Goal: Task Accomplishment & Management: Manage account settings

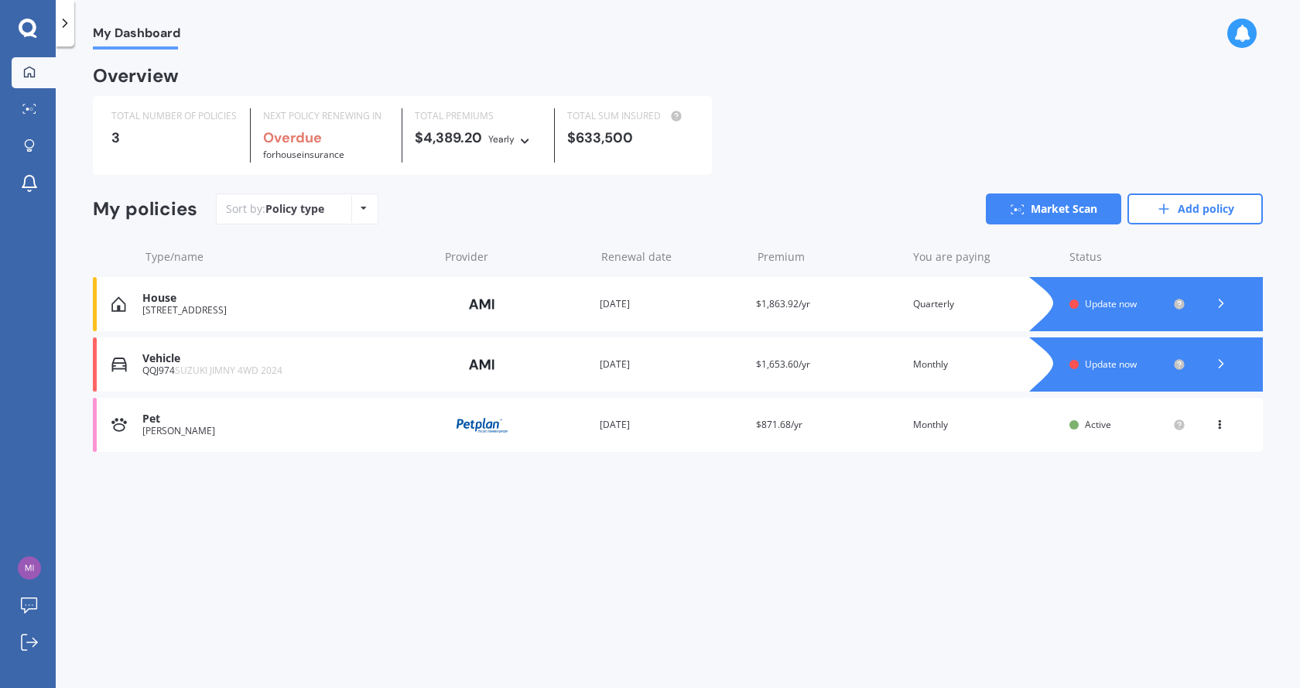
click at [1222, 306] on icon at bounding box center [1221, 303] width 15 height 15
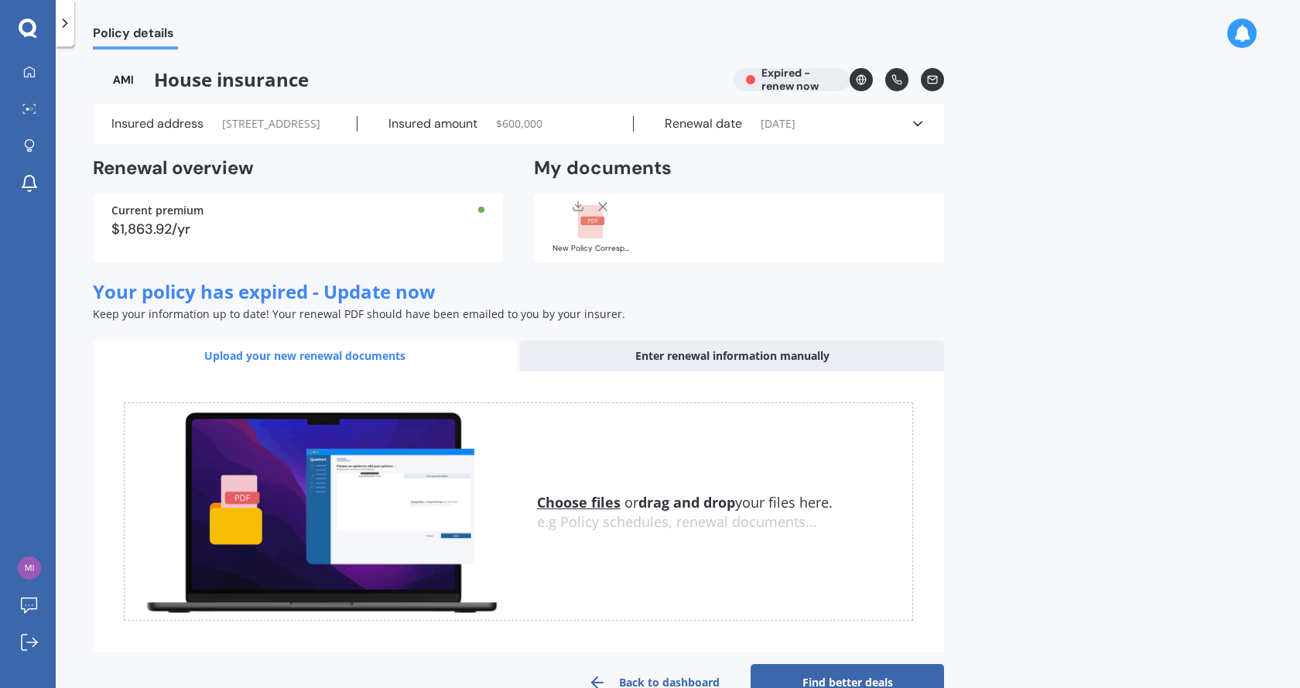
click at [704, 371] on div "Enter renewal information manually" at bounding box center [732, 356] width 424 height 31
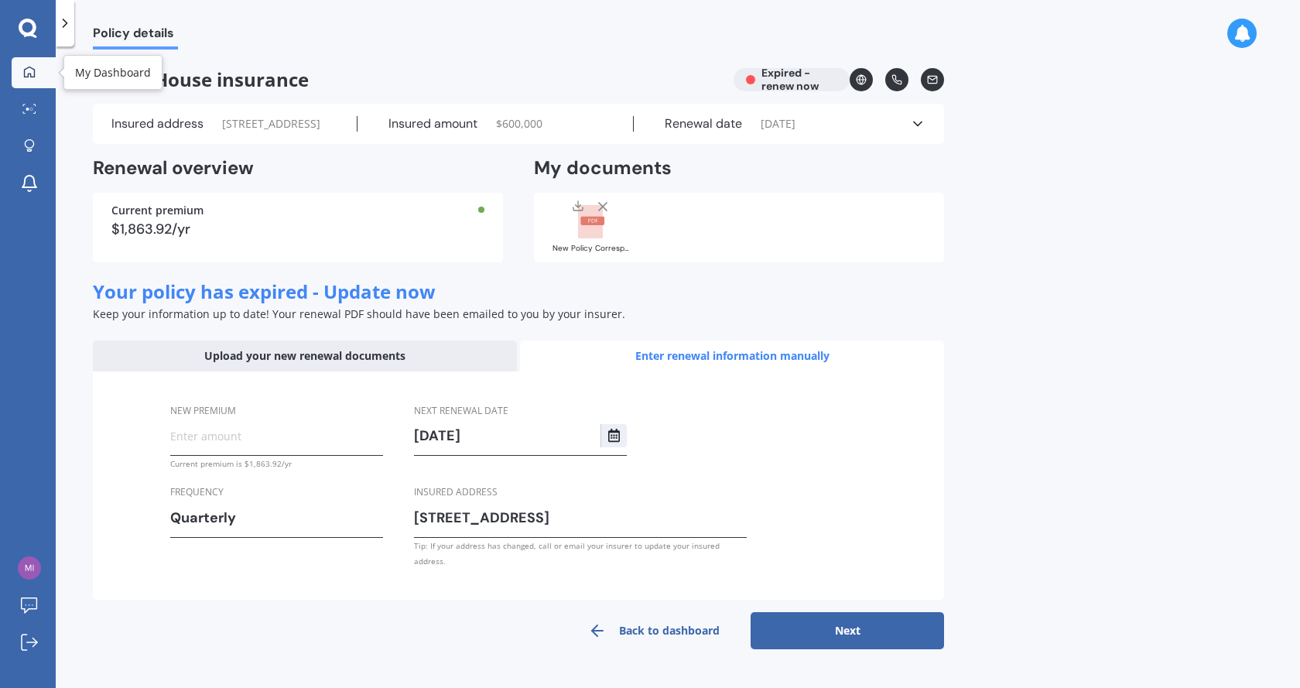
click at [26, 70] on icon at bounding box center [29, 72] width 12 height 12
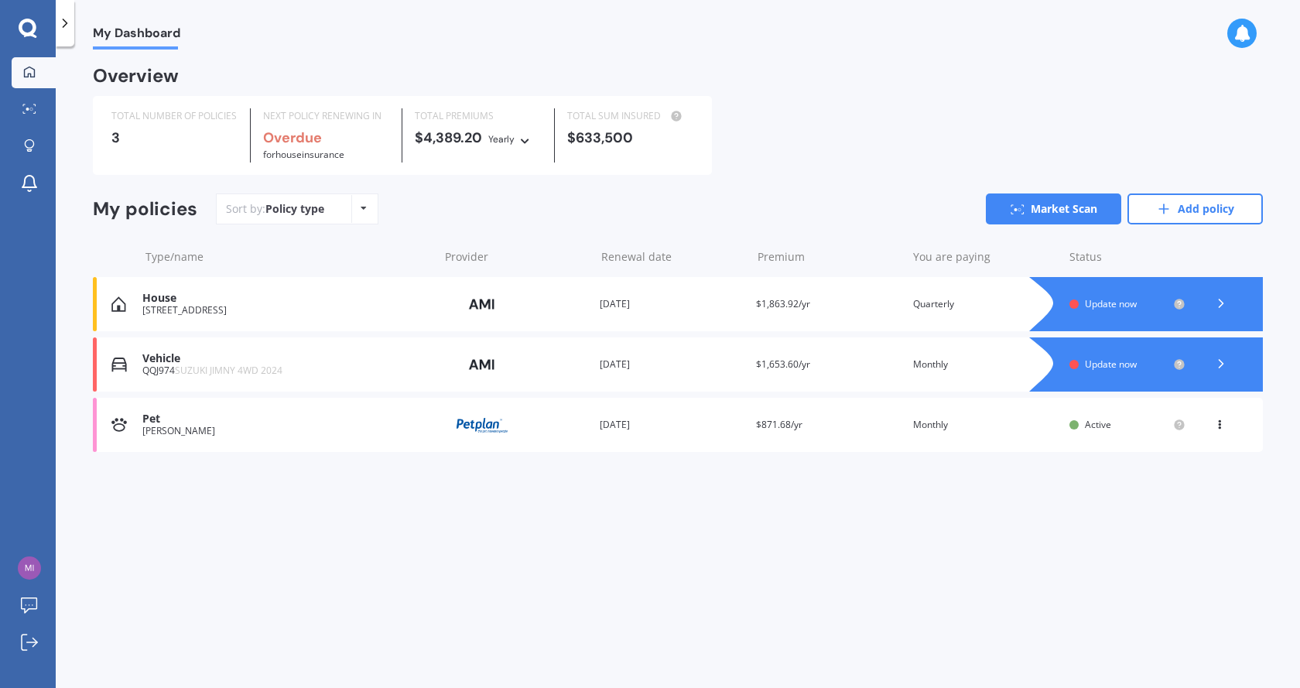
click at [1224, 306] on icon at bounding box center [1221, 303] width 15 height 15
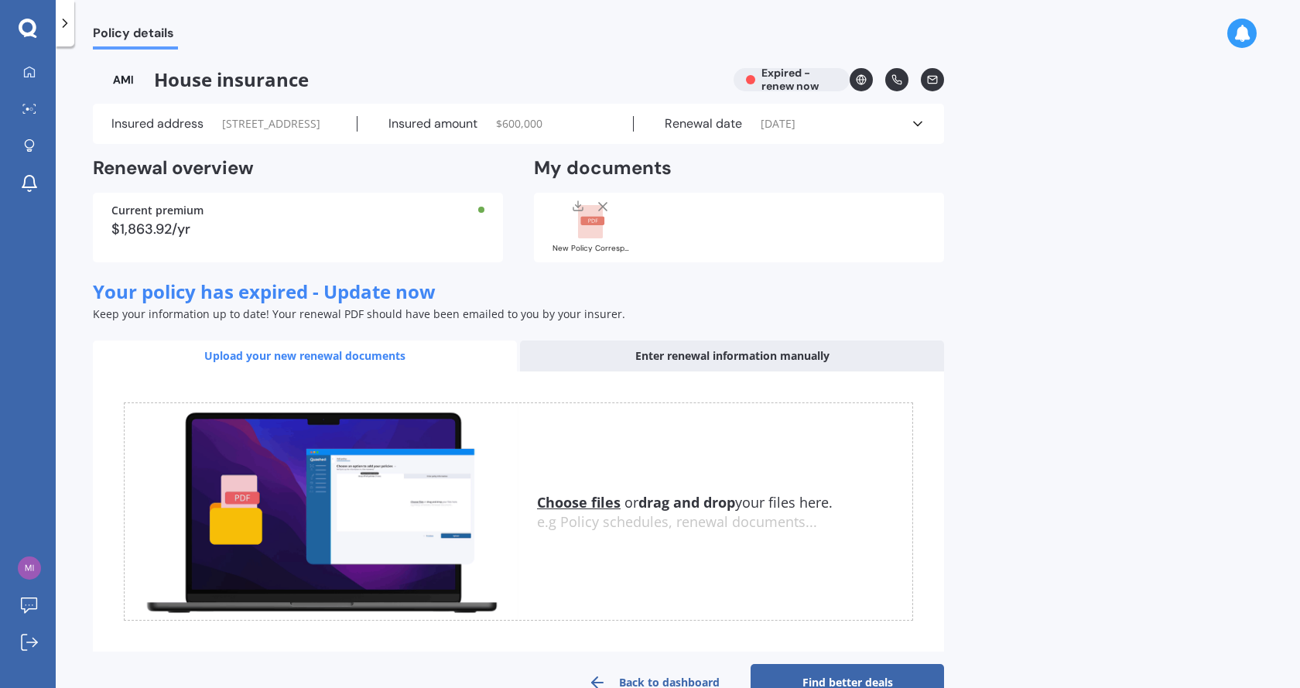
click at [914, 132] on icon at bounding box center [917, 123] width 15 height 15
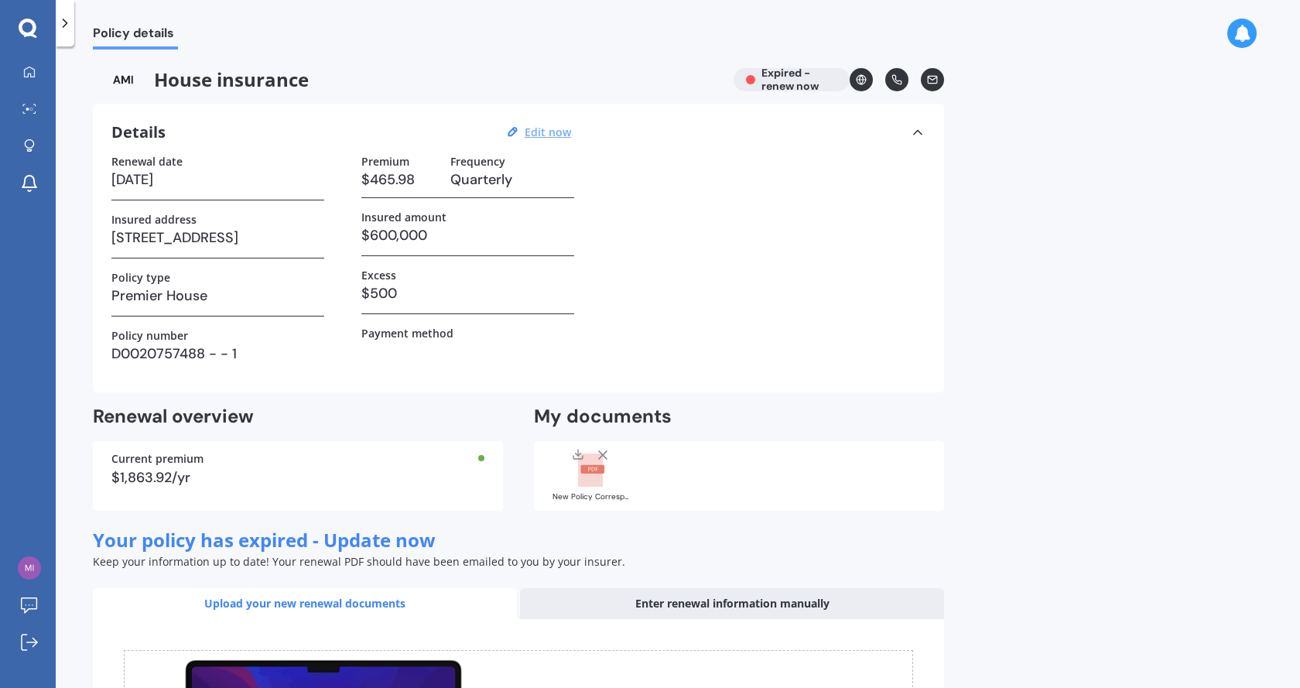
click at [546, 134] on u "Edit now" at bounding box center [548, 132] width 46 height 15
select select "07"
select select "06"
select select "2025"
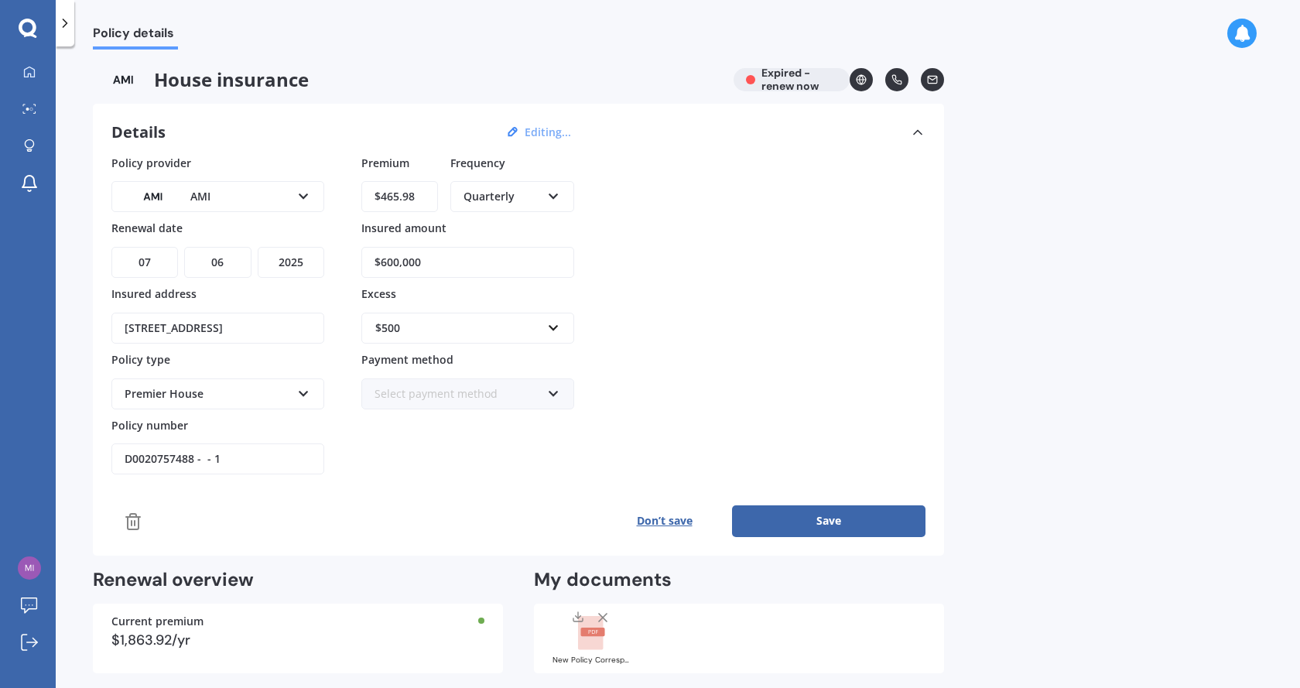
click at [130, 525] on icon at bounding box center [133, 521] width 19 height 19
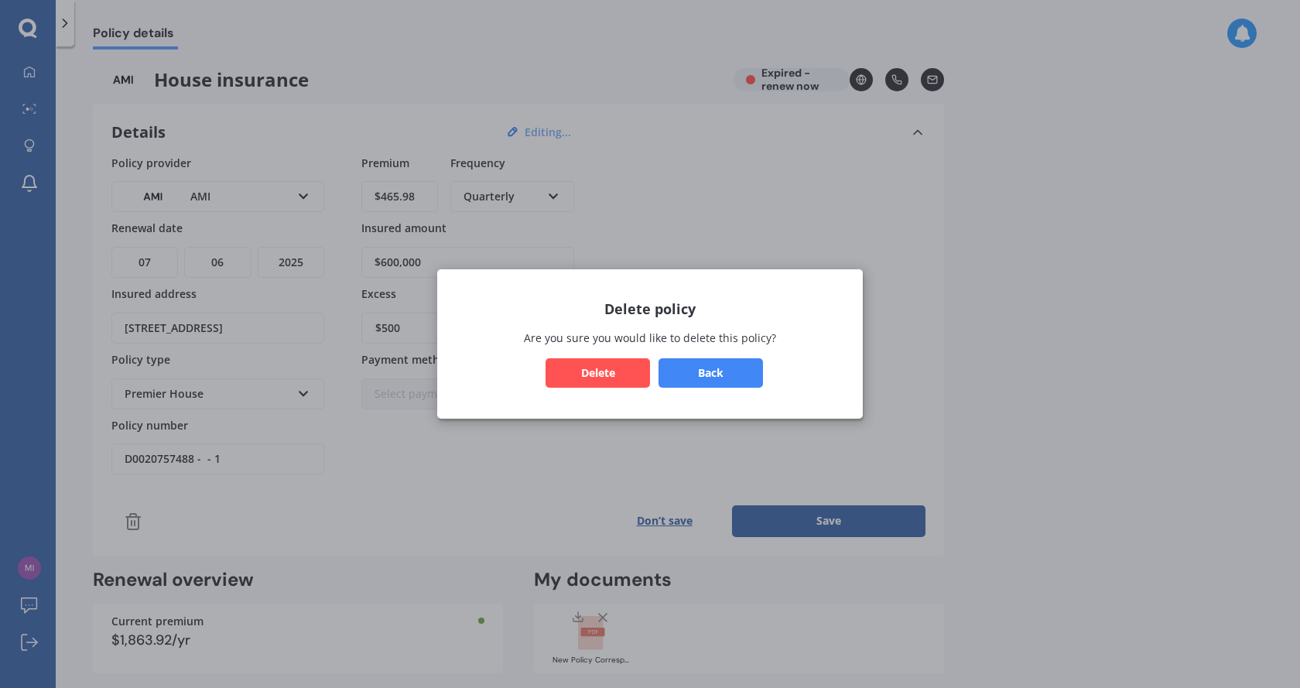
click at [605, 370] on button "Delete" at bounding box center [598, 372] width 104 height 29
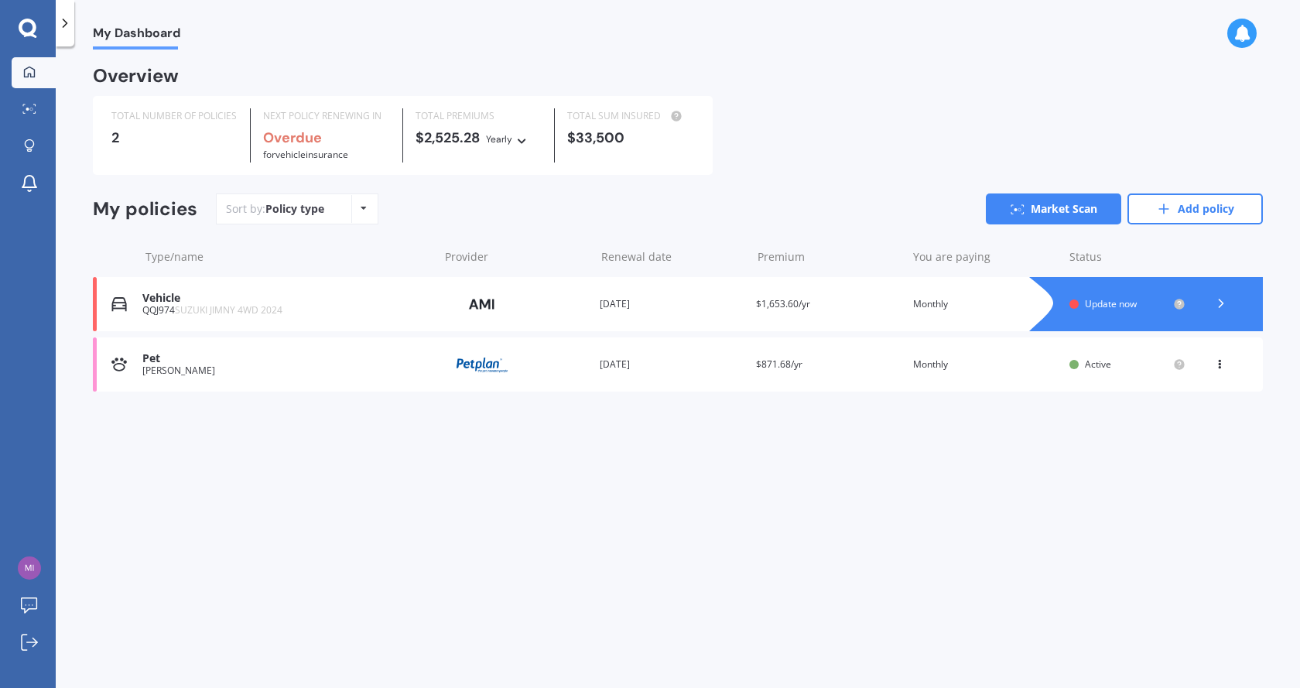
click at [1218, 303] on icon at bounding box center [1221, 303] width 15 height 15
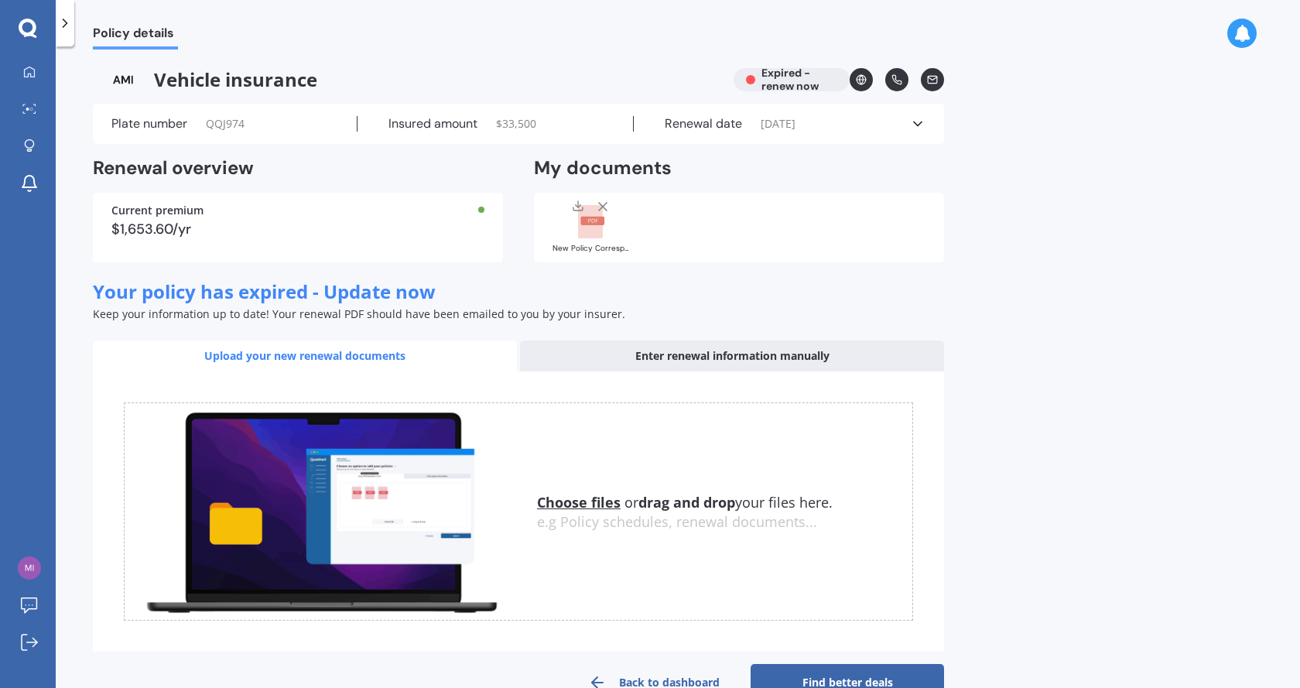
click at [909, 123] on div "Renewal date 08/07/2025" at bounding box center [772, 123] width 276 height 15
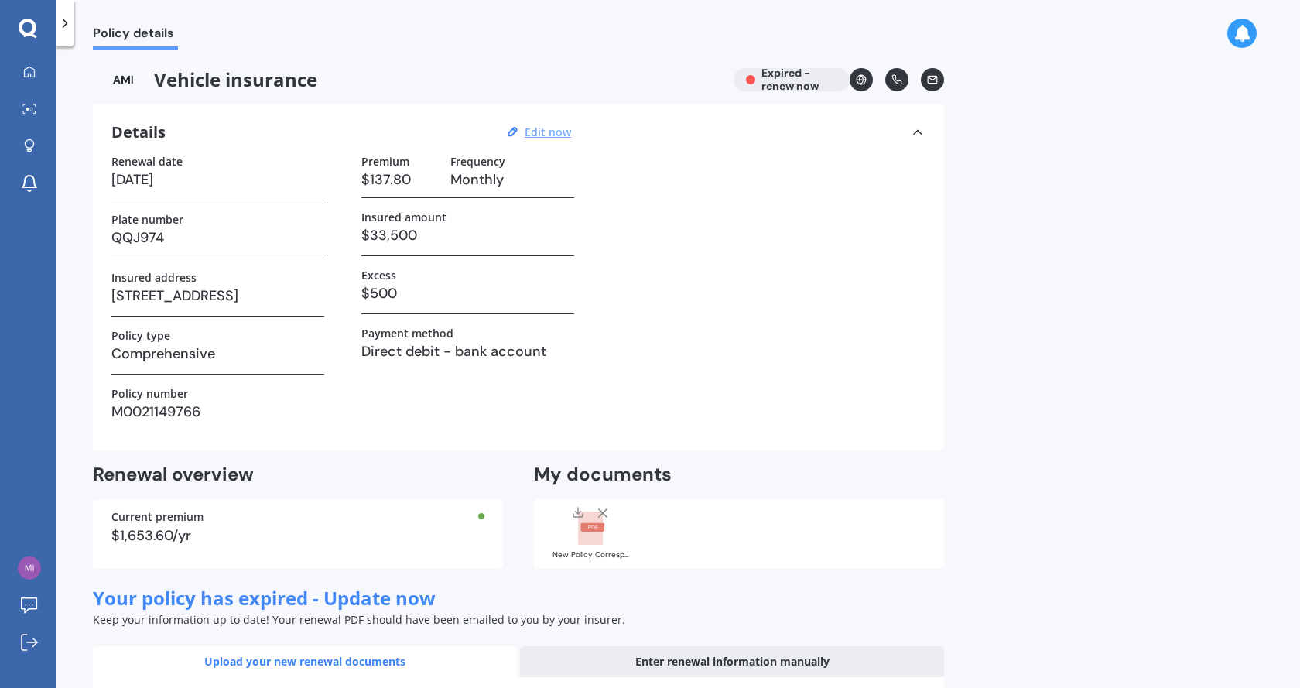
click at [555, 126] on u "Edit now" at bounding box center [548, 132] width 46 height 15
select select "08"
select select "07"
select select "2025"
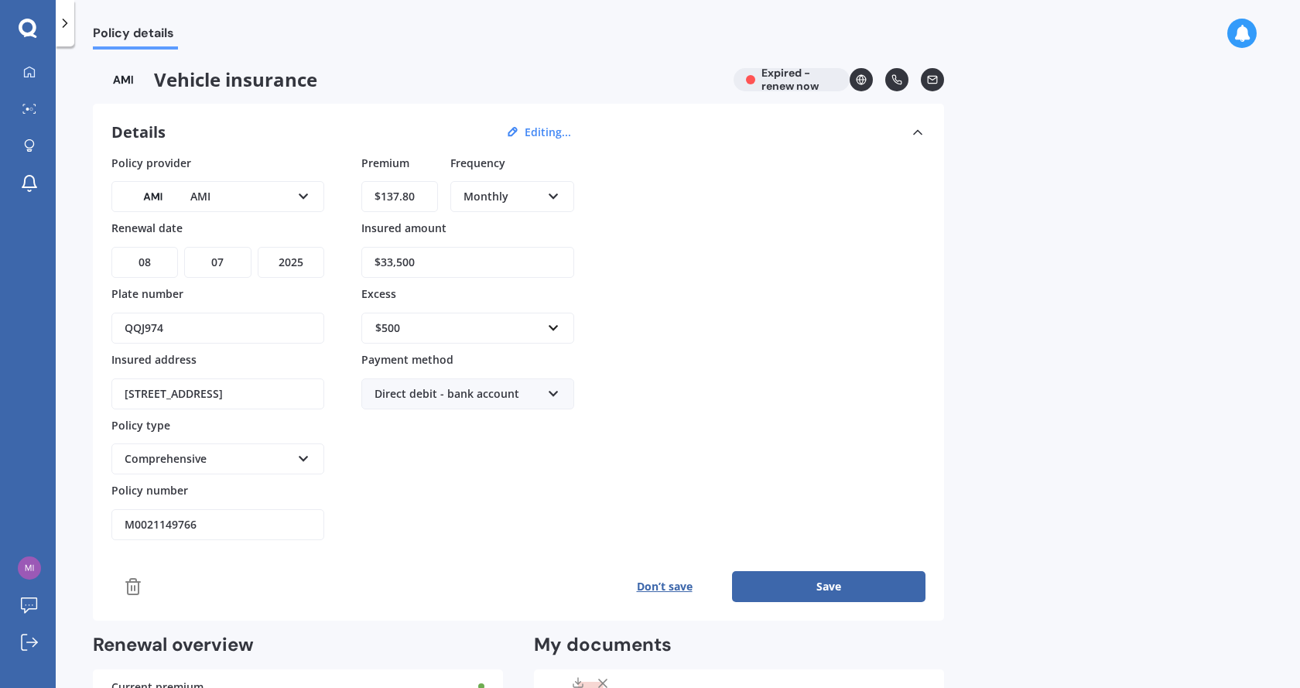
click at [133, 588] on icon at bounding box center [133, 586] width 19 height 19
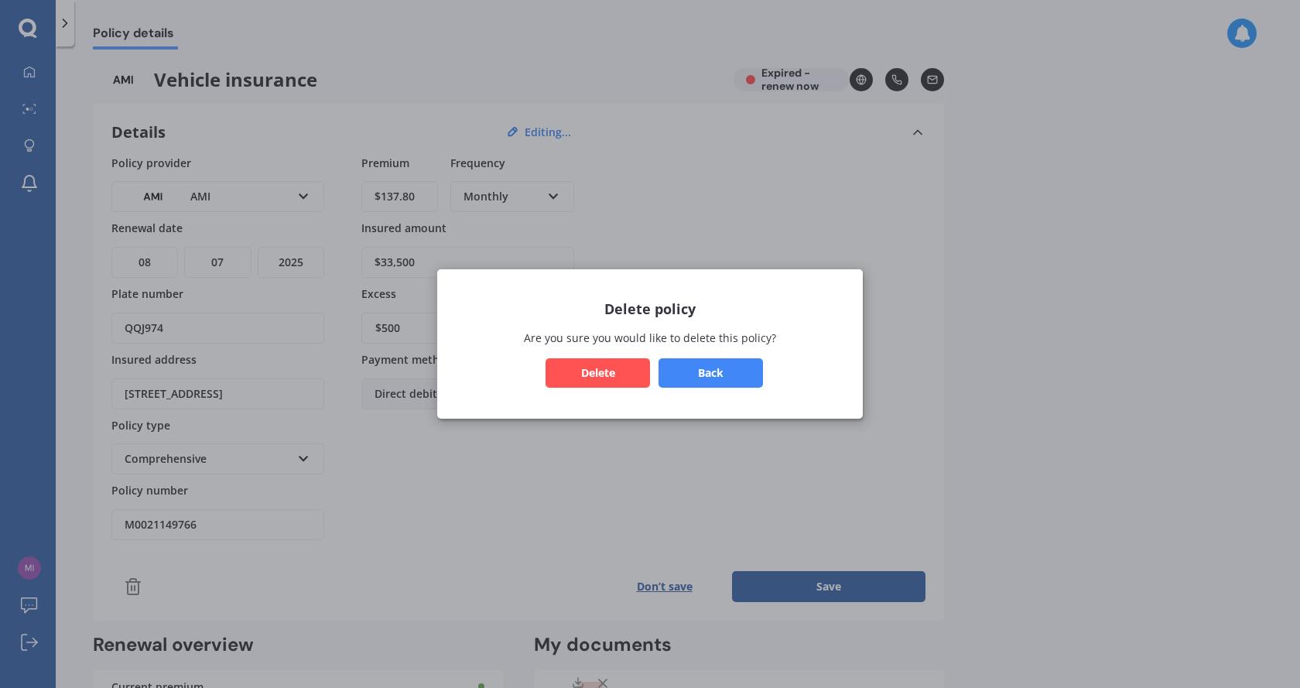
drag, startPoint x: 598, startPoint y: 363, endPoint x: 722, endPoint y: 382, distance: 125.2
click at [599, 363] on button "Delete" at bounding box center [598, 372] width 104 height 29
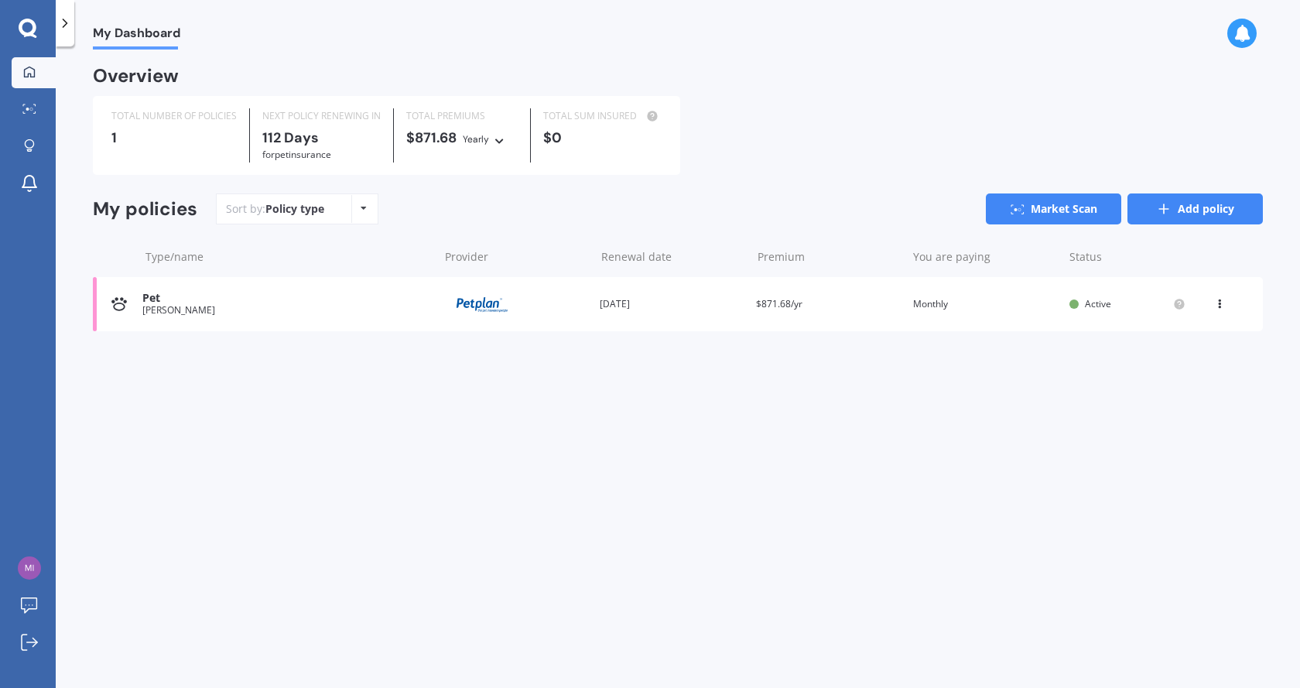
click at [1195, 209] on link "Add policy" at bounding box center [1195, 208] width 135 height 31
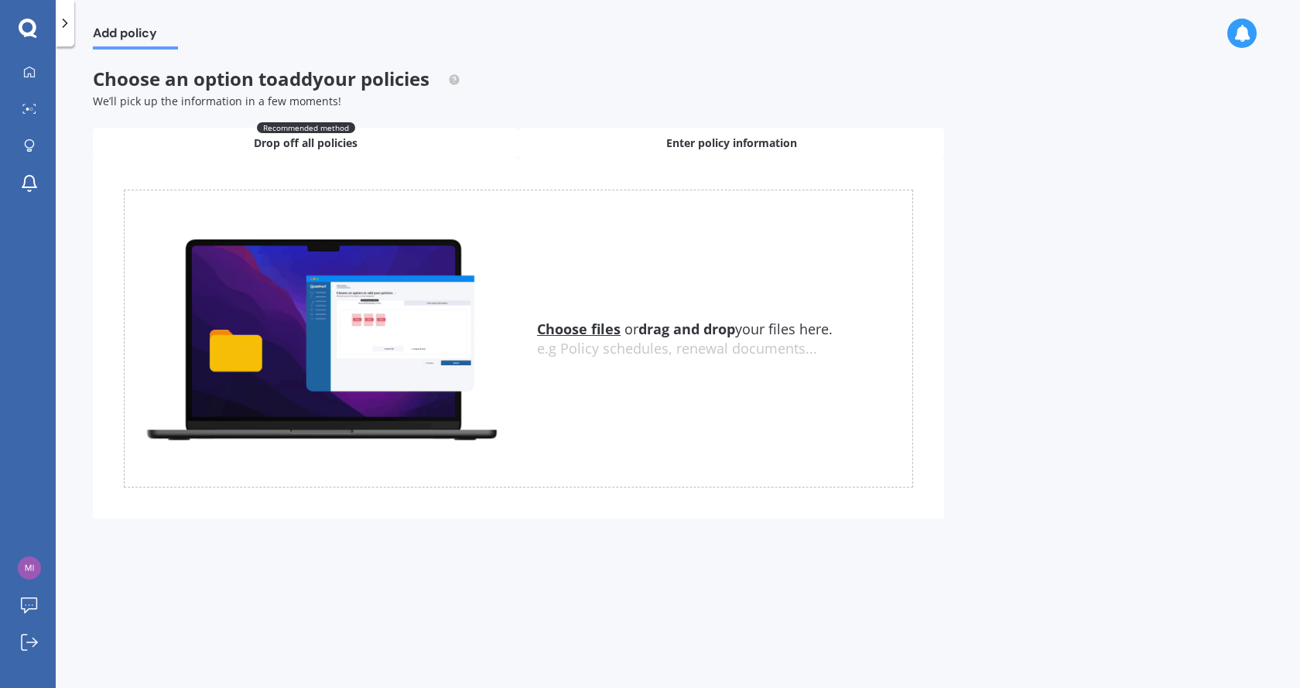
click at [744, 139] on span "Enter policy information" at bounding box center [731, 142] width 131 height 15
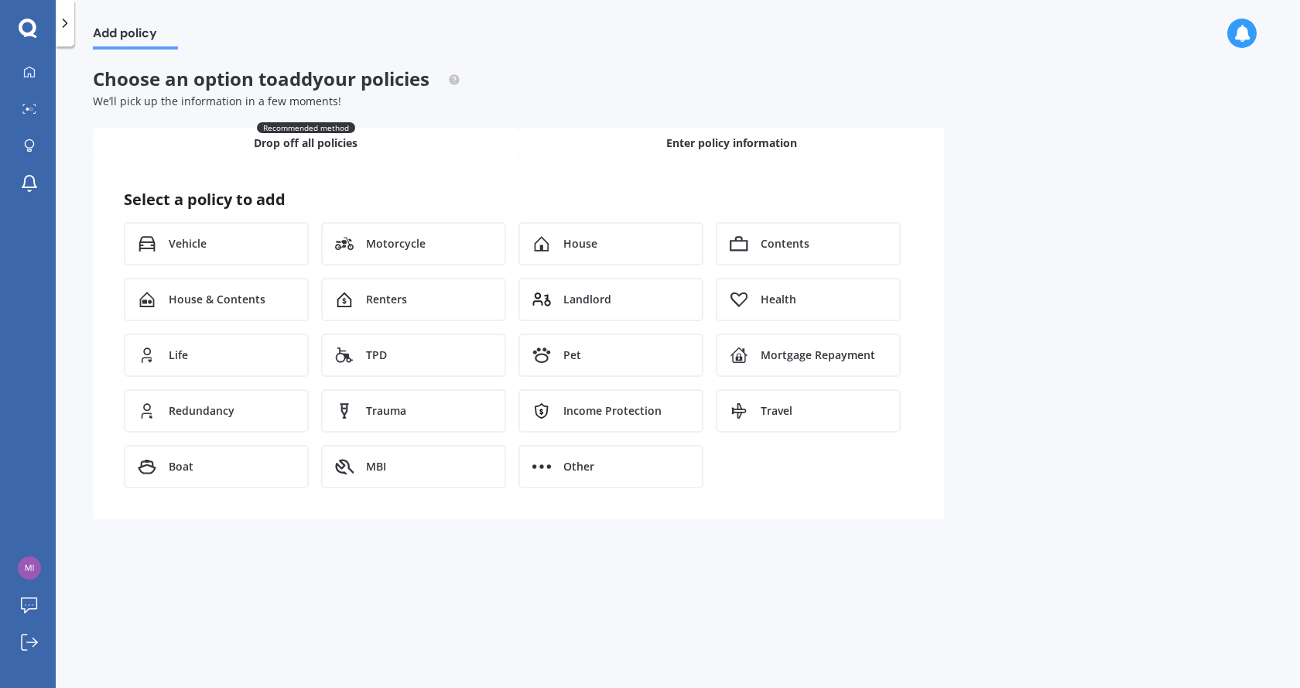
click at [375, 145] on div "Recommended method Drop off all policies" at bounding box center [306, 143] width 426 height 31
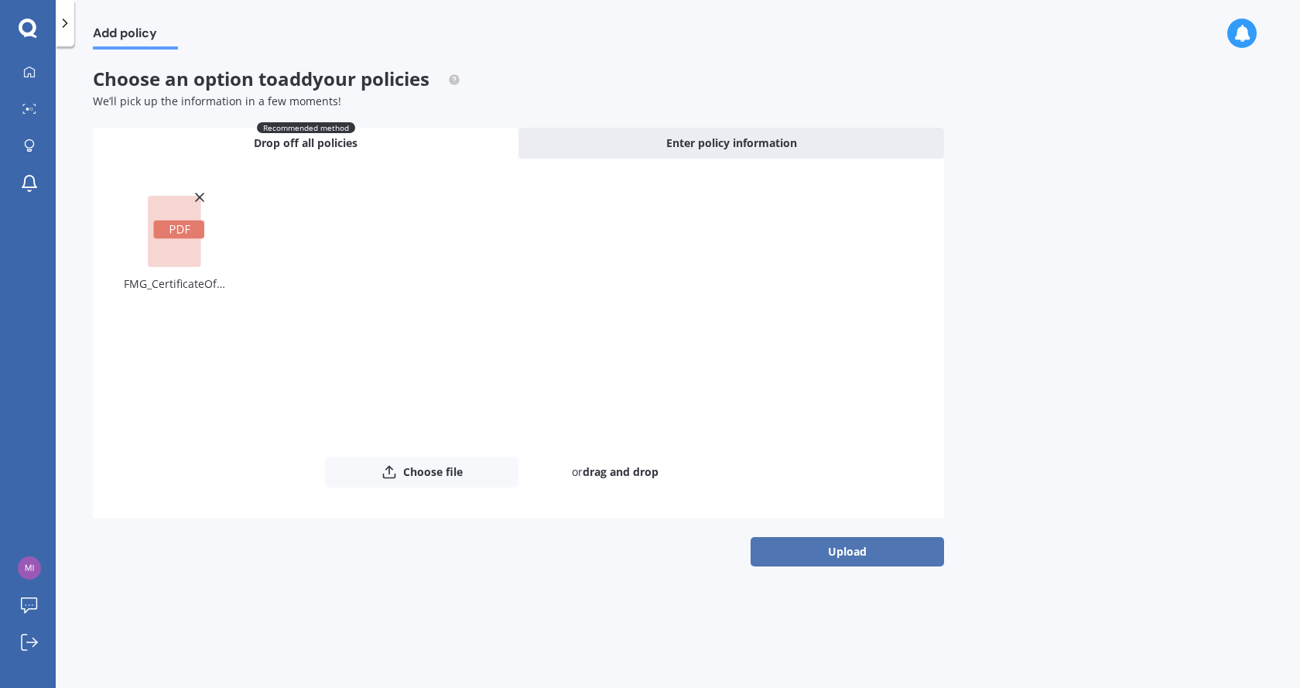
click at [843, 550] on button "Upload" at bounding box center [847, 551] width 193 height 29
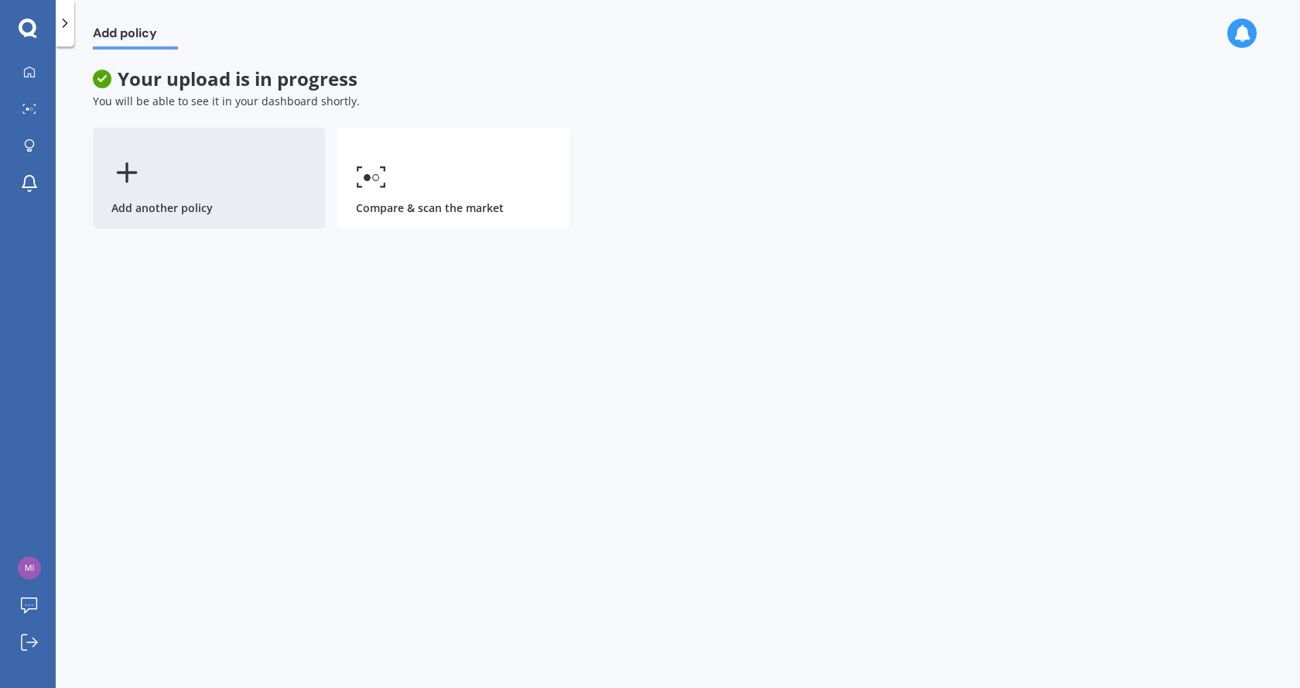
click at [147, 179] on div "Add another policy" at bounding box center [209, 178] width 232 height 101
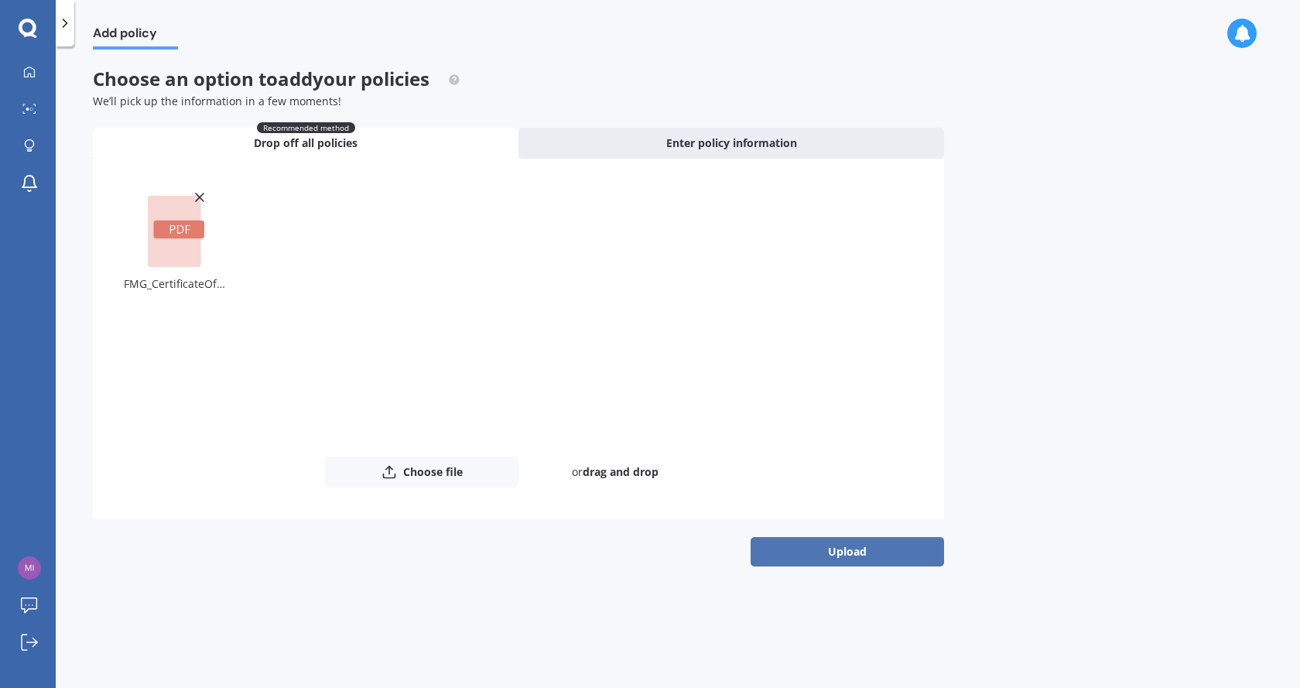
click at [841, 547] on button "Upload" at bounding box center [847, 551] width 193 height 29
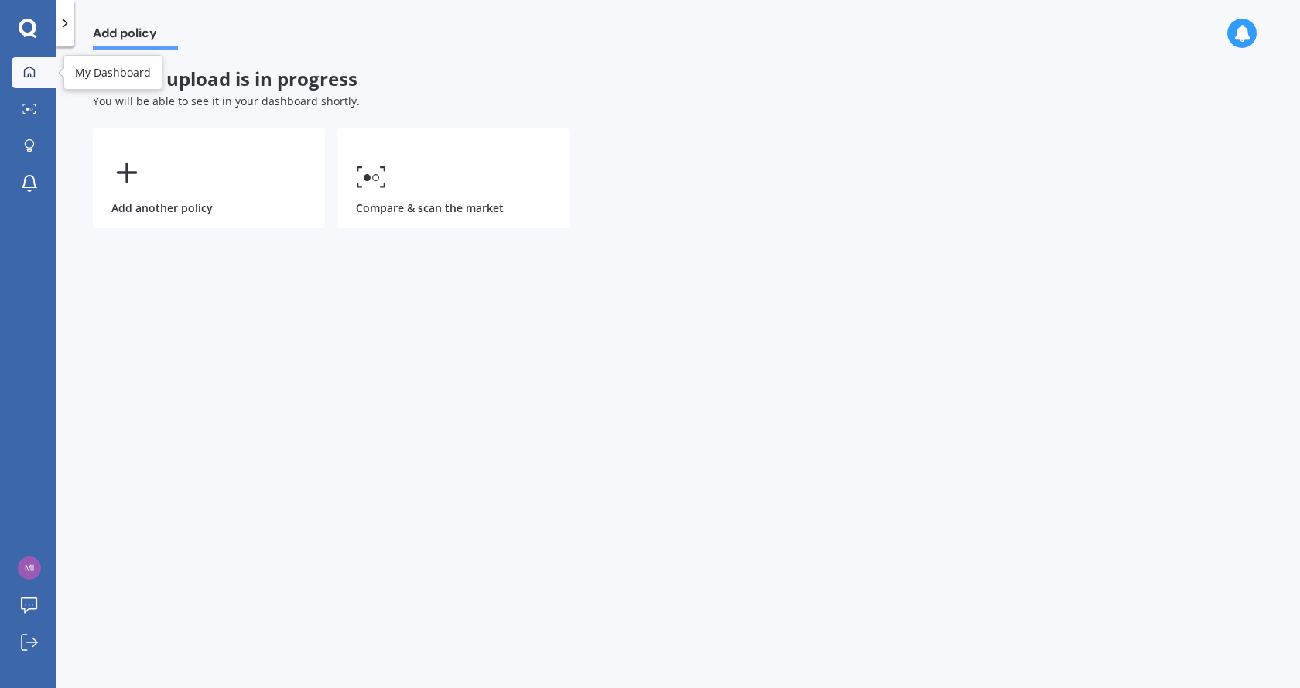
click at [30, 67] on icon at bounding box center [29, 71] width 11 height 11
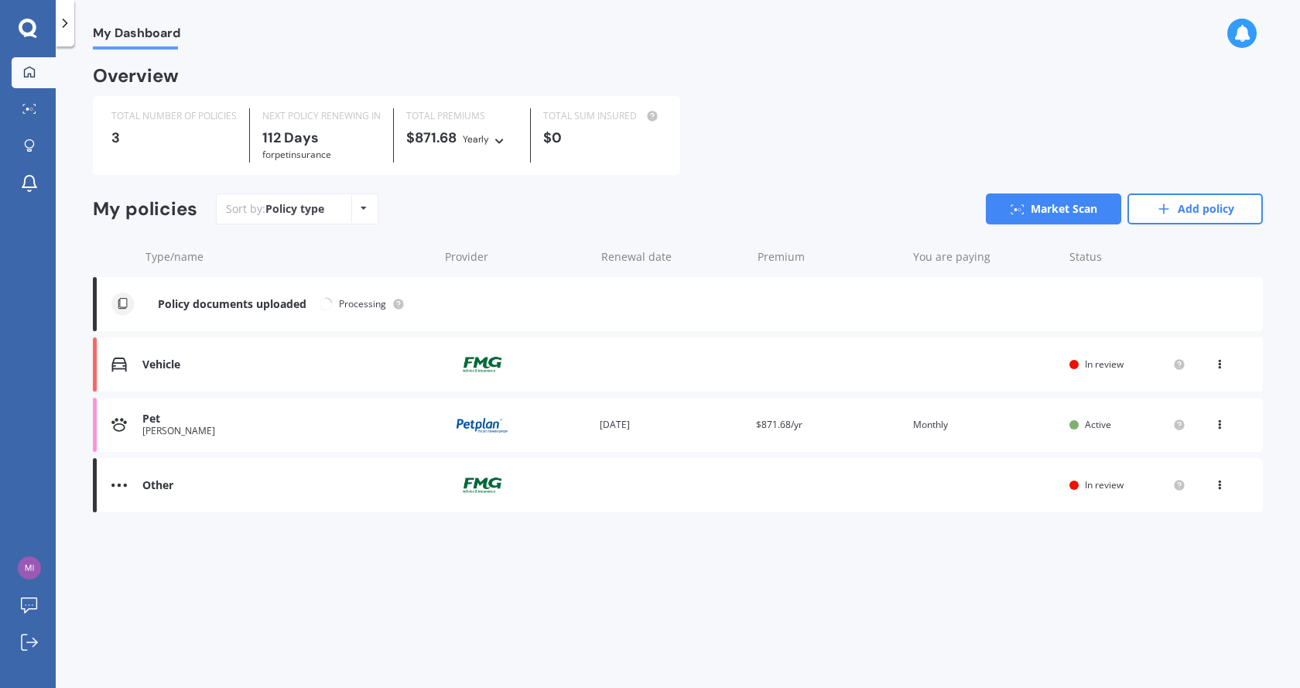
click at [116, 481] on img at bounding box center [118, 485] width 15 height 15
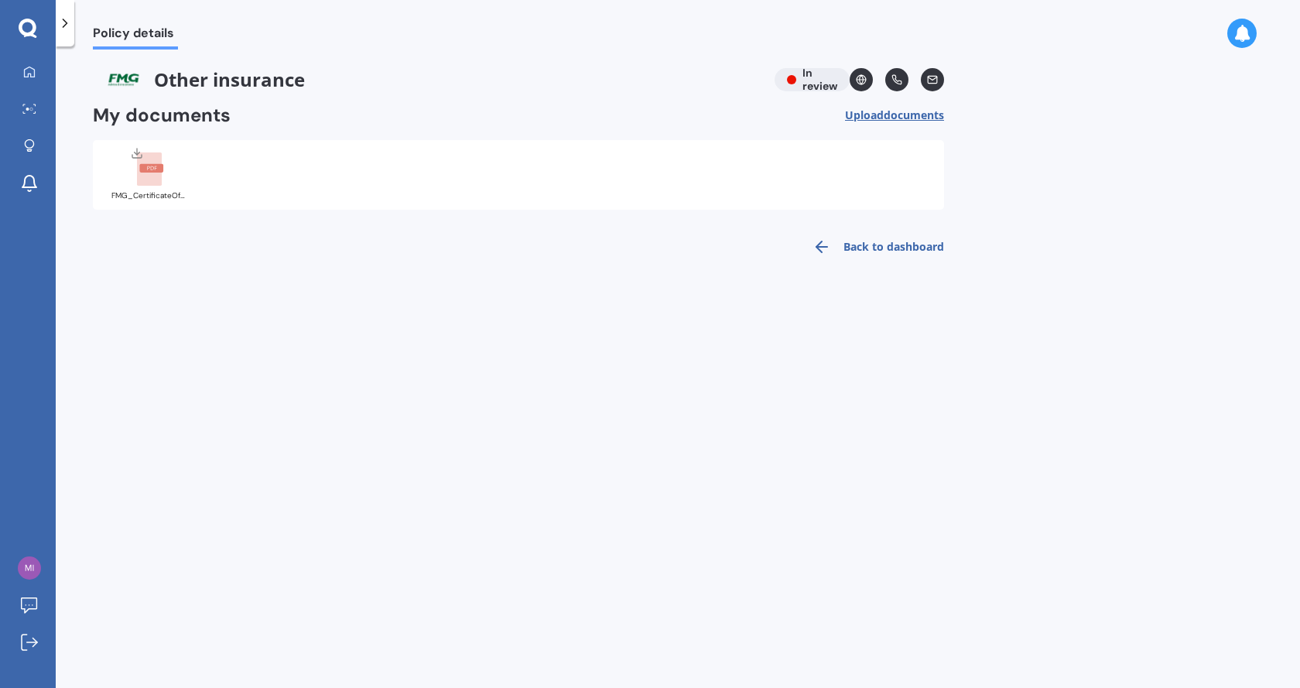
click at [67, 23] on polyline at bounding box center [65, 23] width 4 height 8
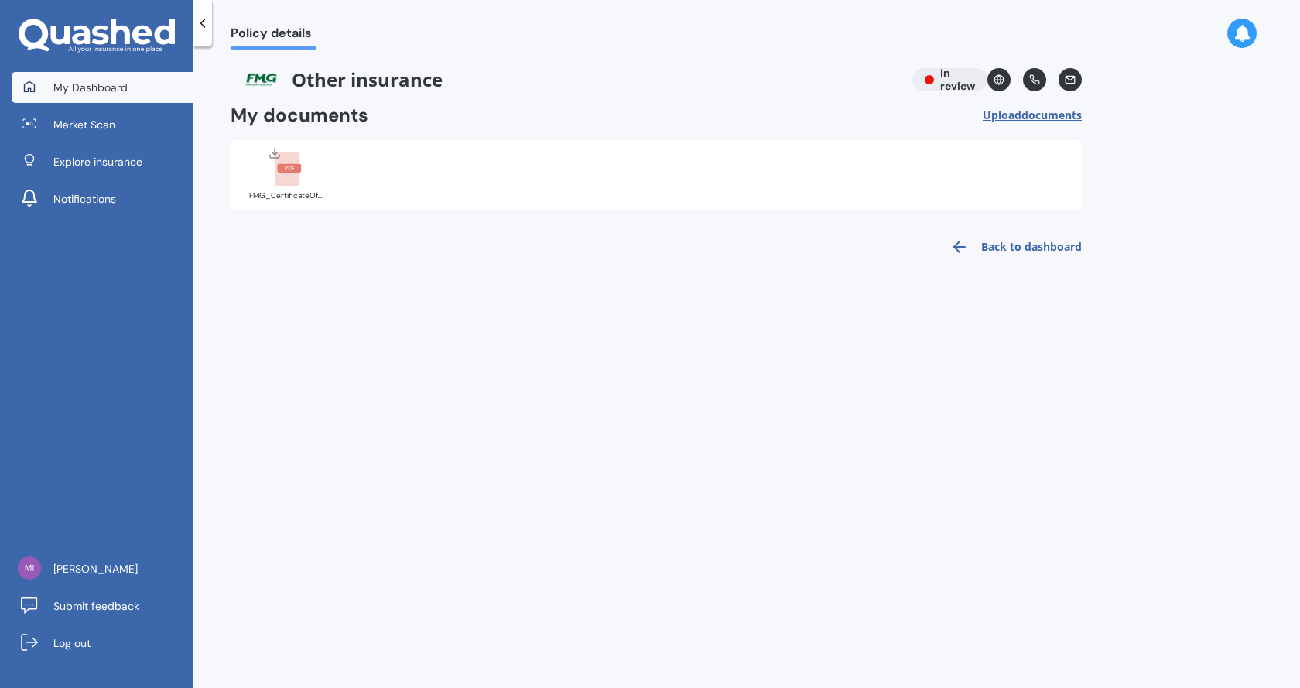
drag, startPoint x: 81, startPoint y: 91, endPoint x: 166, endPoint y: 115, distance: 87.7
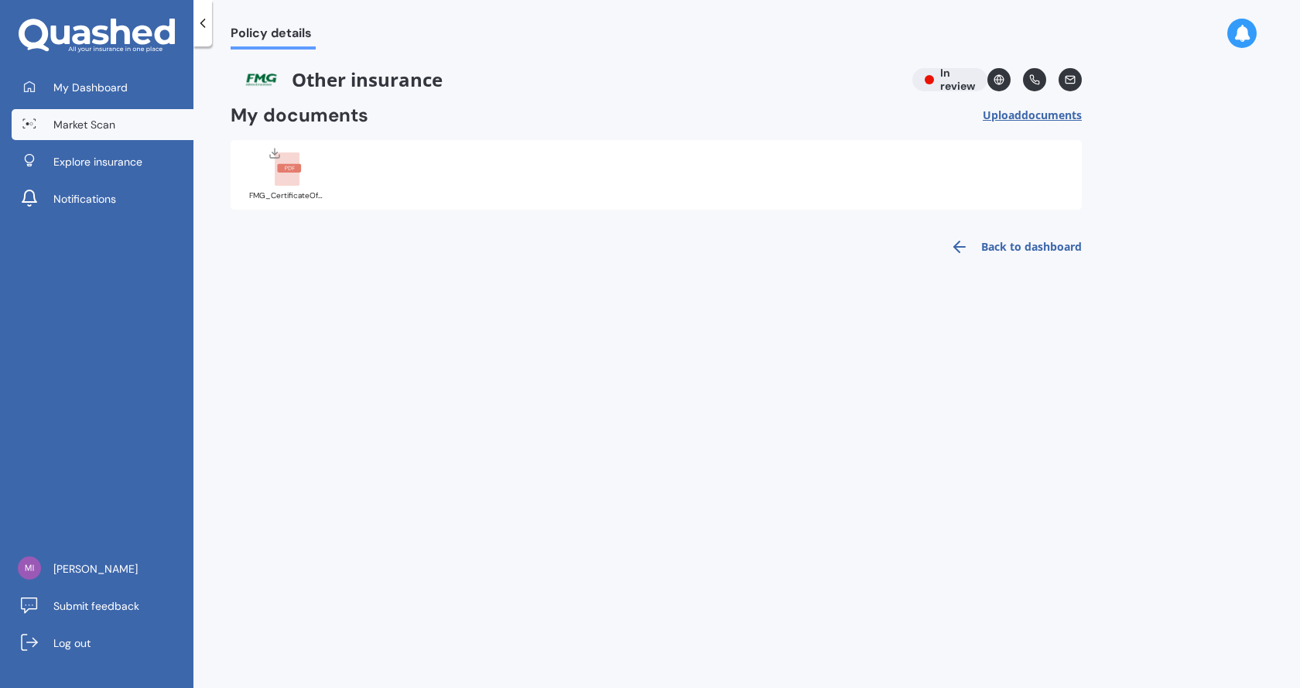
click at [81, 91] on span "My Dashboard" at bounding box center [90, 87] width 74 height 15
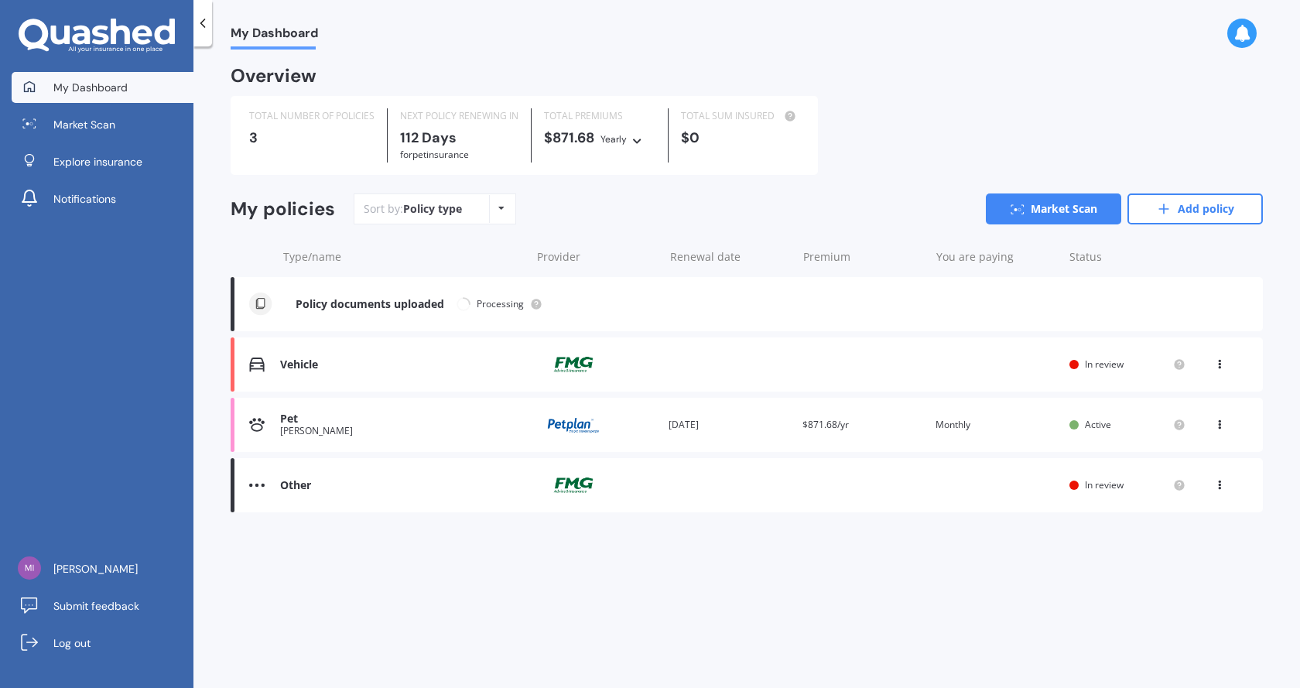
click at [395, 379] on div "Vehicle Provider Renewal date Premium You are paying Status In review View opti…" at bounding box center [747, 364] width 1032 height 54
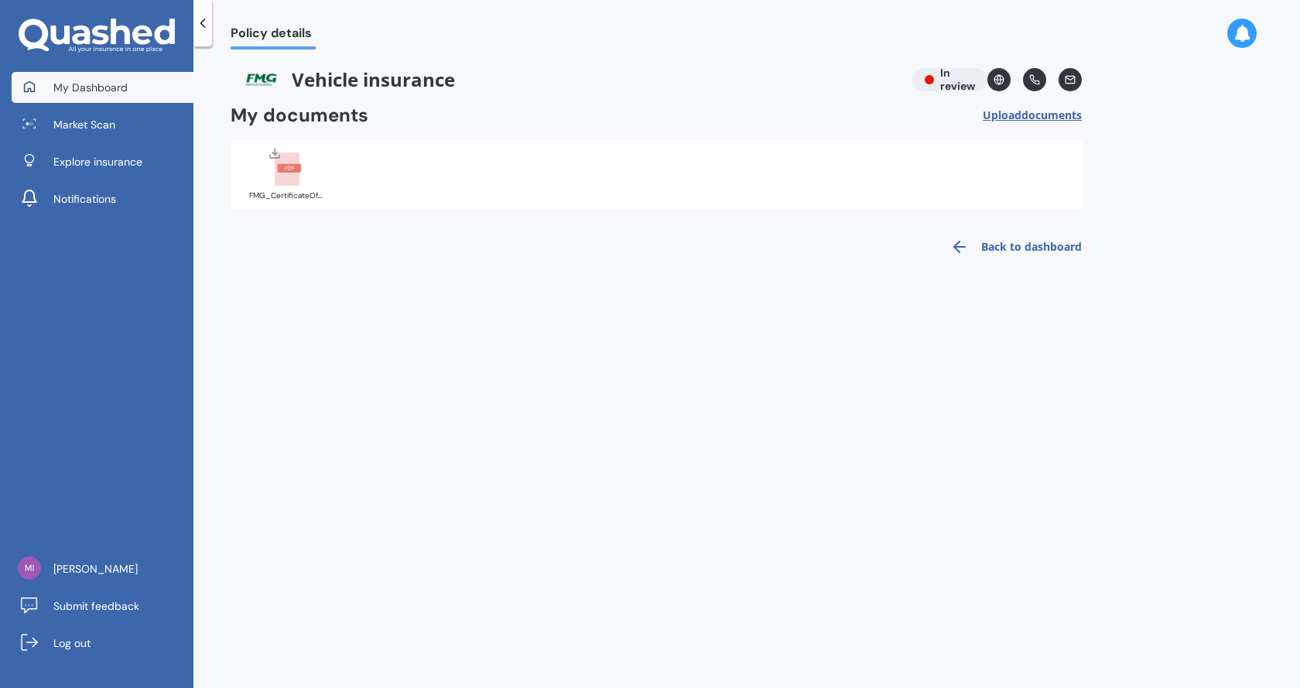
click at [114, 85] on span "My Dashboard" at bounding box center [90, 87] width 74 height 15
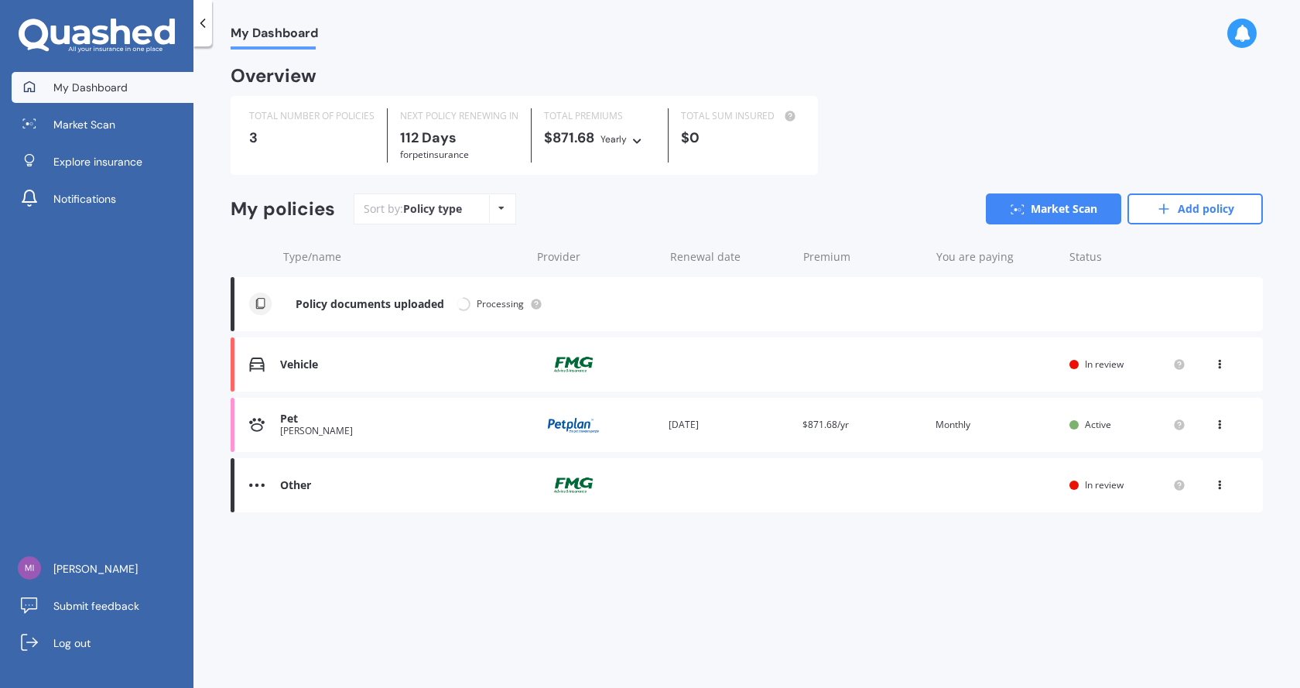
click at [1049, 368] on div "Vehicle Provider Renewal date Premium You are paying Status In review View opti…" at bounding box center [747, 364] width 1032 height 54
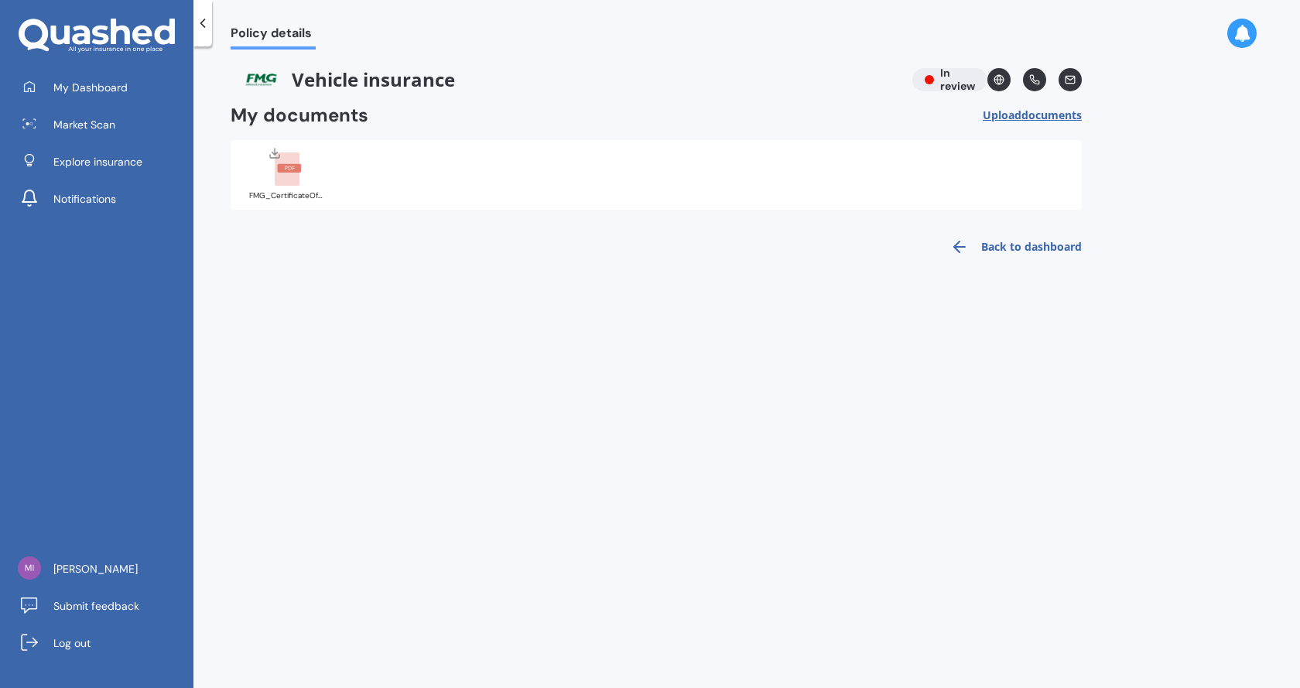
click at [205, 27] on polyline at bounding box center [203, 23] width 4 height 8
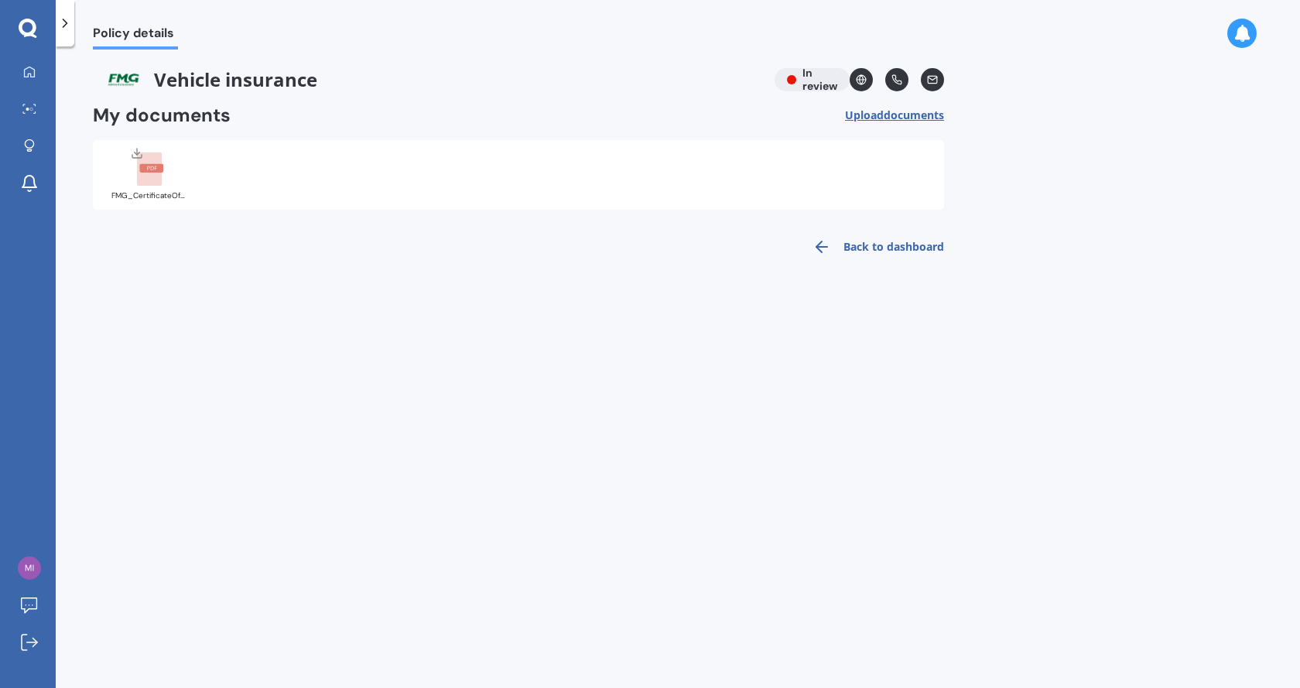
drag, startPoint x: 60, startPoint y: 22, endPoint x: 70, endPoint y: 22, distance: 9.3
click at [61, 22] on icon at bounding box center [64, 22] width 15 height 15
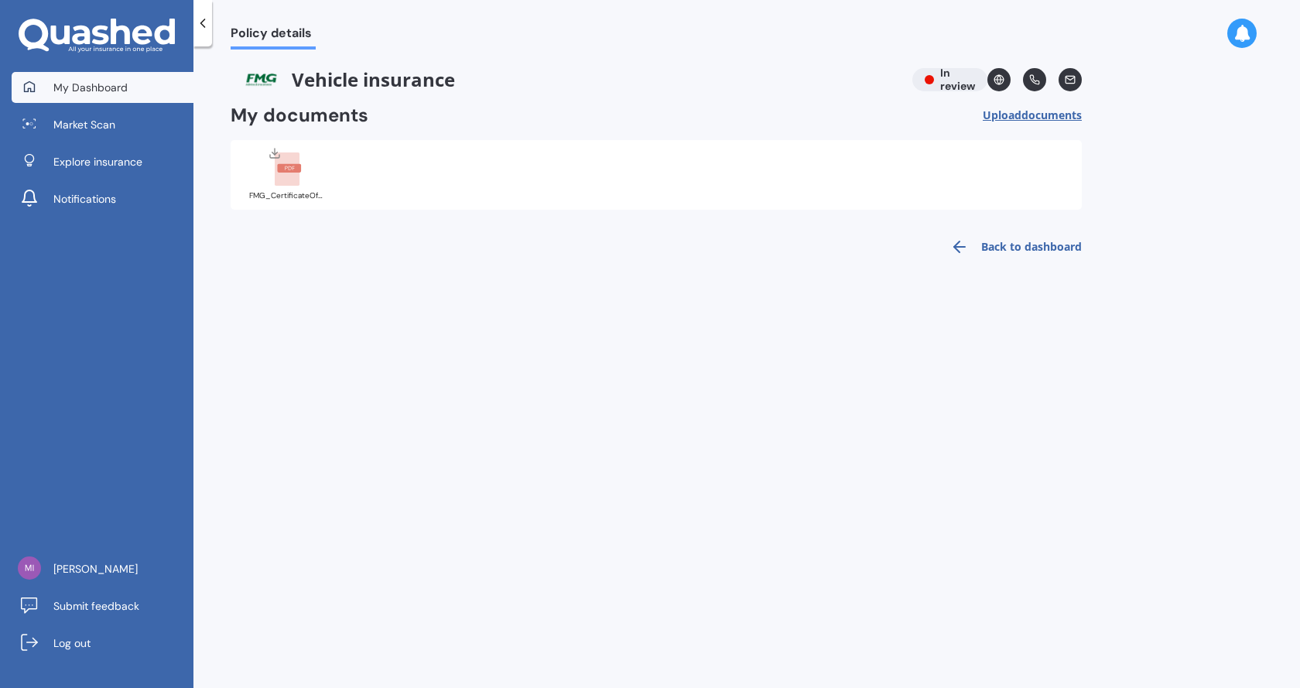
click at [80, 94] on span "My Dashboard" at bounding box center [90, 87] width 74 height 15
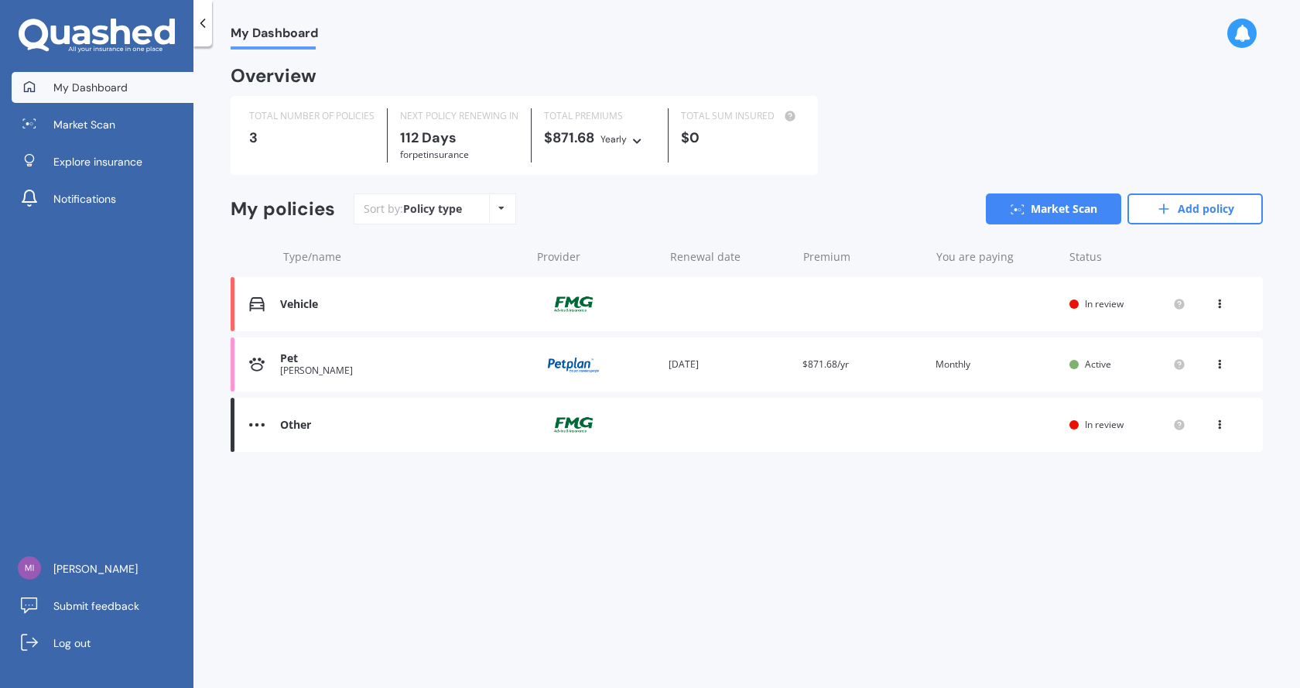
click at [864, 109] on div "TOTAL NUMBER OF POLICIES 3 NEXT POLICY RENEWING IN 112 Days for Pet insurance T…" at bounding box center [747, 135] width 1032 height 79
click at [1221, 300] on icon at bounding box center [1219, 300] width 11 height 9
click at [1190, 340] on div "View policy" at bounding box center [1185, 333] width 153 height 31
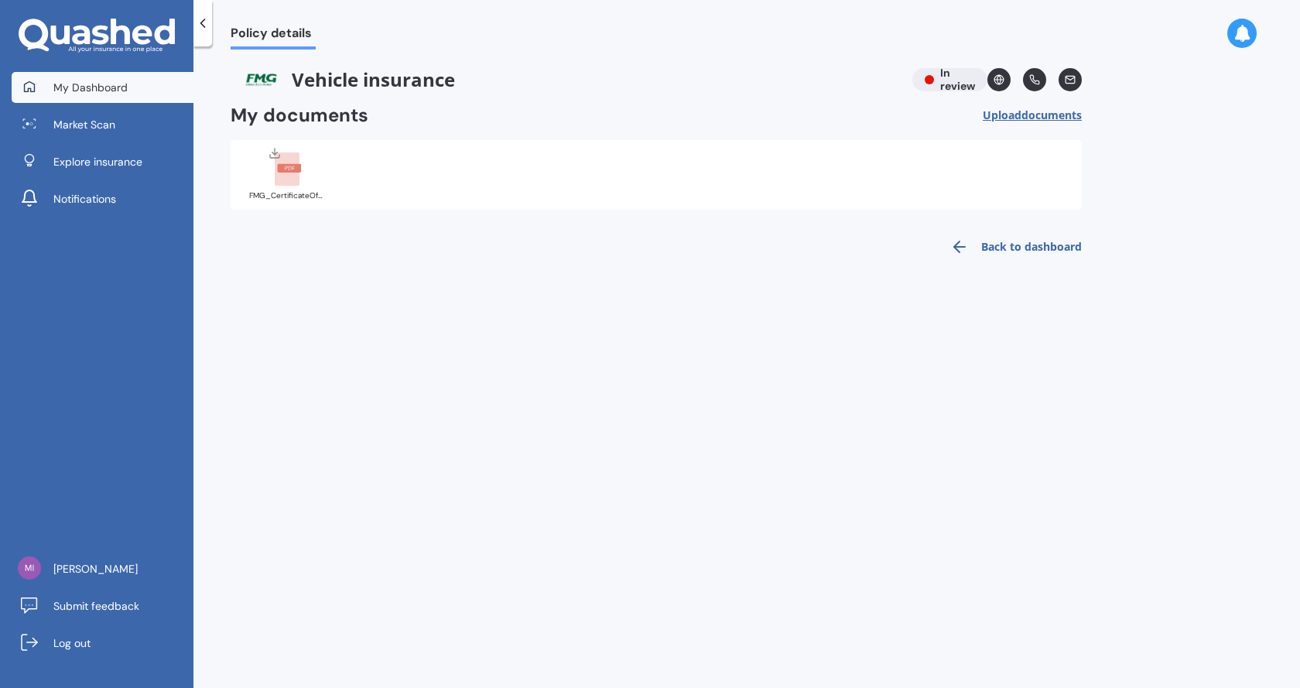
click at [76, 95] on link "My Dashboard" at bounding box center [103, 87] width 182 height 31
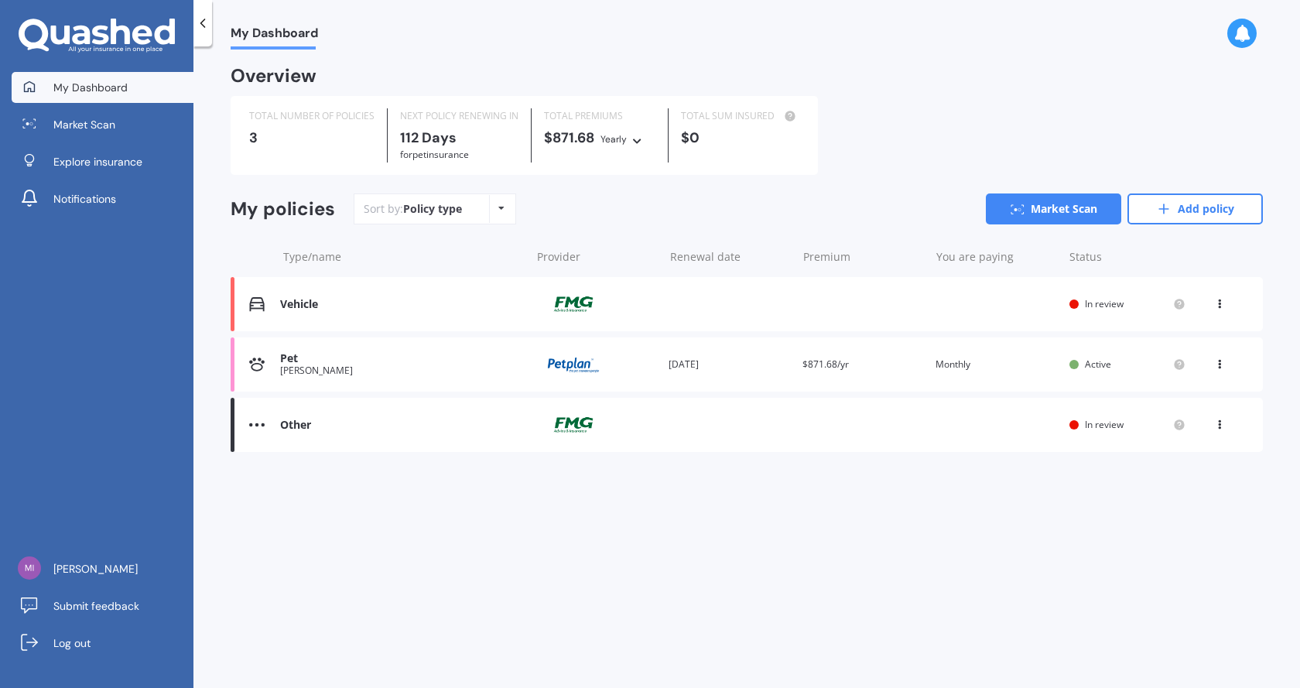
click at [922, 89] on div "Overview" at bounding box center [747, 82] width 1032 height 28
click at [1219, 306] on icon at bounding box center [1219, 300] width 11 height 9
click at [1169, 329] on div "View policy" at bounding box center [1185, 333] width 153 height 31
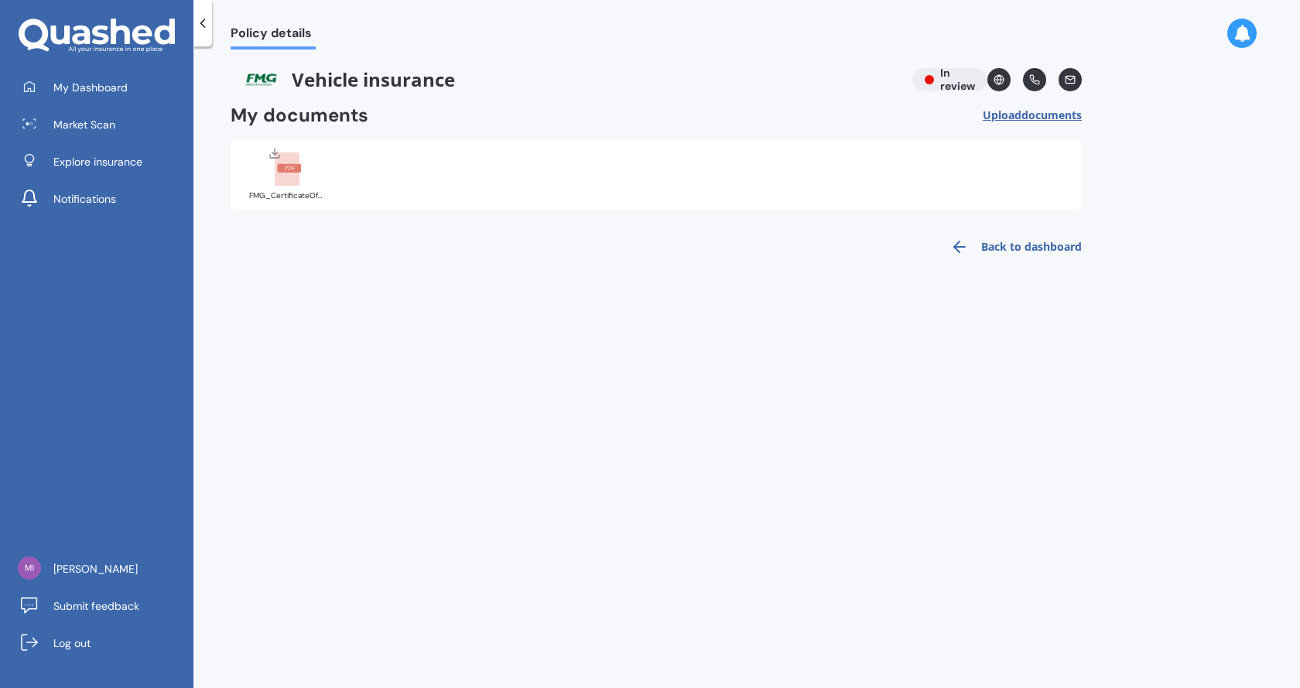
drag, startPoint x: 198, startPoint y: 26, endPoint x: 212, endPoint y: 35, distance: 16.7
click at [199, 26] on icon at bounding box center [202, 22] width 15 height 15
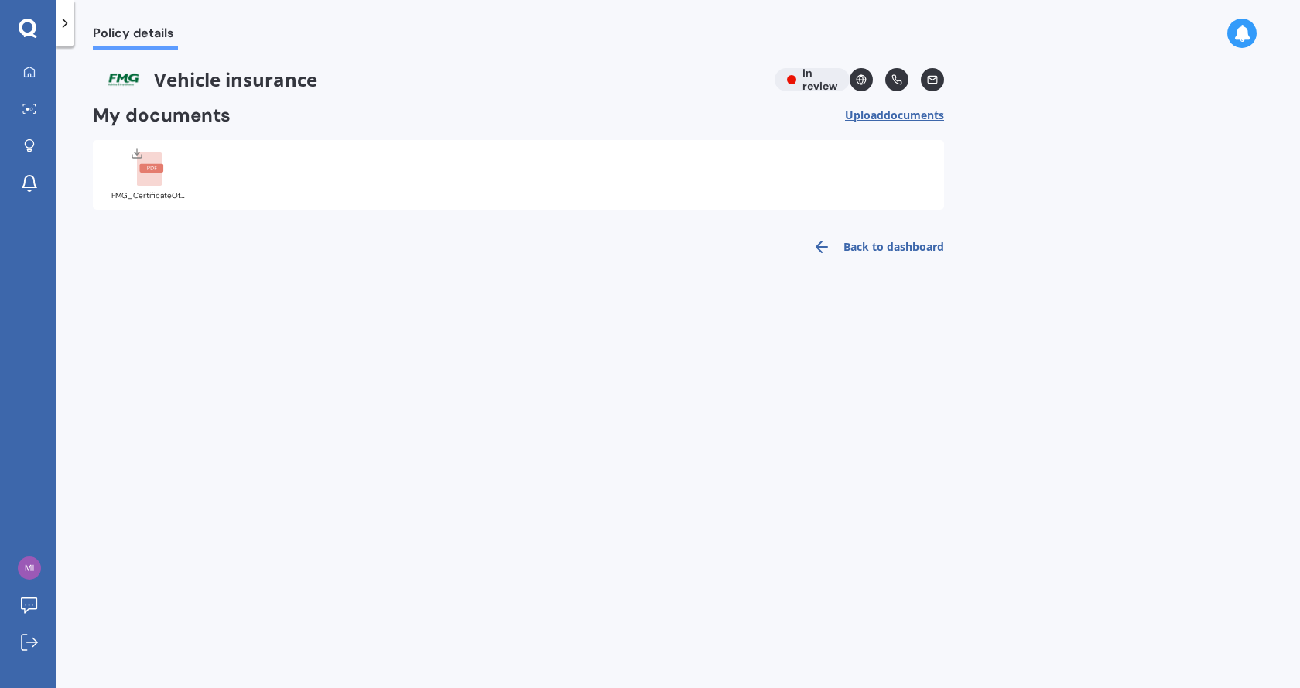
click at [69, 31] on div at bounding box center [65, 23] width 19 height 46
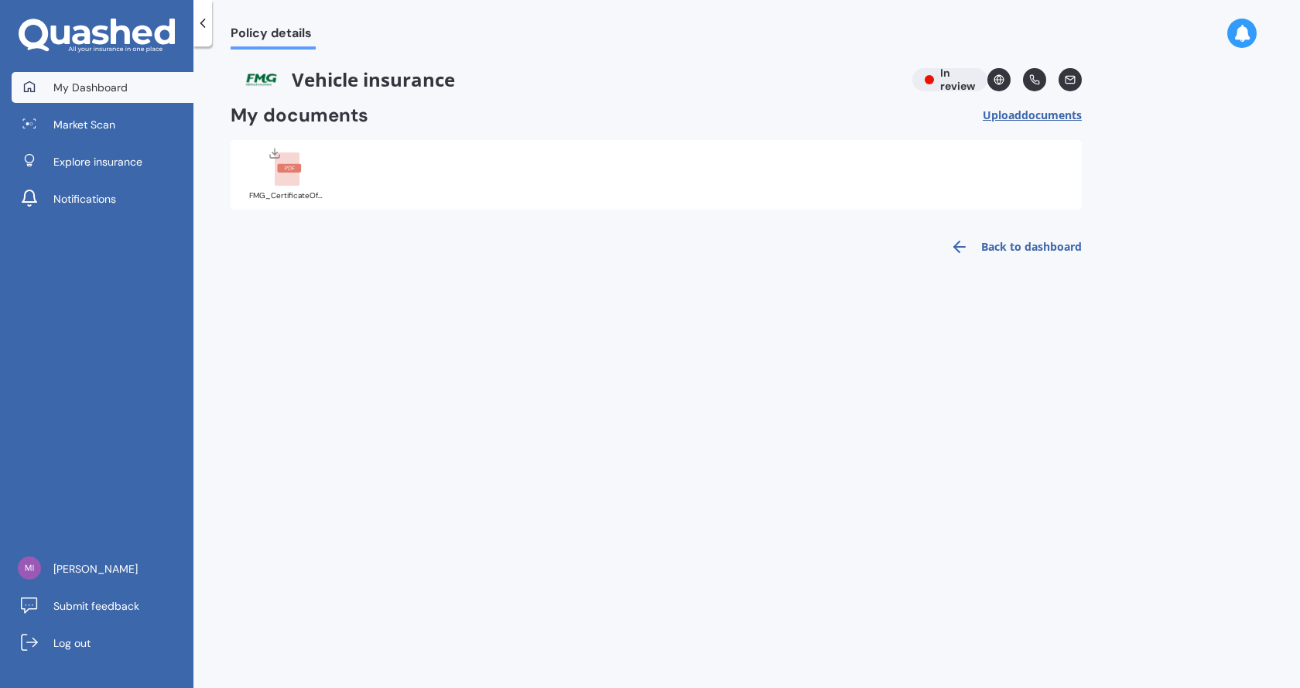
click at [98, 101] on link "My Dashboard" at bounding box center [103, 87] width 182 height 31
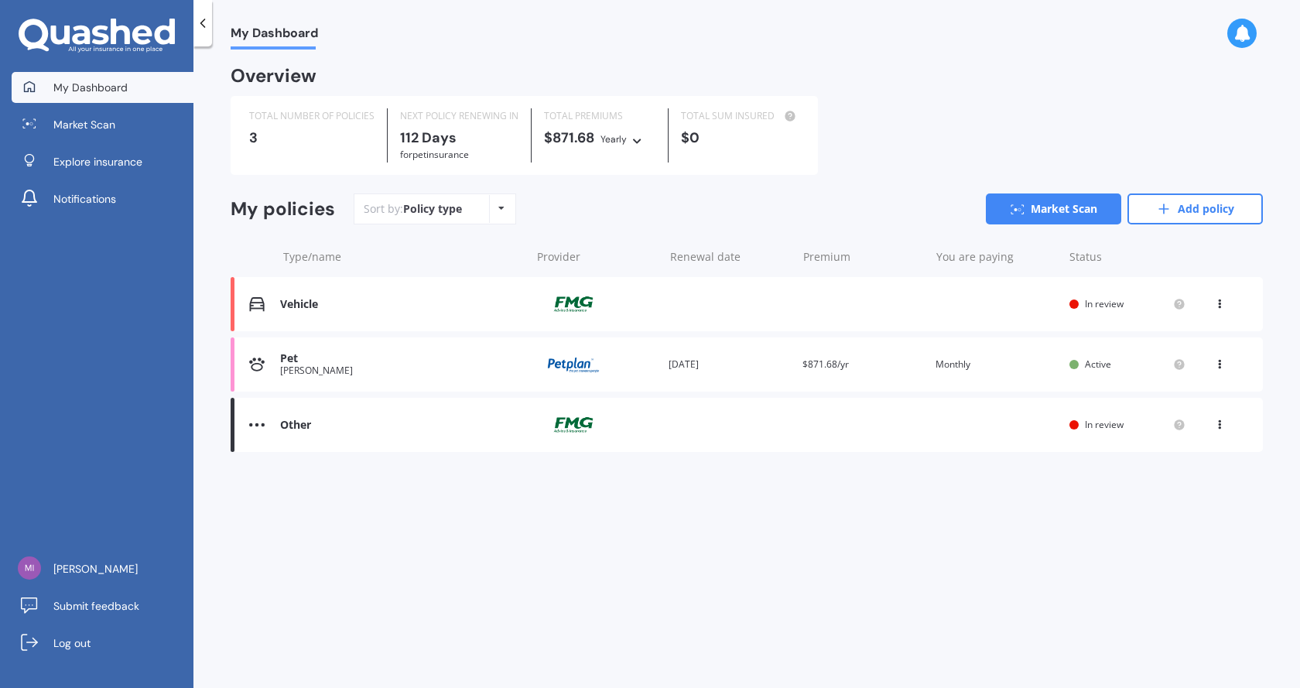
drag, startPoint x: 827, startPoint y: 93, endPoint x: 845, endPoint y: 96, distance: 18.1
click at [830, 94] on div "Overview" at bounding box center [747, 82] width 1032 height 28
click at [1110, 306] on span "In review" at bounding box center [1104, 303] width 39 height 13
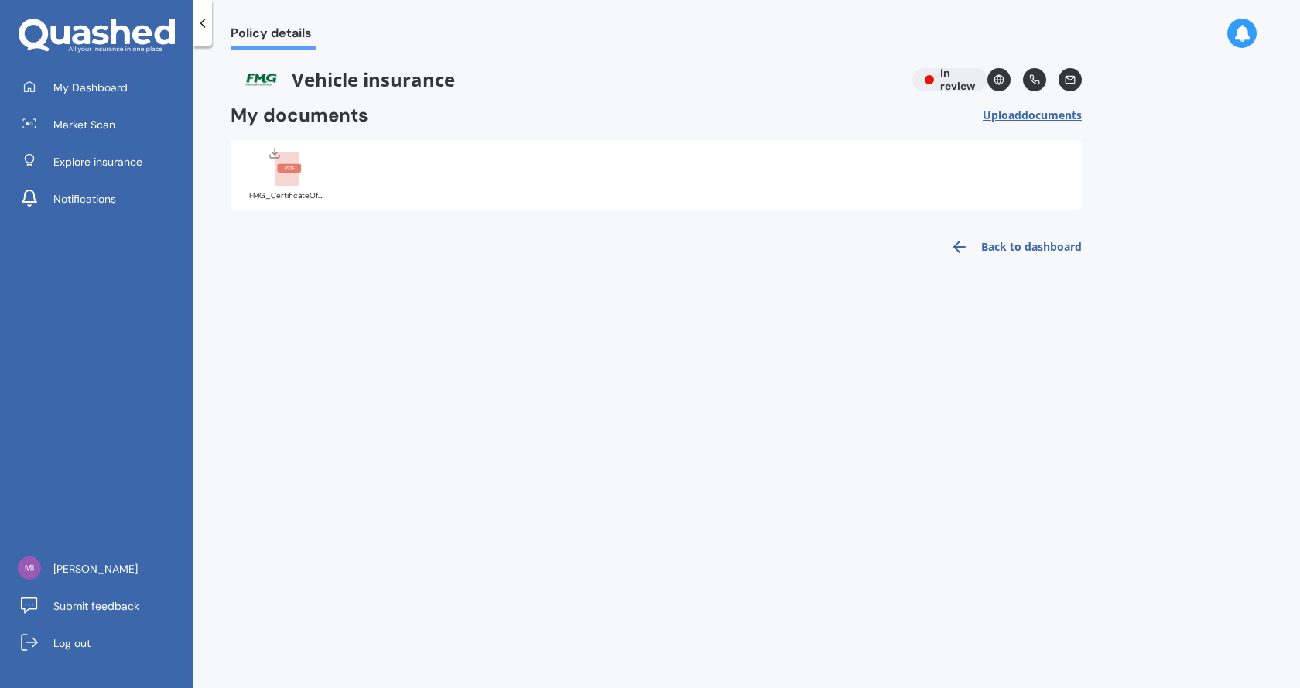
click at [1029, 240] on link "Back to dashboard" at bounding box center [1011, 246] width 141 height 37
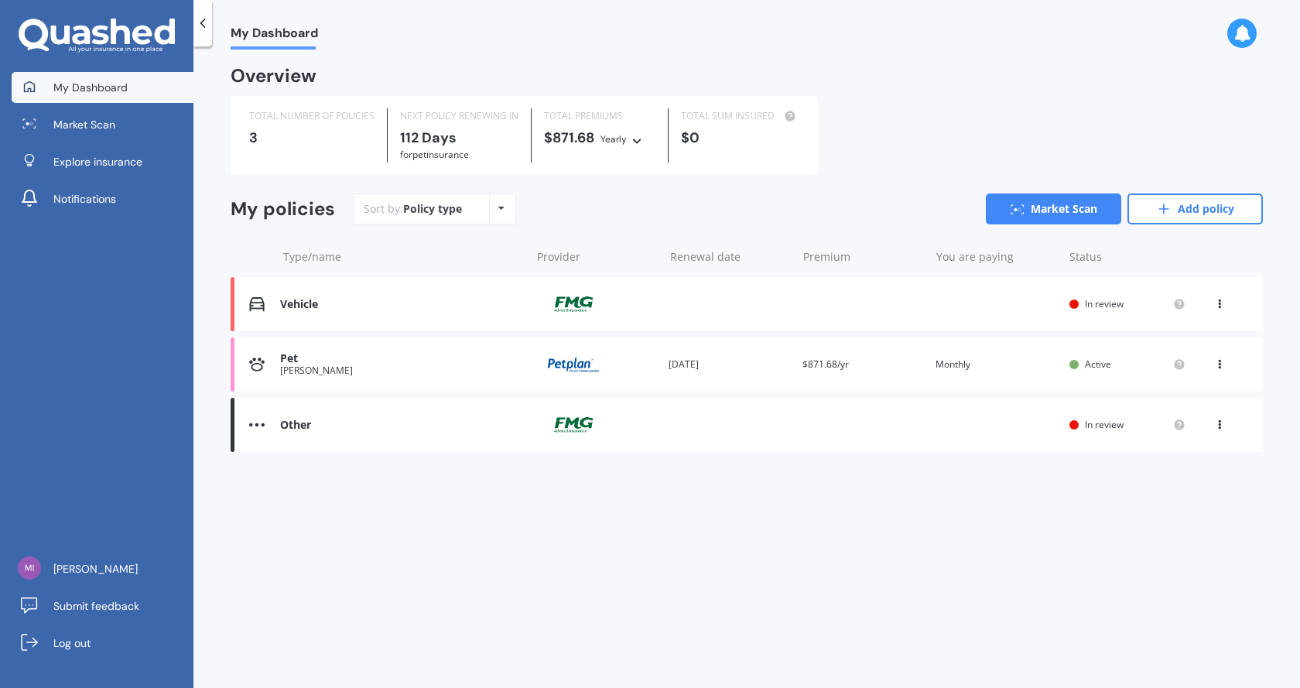
click at [776, 519] on div "My Dashboard Overview TOTAL NUMBER OF POLICIES 3 NEXT POLICY RENEWING [DATE] fo…" at bounding box center [746, 371] width 1107 height 642
click at [265, 433] on div "Other Provider Renewal date Premium You are paying Status In review View option…" at bounding box center [747, 425] width 1032 height 54
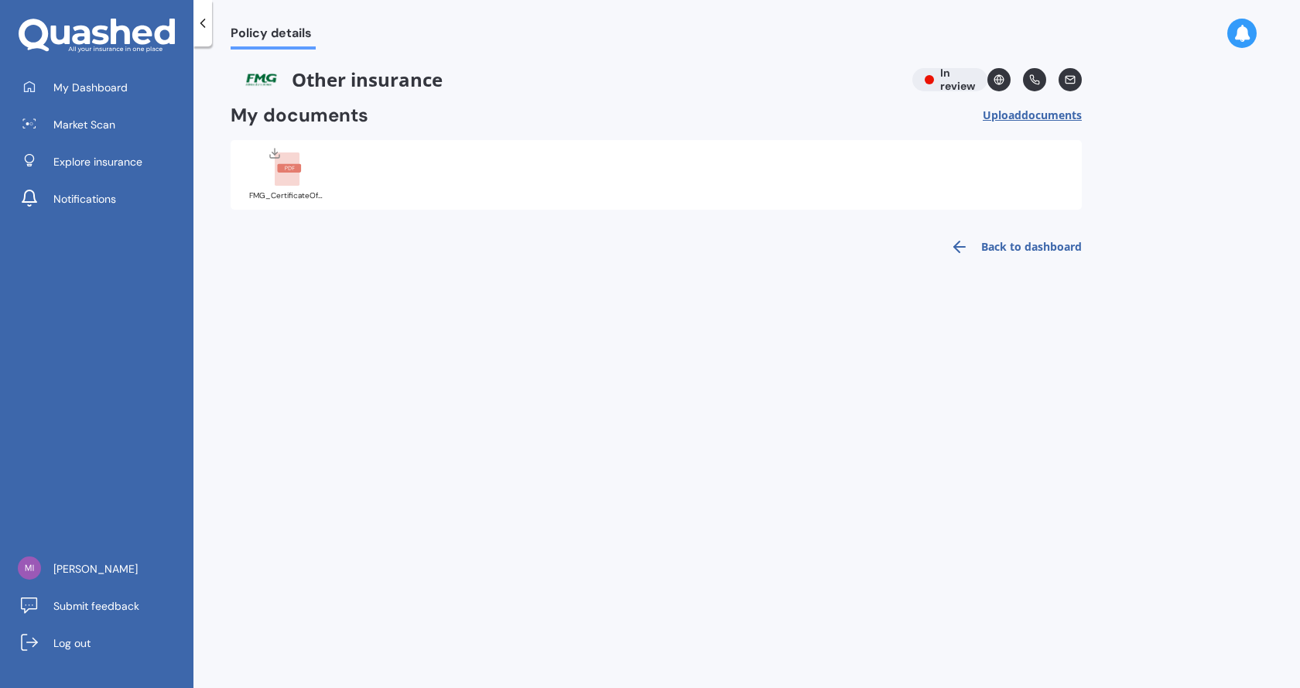
click at [270, 184] on div at bounding box center [288, 166] width 62 height 40
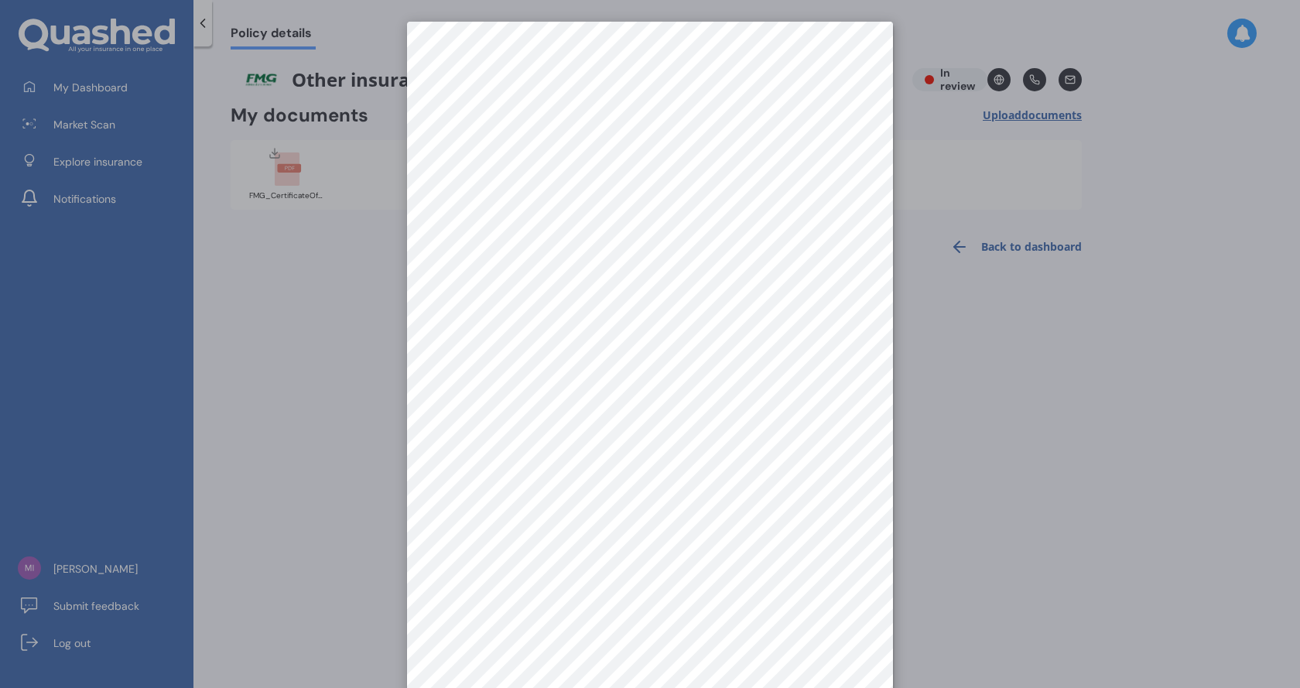
click at [366, 163] on div at bounding box center [650, 344] width 1300 height 688
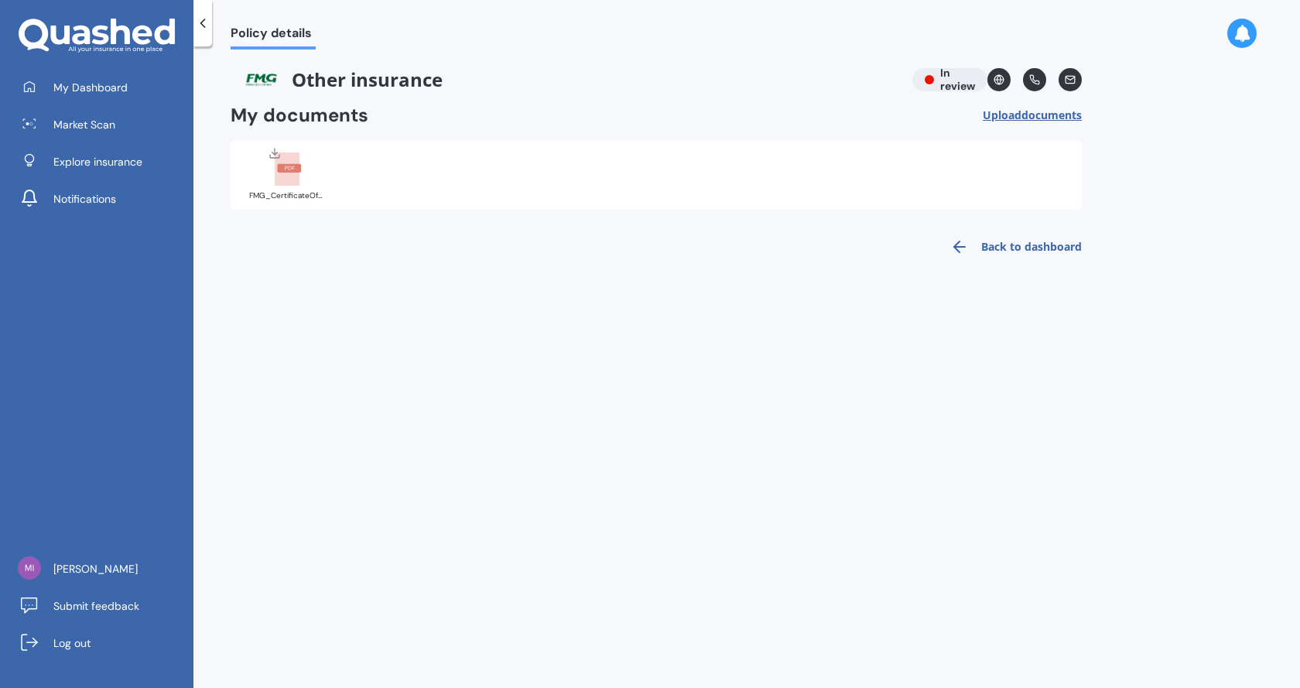
drag, startPoint x: 202, startPoint y: 20, endPoint x: 200, endPoint y: 9, distance: 11.1
click at [201, 19] on icon at bounding box center [202, 22] width 15 height 15
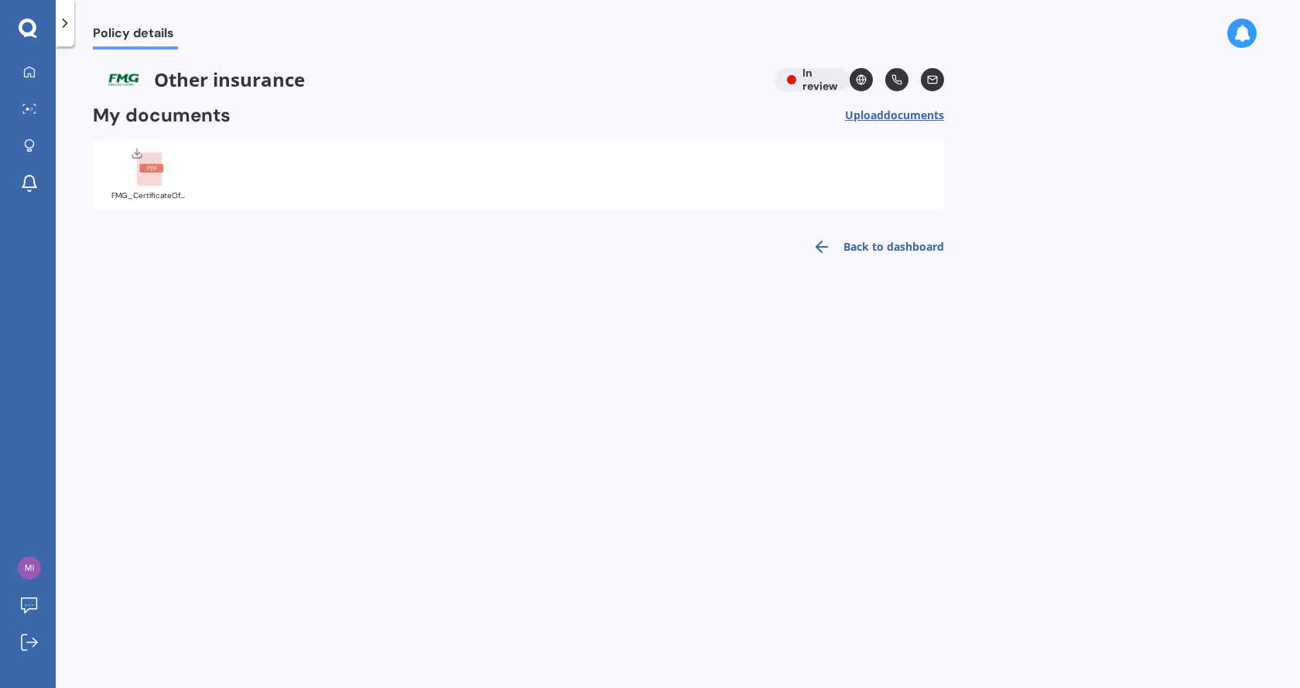
click at [69, 33] on div at bounding box center [65, 23] width 19 height 46
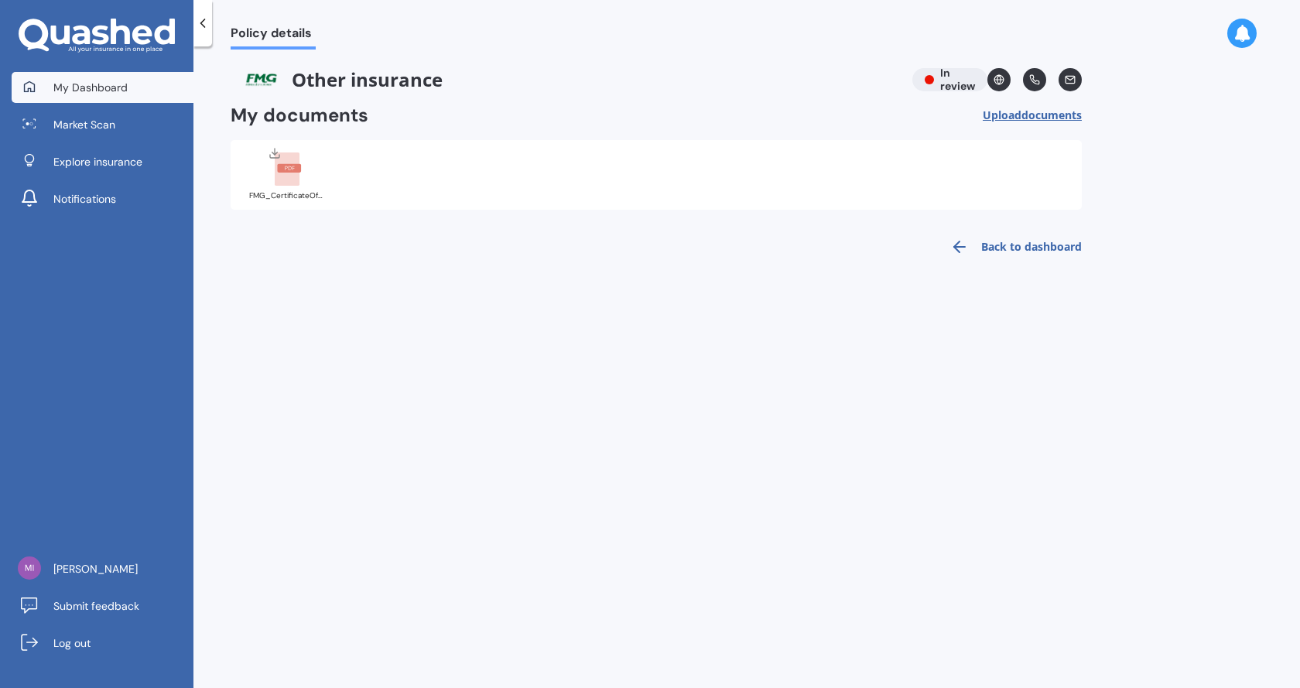
click at [56, 80] on span "My Dashboard" at bounding box center [90, 87] width 74 height 15
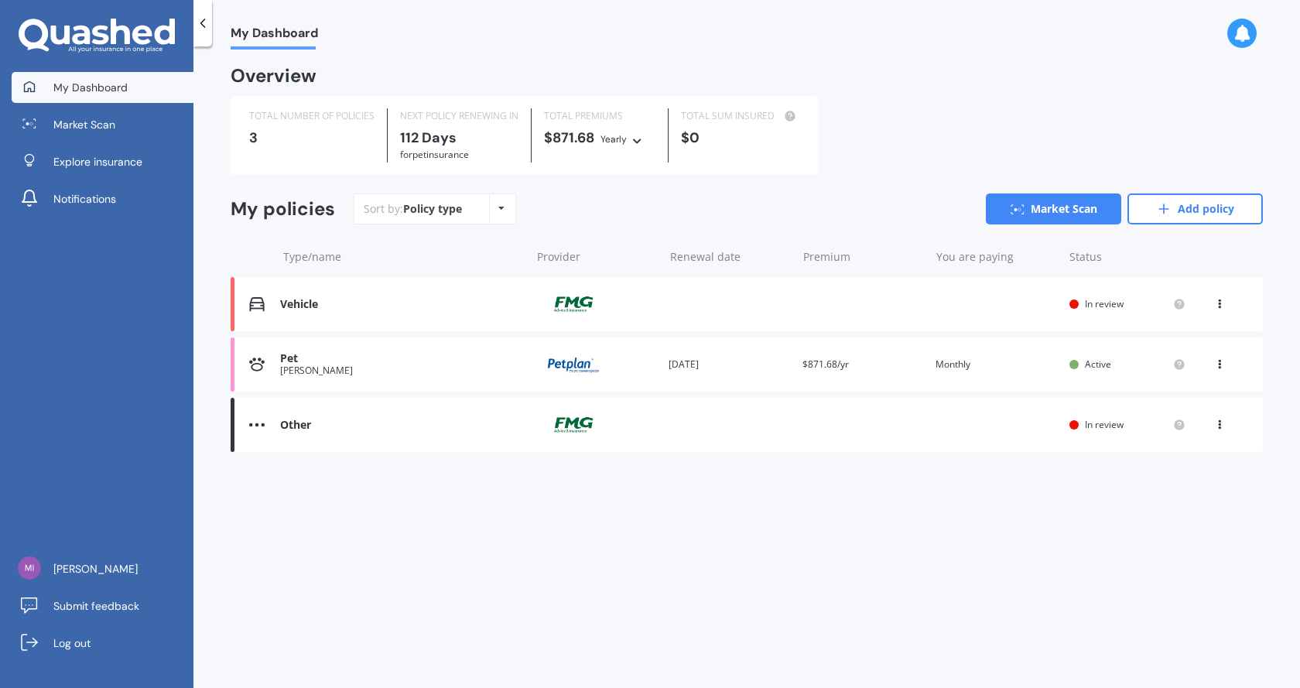
click at [909, 60] on div "My Dashboard Overview TOTAL NUMBER OF POLICIES 3 NEXT POLICY RENEWING IN 112 Da…" at bounding box center [746, 371] width 1107 height 642
click at [970, 73] on div "Overview" at bounding box center [747, 82] width 1032 height 28
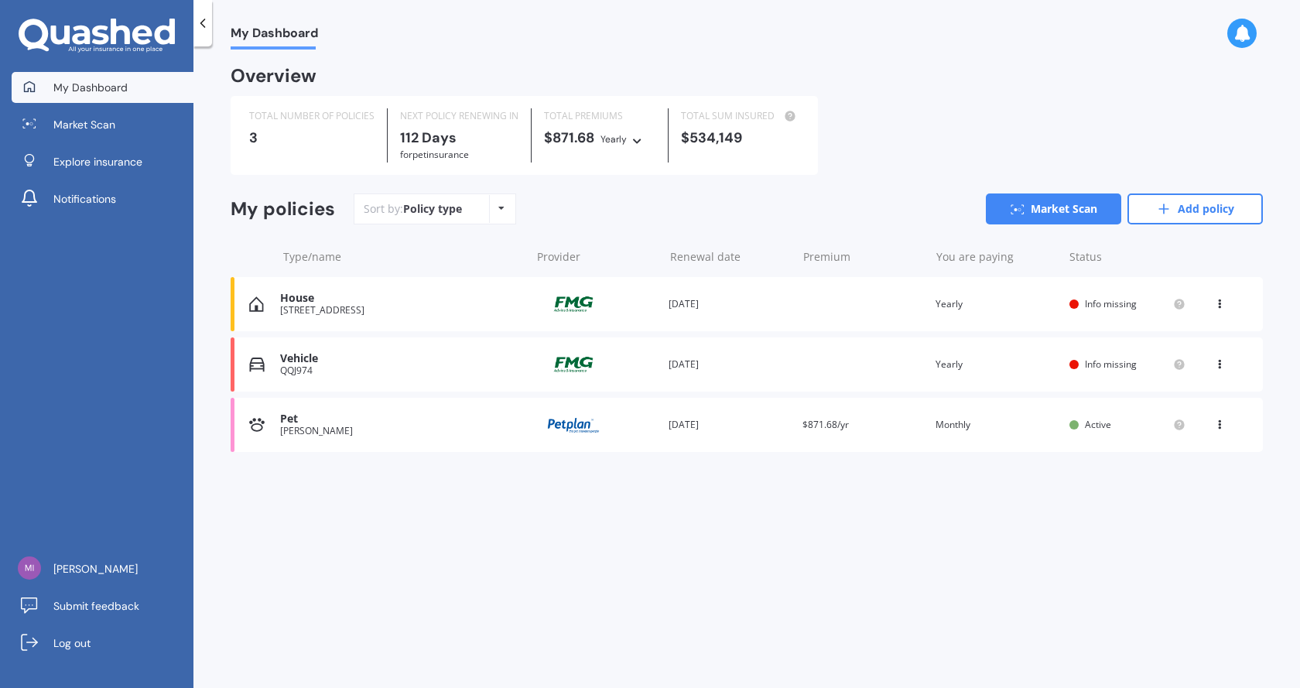
click at [947, 369] on div "You are paying Yearly" at bounding box center [997, 364] width 122 height 15
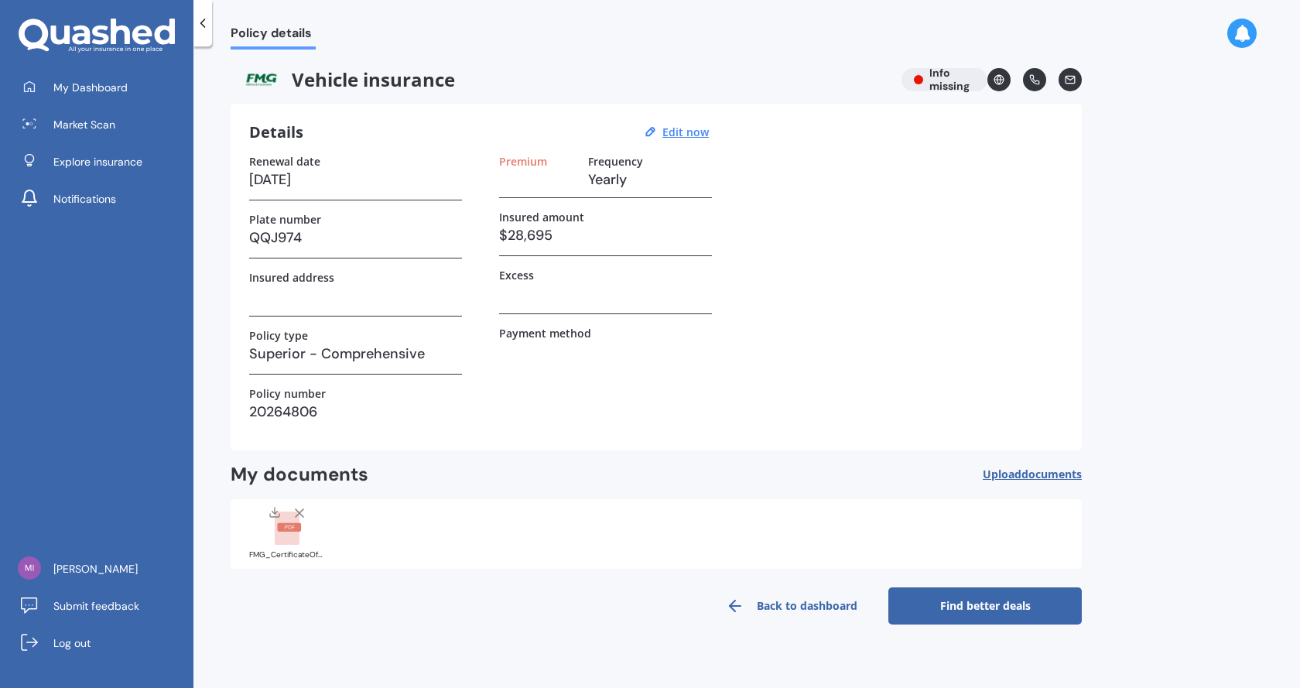
click at [568, 228] on h3 "$28,695" at bounding box center [605, 235] width 213 height 23
drag, startPoint x: 554, startPoint y: 243, endPoint x: 540, endPoint y: 240, distance: 14.3
click at [542, 240] on h3 "$28,695" at bounding box center [605, 235] width 213 height 23
click at [689, 132] on u "Edit now" at bounding box center [685, 132] width 46 height 15
select select "11"
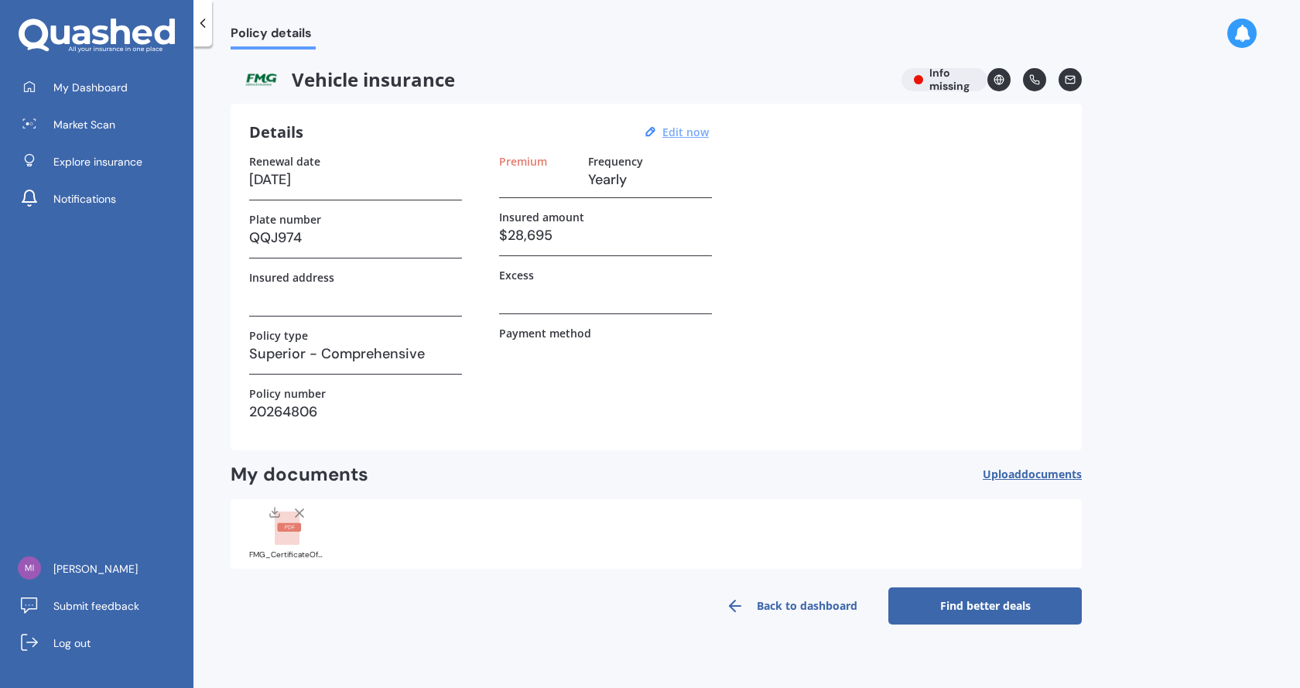
select select "08"
select select "2026"
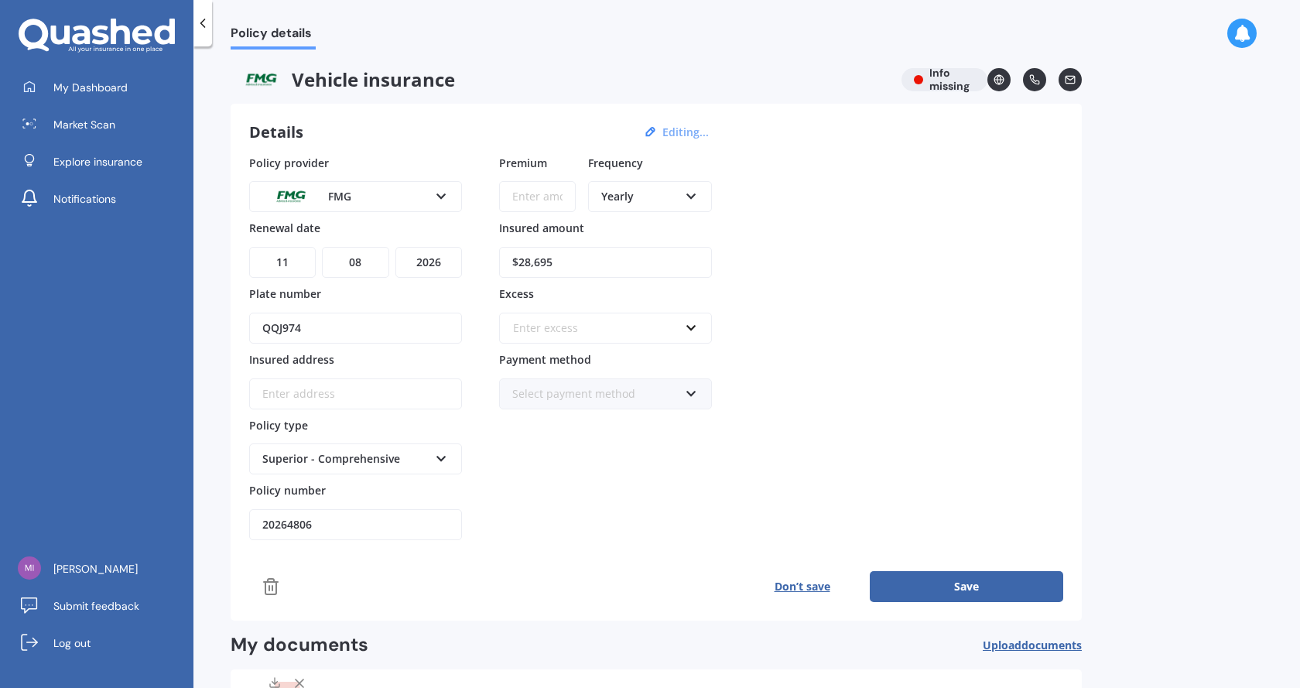
click at [642, 204] on div "Yearly" at bounding box center [639, 196] width 77 height 17
click at [649, 281] on span "Quarterly" at bounding box center [627, 281] width 50 height 15
click at [529, 197] on input "Premium" at bounding box center [537, 196] width 77 height 31
click at [521, 183] on input "Premium" at bounding box center [537, 196] width 77 height 31
type input "$252.62"
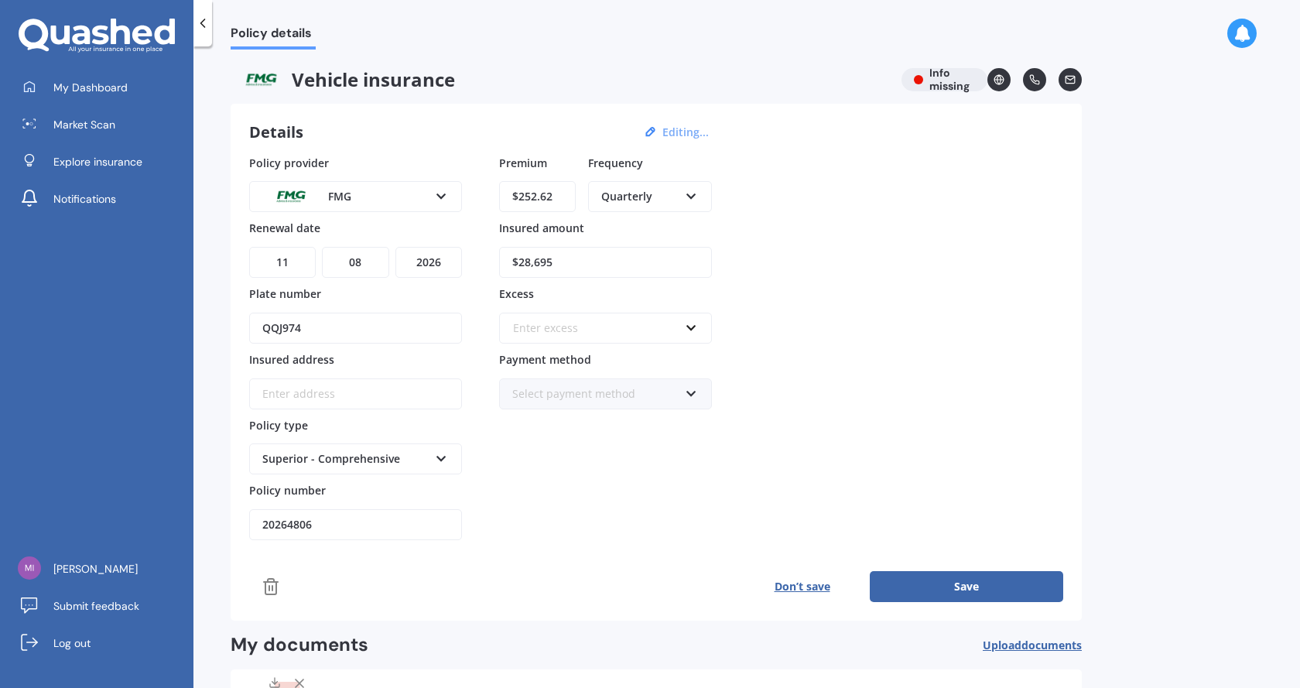
click at [774, 199] on div "Policy provider FMG AA AMI AMP ANZ ASB Aioi Nissay Dowa Ando Assurant Autosure …" at bounding box center [656, 348] width 814 height 386
drag, startPoint x: 554, startPoint y: 275, endPoint x: 579, endPoint y: 266, distance: 26.2
click at [555, 275] on input "$28,695" at bounding box center [605, 262] width 213 height 31
drag, startPoint x: 614, startPoint y: 258, endPoint x: 416, endPoint y: 247, distance: 198.4
click at [431, 248] on div "Policy provider FMG AA AMI AMP ANZ ASB Aioi Nissay Dowa Ando Assurant Autosure …" at bounding box center [656, 348] width 814 height 386
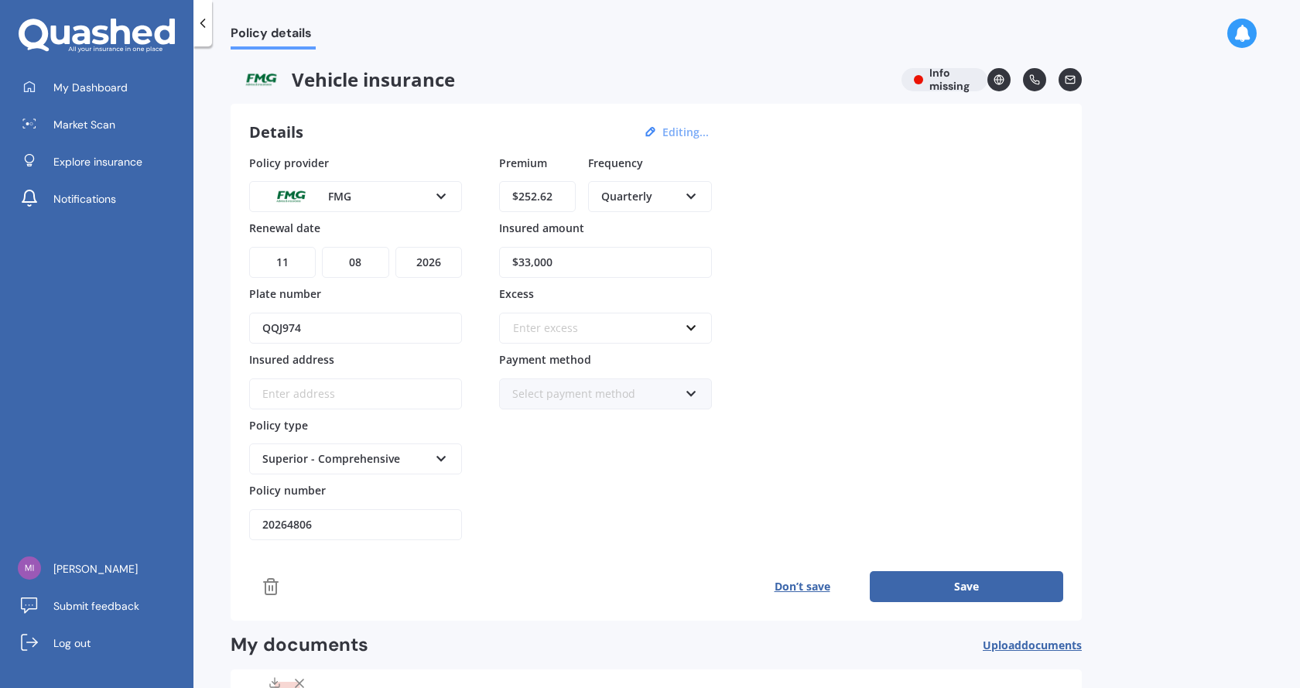
type input "$33,000"
click at [577, 328] on div "Enter excess" at bounding box center [596, 328] width 166 height 17
click at [546, 411] on div "$500" at bounding box center [605, 414] width 211 height 29
click at [604, 396] on div "Select payment method" at bounding box center [595, 393] width 166 height 17
click at [635, 424] on span "Direct debit - bank account" at bounding box center [583, 423] width 141 height 15
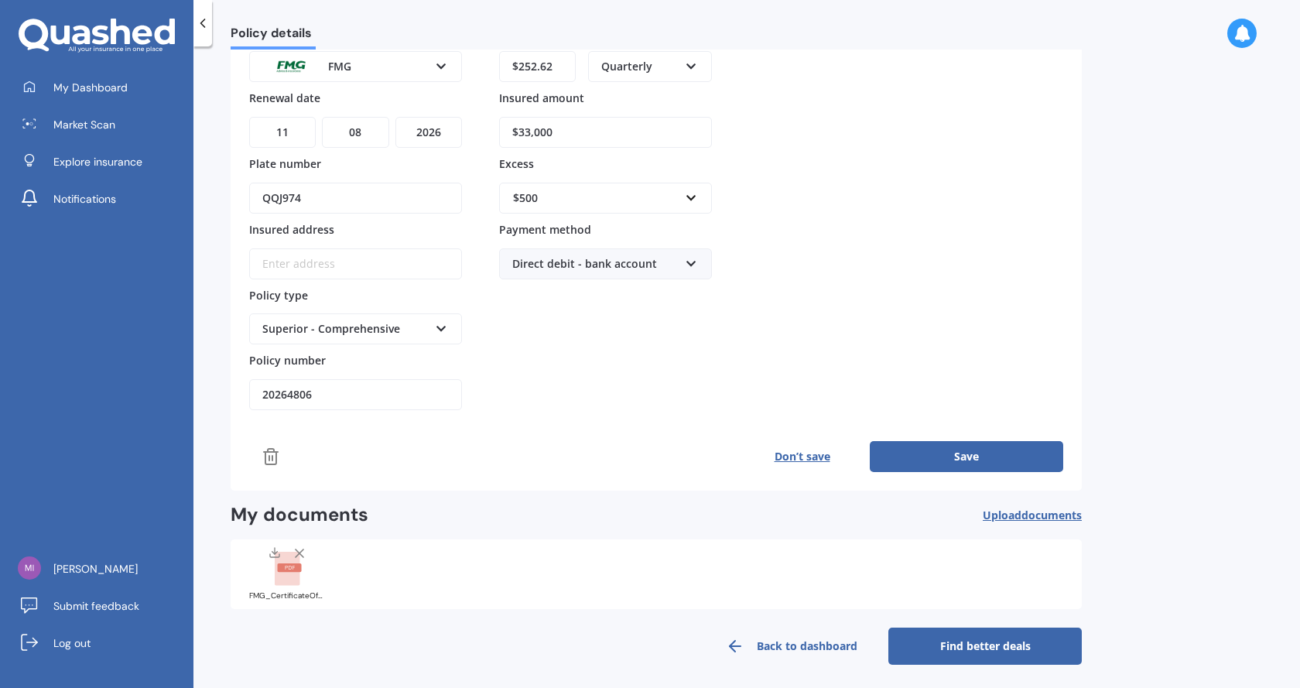
scroll to position [135, 0]
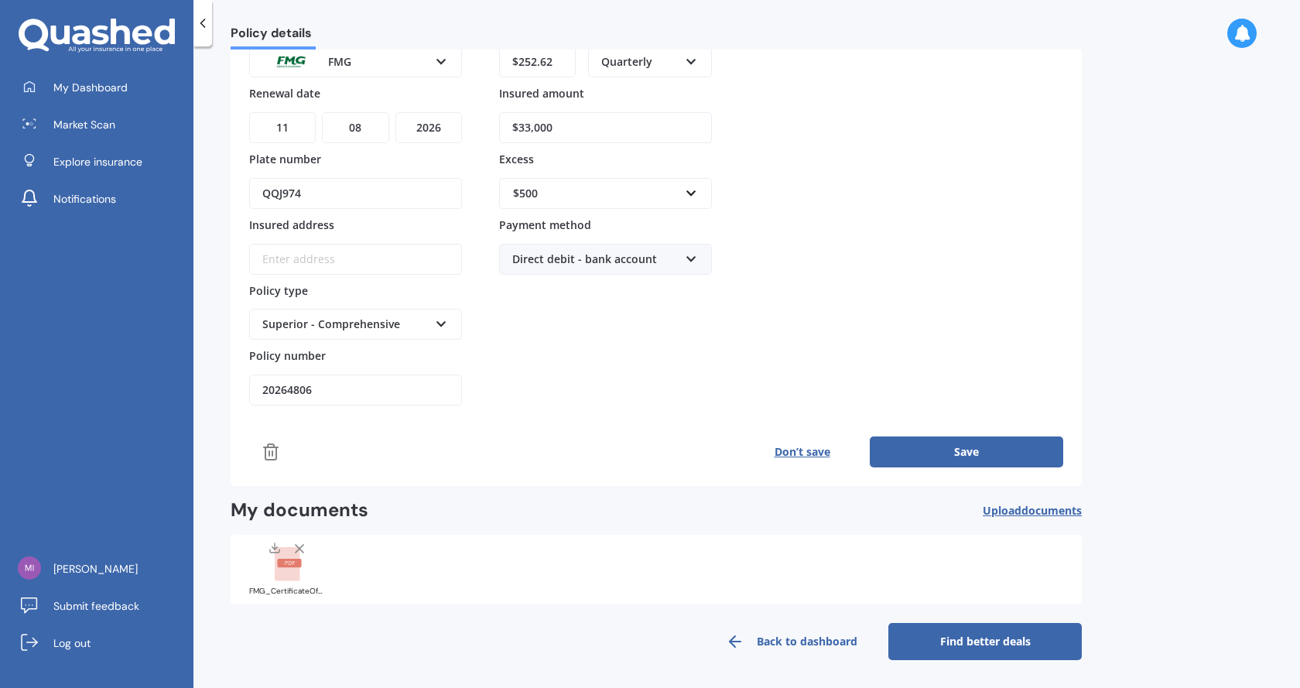
click at [976, 447] on button "Save" at bounding box center [966, 451] width 193 height 31
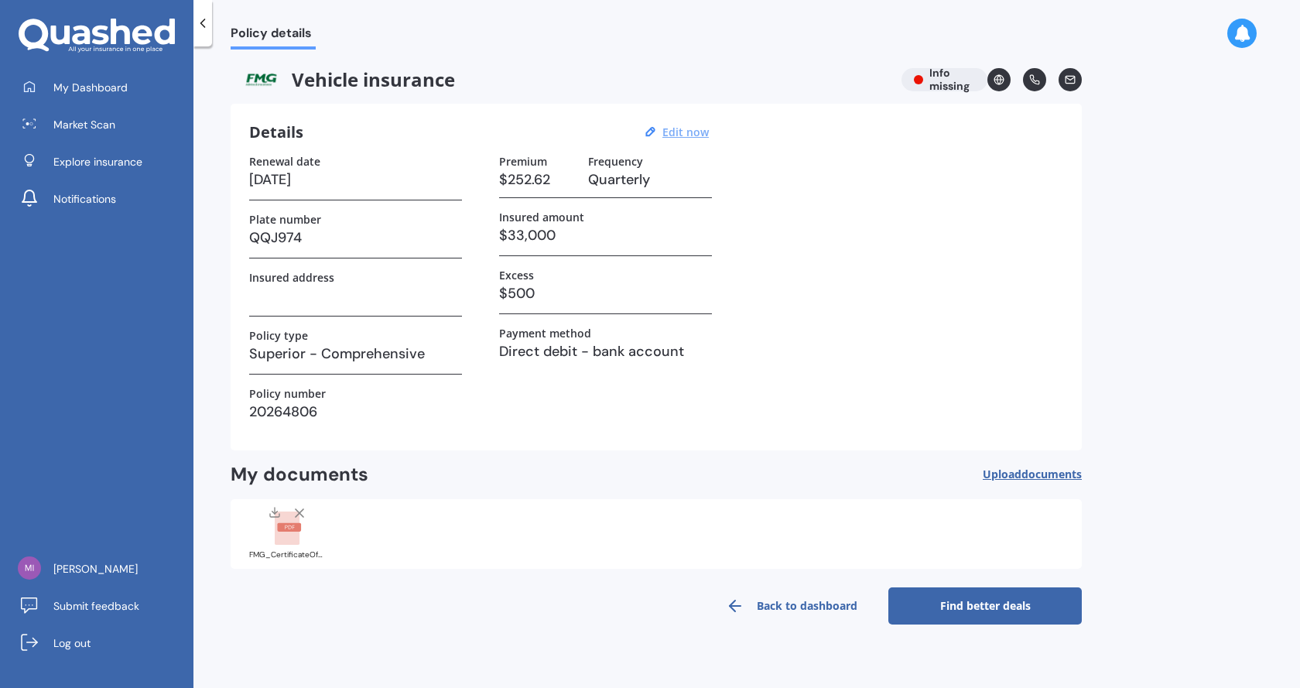
scroll to position [0, 0]
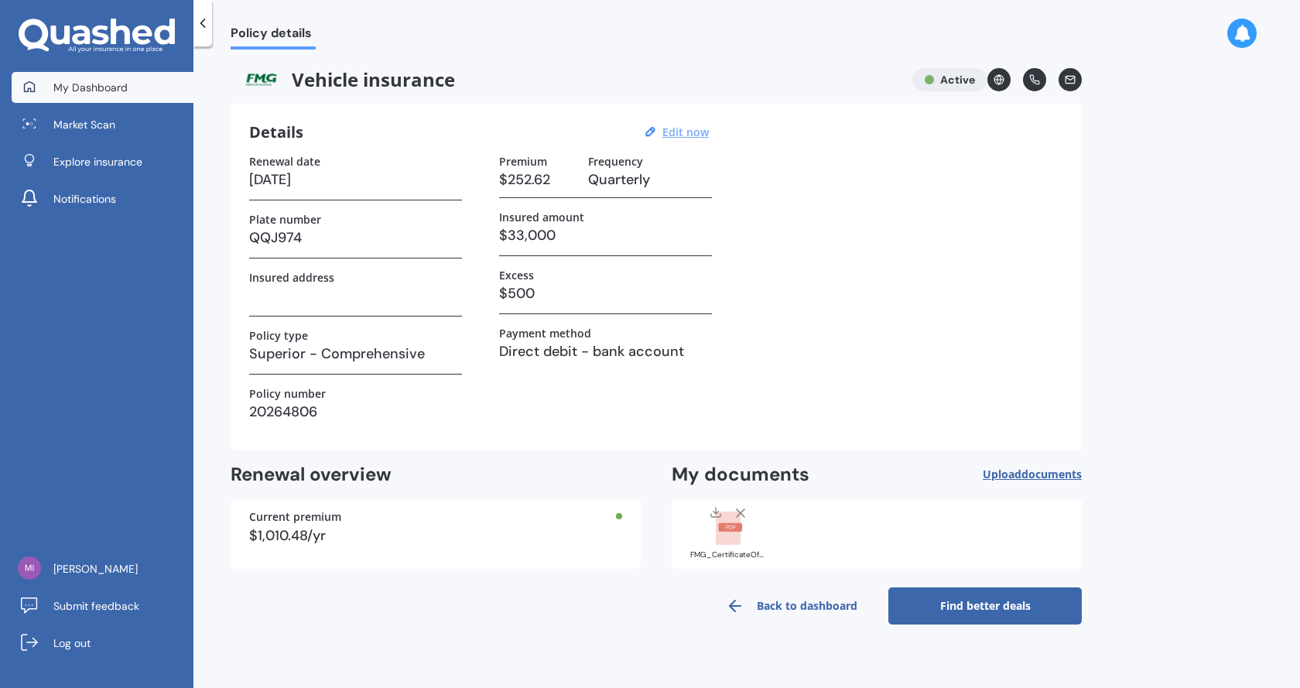
click at [94, 93] on span "My Dashboard" at bounding box center [90, 87] width 74 height 15
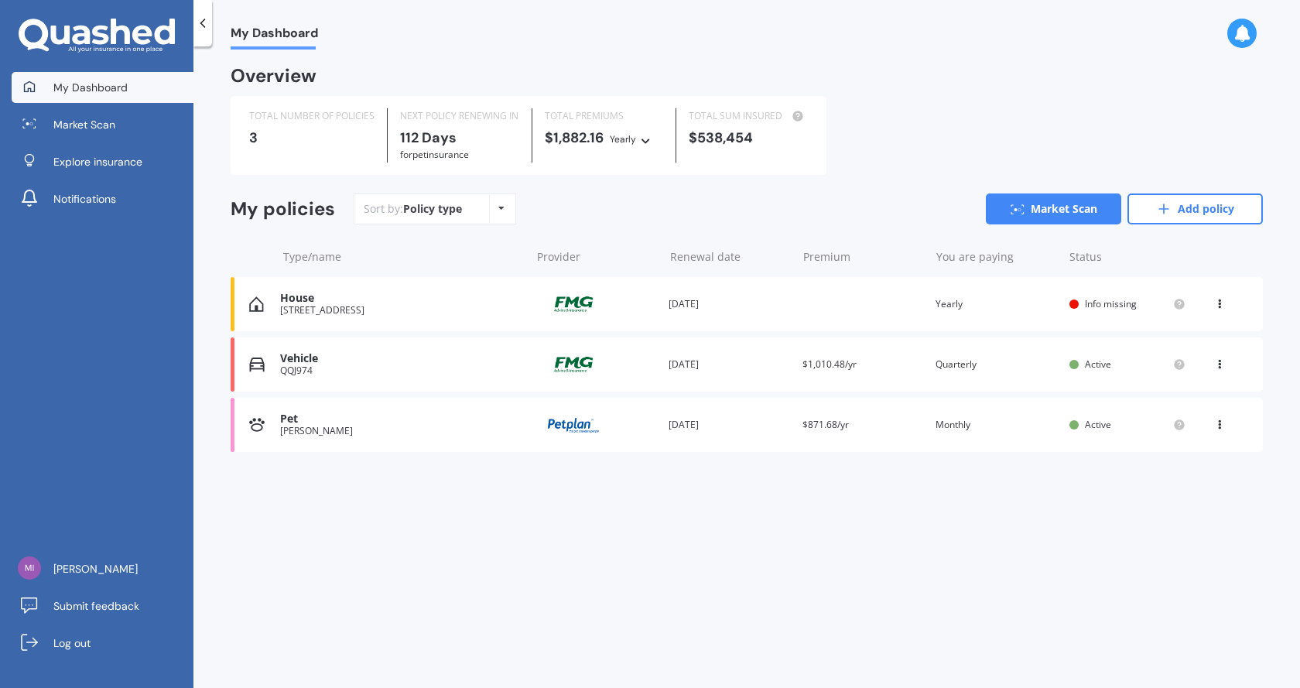
click at [990, 295] on div "House 64 Ravelston Street, Musselburgh, Dunedin 9013 Provider Renewal date 11 A…" at bounding box center [747, 304] width 1032 height 54
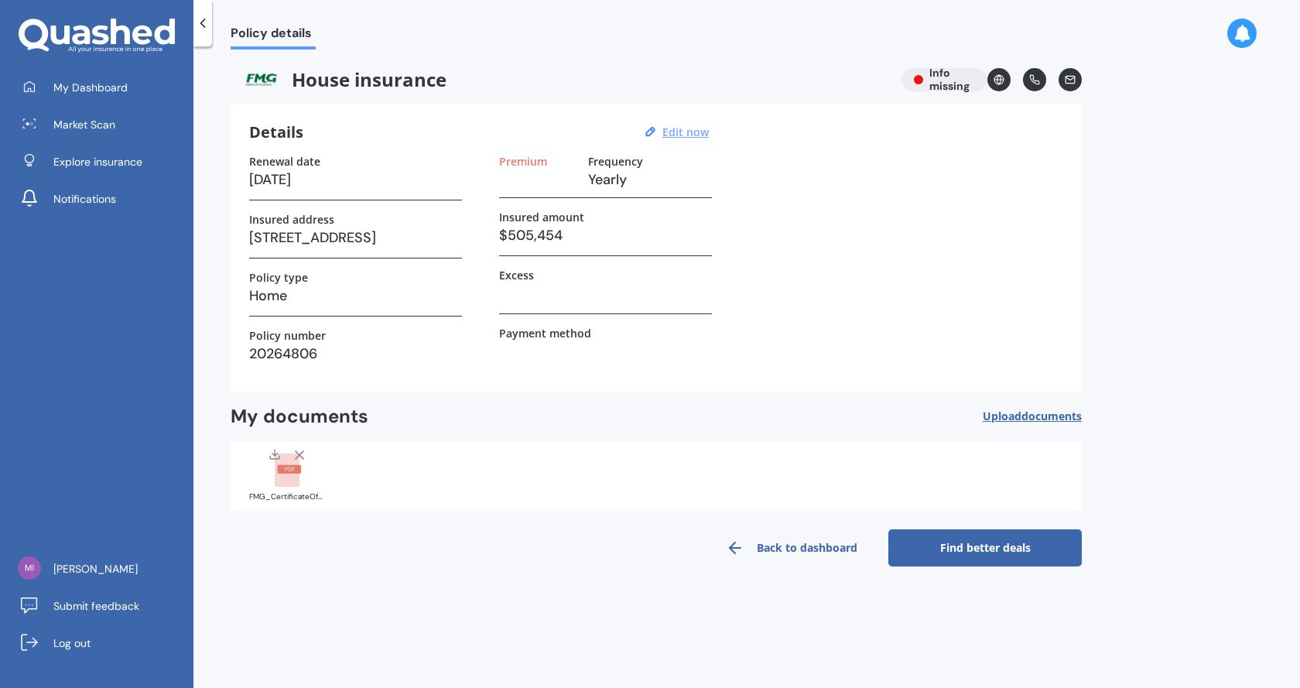
click at [687, 135] on u "Edit now" at bounding box center [685, 132] width 46 height 15
select select "11"
select select "08"
select select "2026"
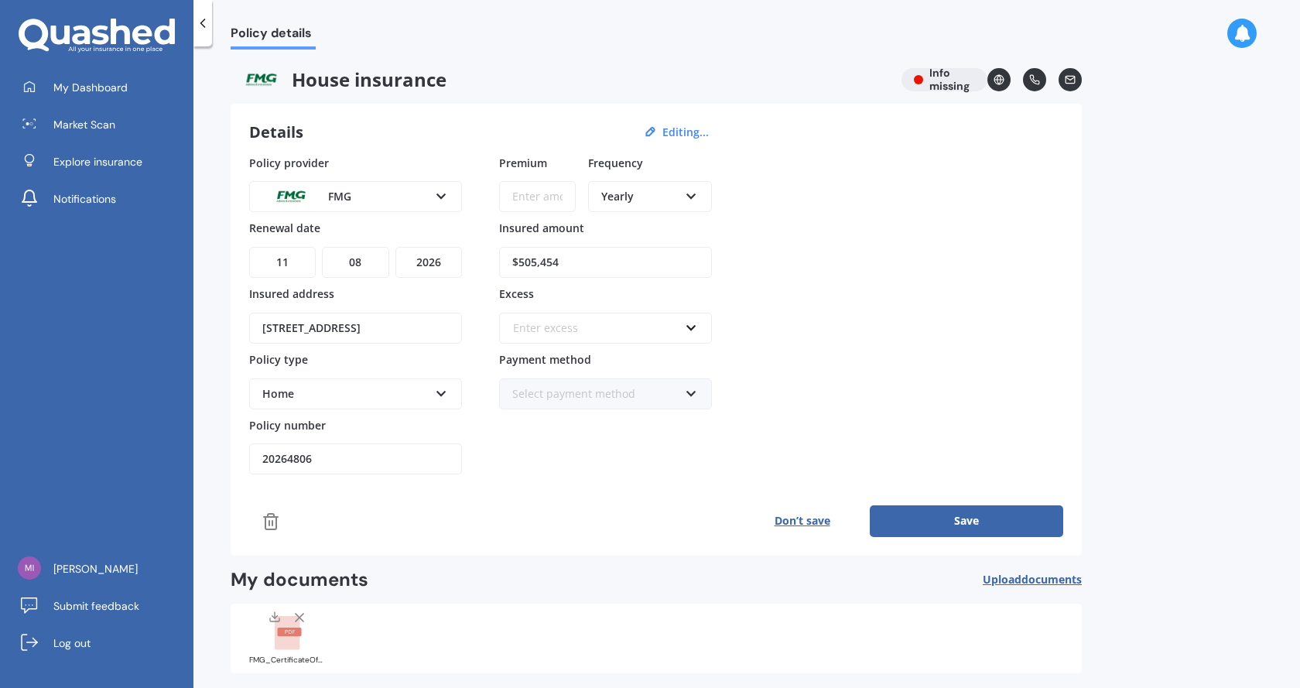
click at [580, 269] on input "$505,454" at bounding box center [605, 262] width 213 height 31
drag, startPoint x: 608, startPoint y: 255, endPoint x: 454, endPoint y: 246, distance: 154.3
click at [457, 247] on div "Policy provider FMG AA AMI AMP ANZ ASB Ando BNZ Co-Operative Bank FMG Initio Ki…" at bounding box center [656, 315] width 814 height 320
type input "$581,272"
click at [534, 190] on input "Premium" at bounding box center [537, 196] width 77 height 31
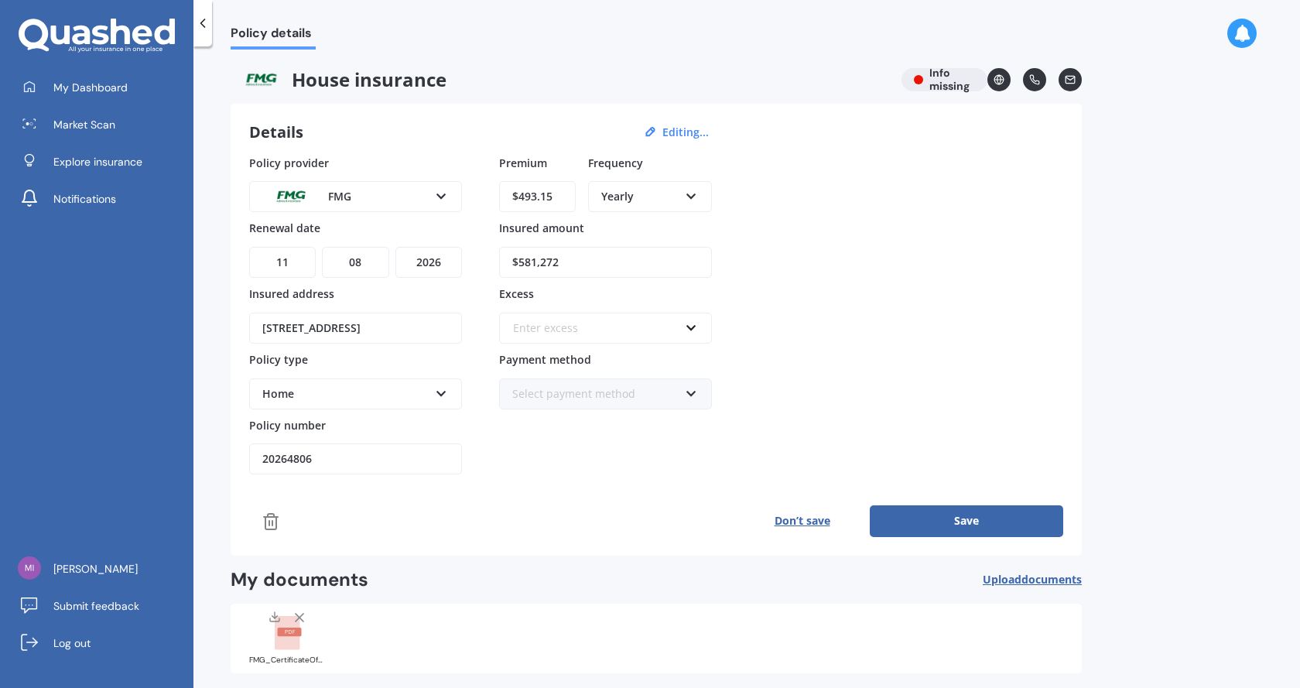
type input "$493.15"
click at [645, 200] on div "Yearly" at bounding box center [639, 196] width 77 height 17
click at [645, 281] on span "Quarterly" at bounding box center [627, 281] width 50 height 15
click at [591, 332] on div "Enter excess" at bounding box center [596, 328] width 166 height 17
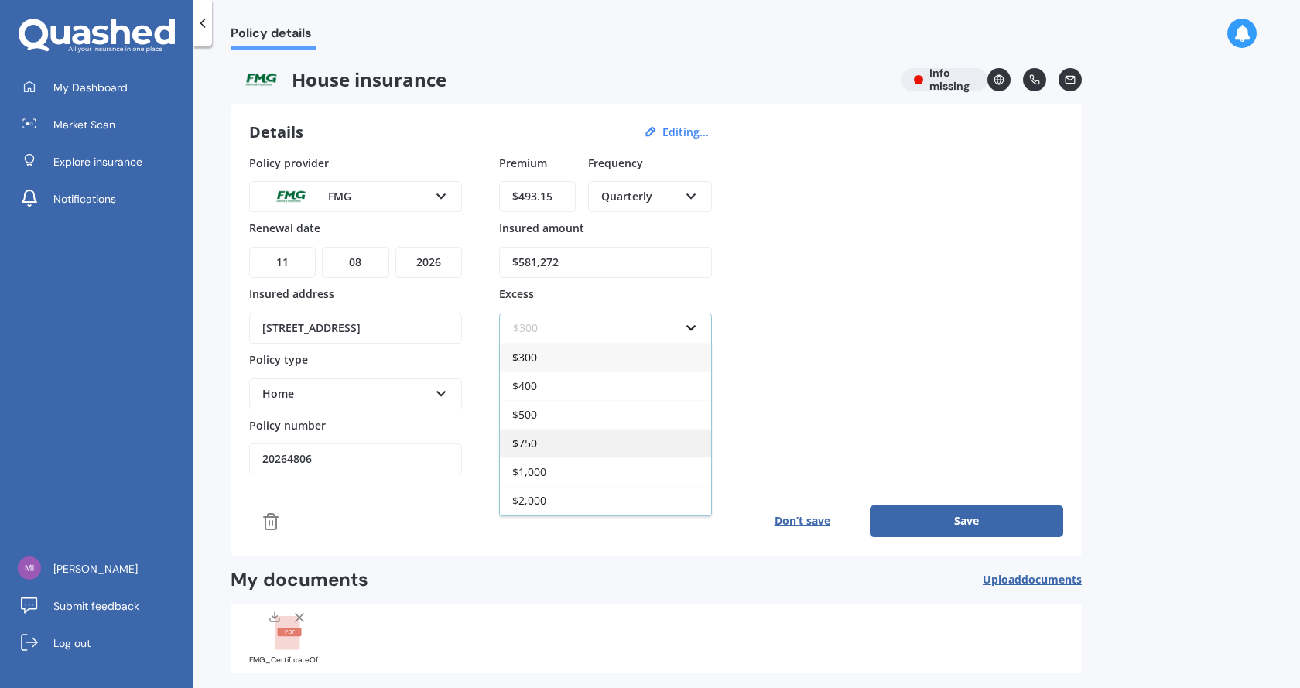
click at [560, 439] on div "$750" at bounding box center [605, 443] width 211 height 29
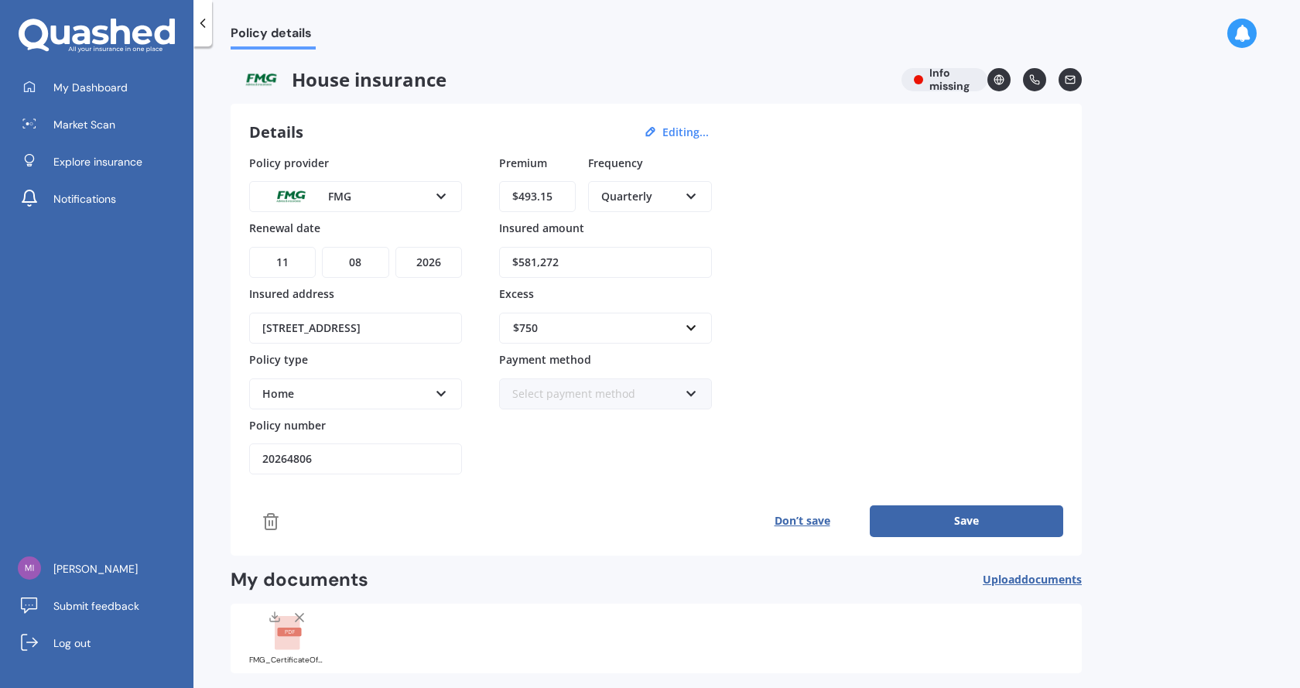
click at [991, 528] on button "Save" at bounding box center [966, 520] width 193 height 31
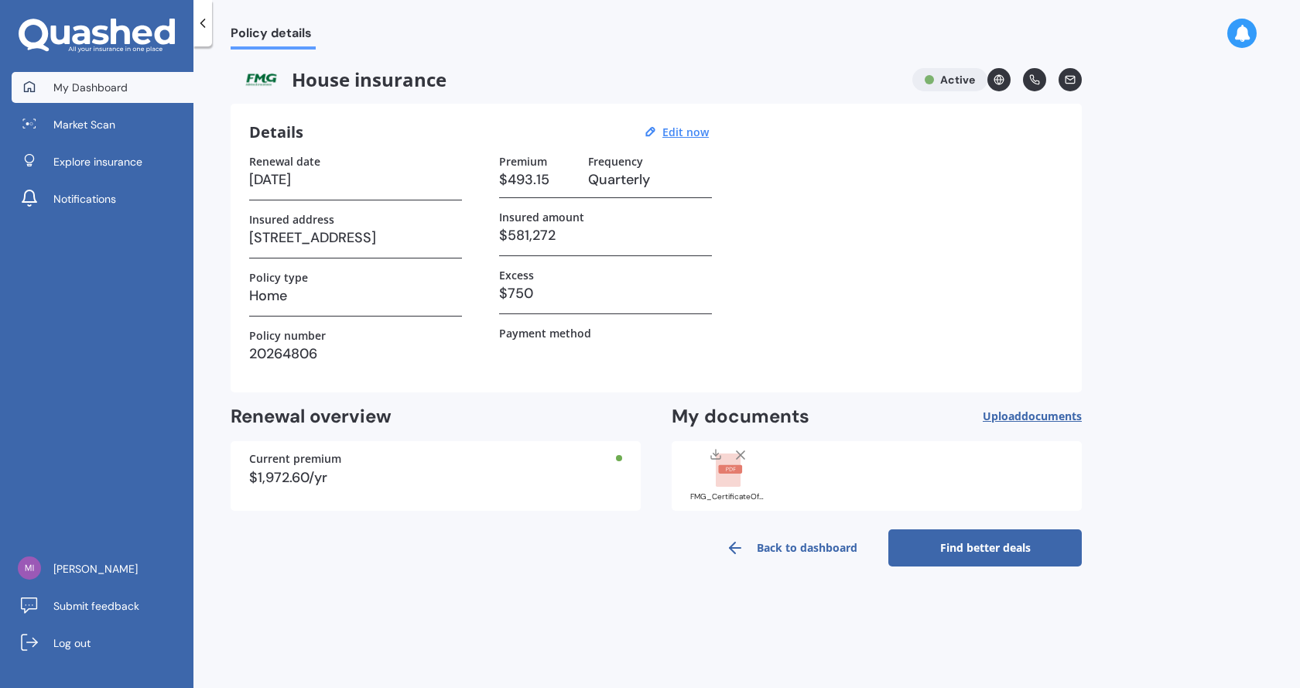
click at [77, 86] on span "My Dashboard" at bounding box center [90, 87] width 74 height 15
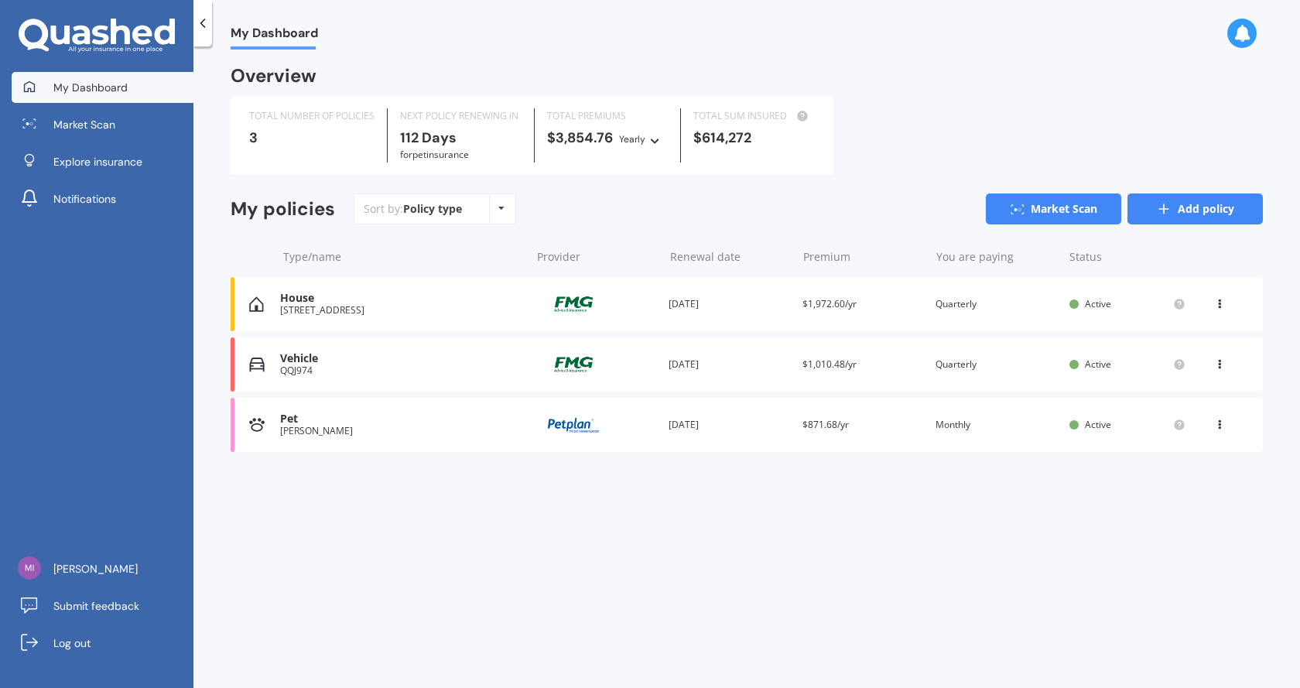
click at [1225, 211] on link "Add policy" at bounding box center [1195, 208] width 135 height 31
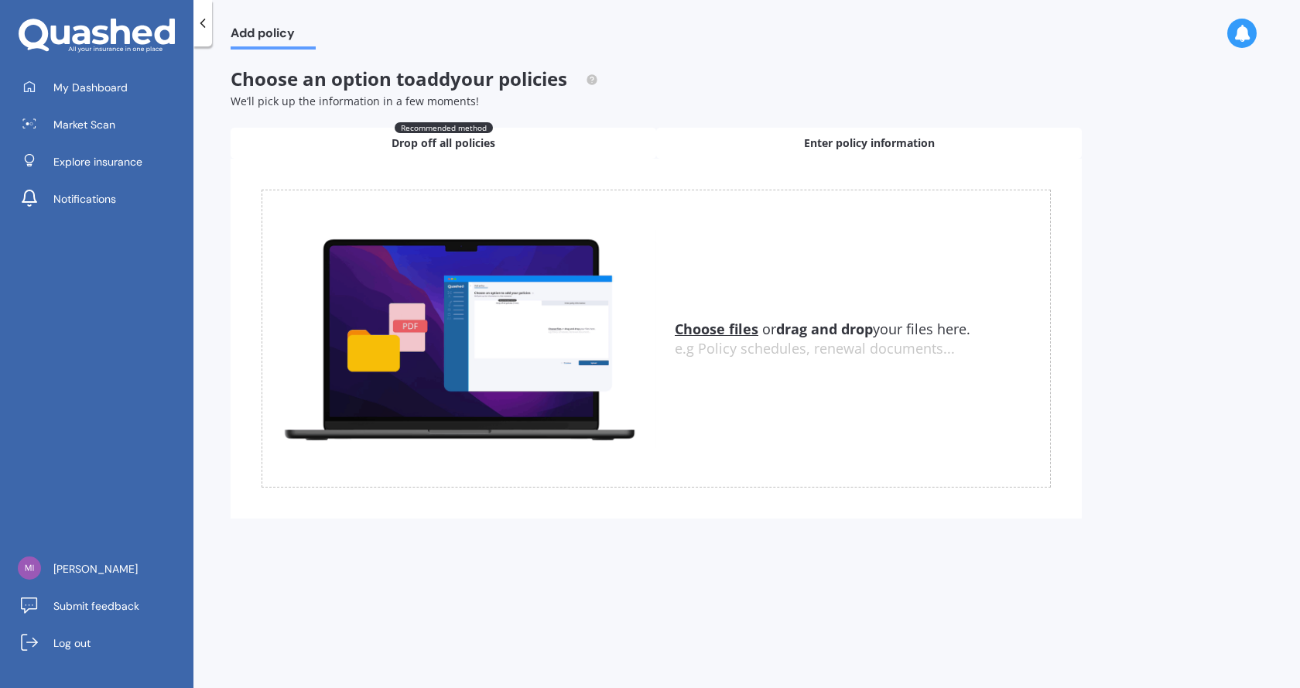
click at [854, 135] on span "Enter policy information" at bounding box center [869, 142] width 131 height 15
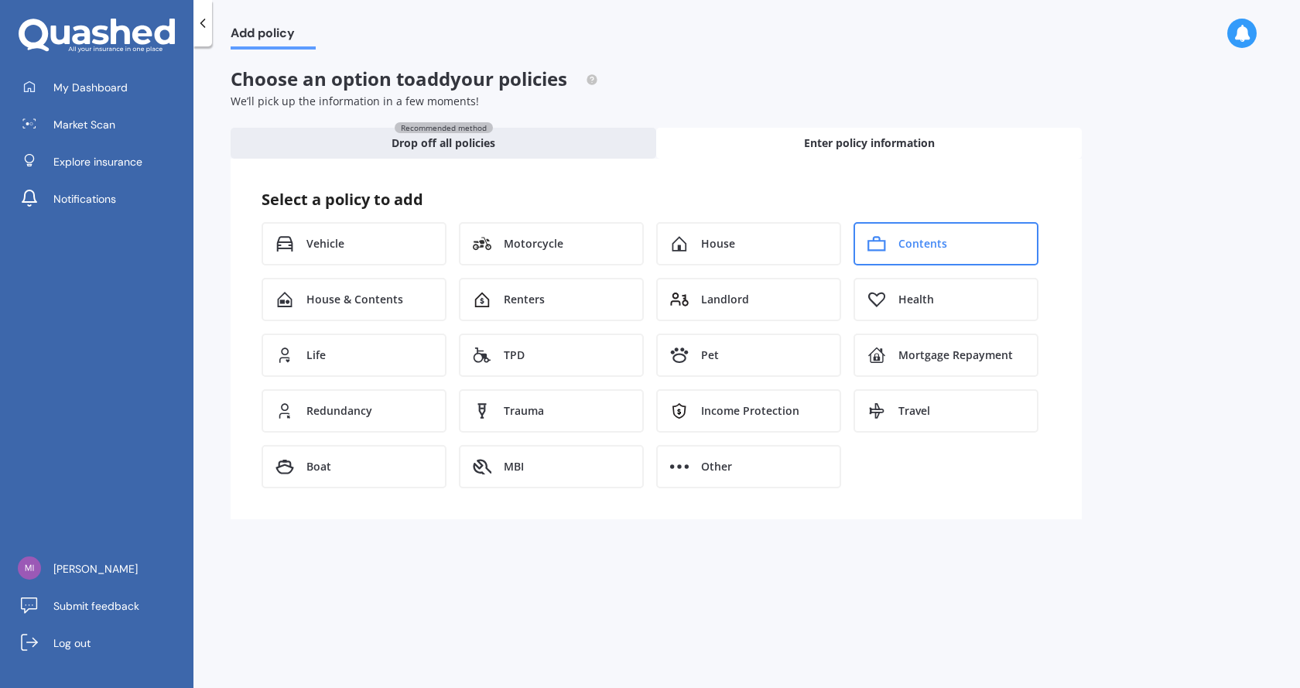
click at [923, 243] on span "Contents" at bounding box center [923, 243] width 49 height 15
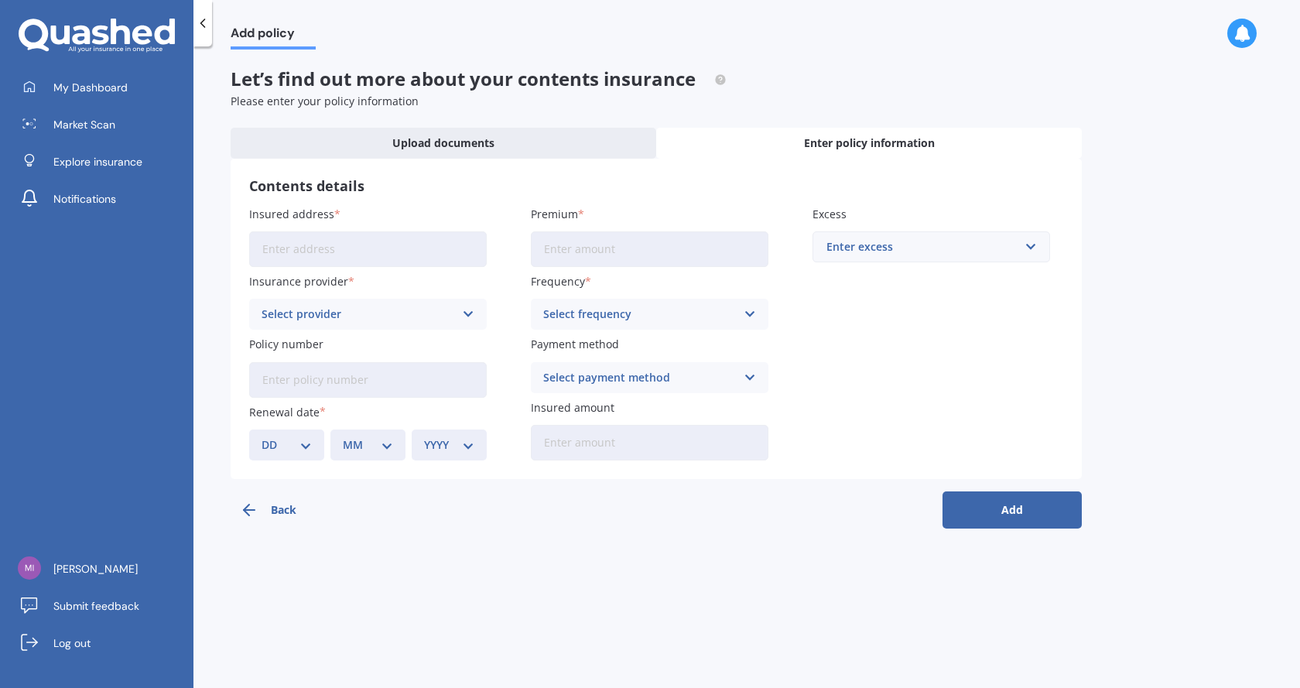
click at [383, 239] on input "Insured address" at bounding box center [368, 249] width 238 height 36
click at [375, 303] on div "Select provider AA AMI AMP ANZ ASB Ando BNZ Co-Operative Bank FMG Initio Kiwiba…" at bounding box center [368, 314] width 238 height 31
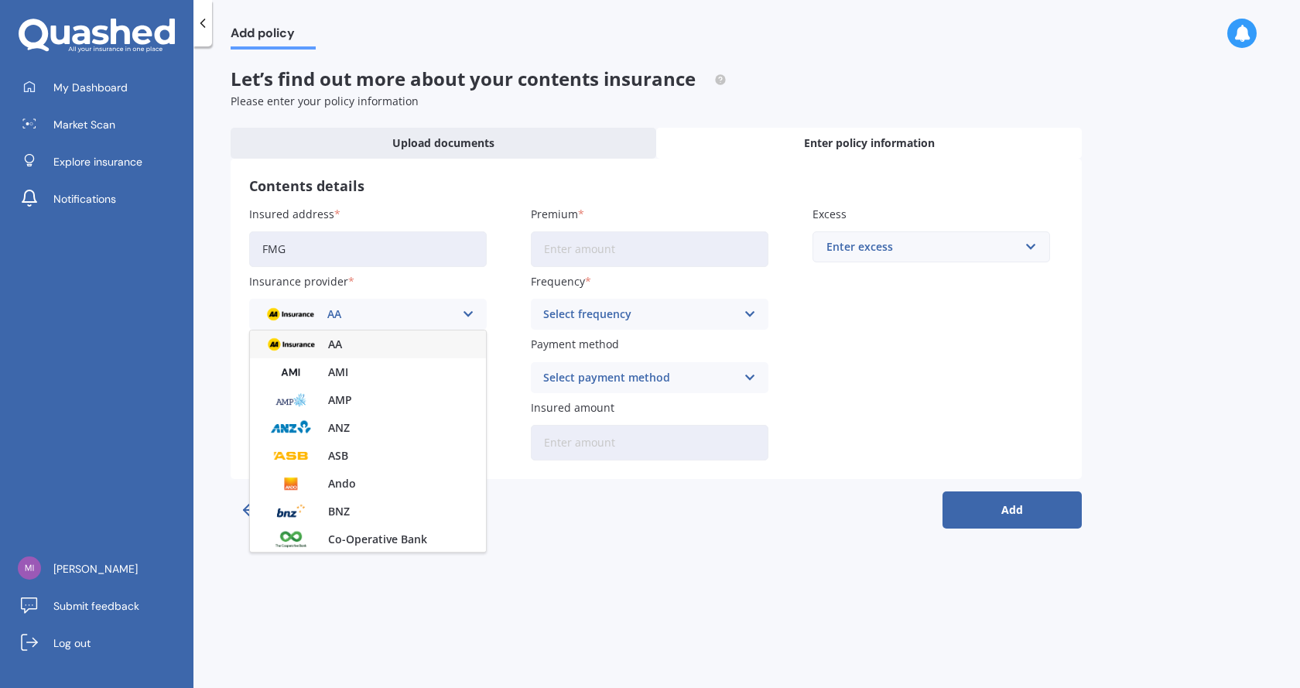
click at [339, 242] on input "FMG" at bounding box center [368, 249] width 238 height 36
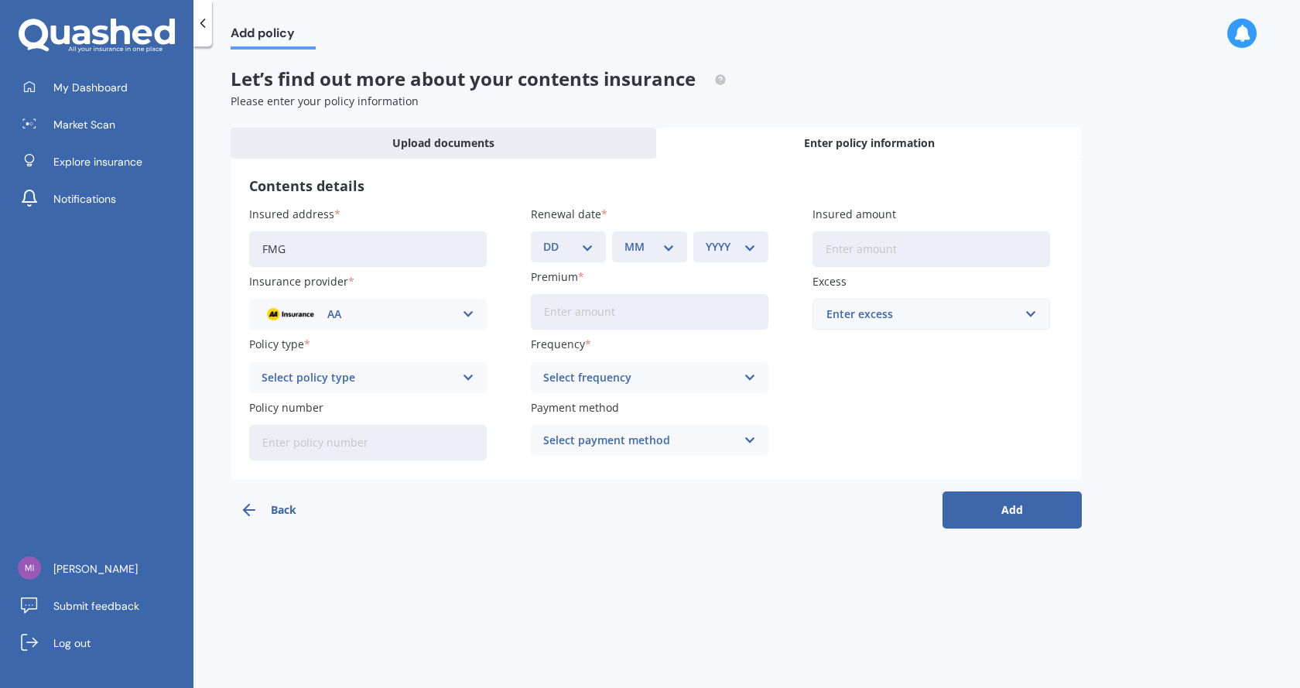
drag, startPoint x: 326, startPoint y: 242, endPoint x: 233, endPoint y: 227, distance: 94.2
click at [228, 226] on div "Add policy Let’s find out more about your contents insurance Please enter your …" at bounding box center [746, 371] width 1107 height 642
type input "64 Ravelston Street, Musselburgh, Dunedin 9013"
click at [356, 313] on div "AA" at bounding box center [358, 314] width 193 height 17
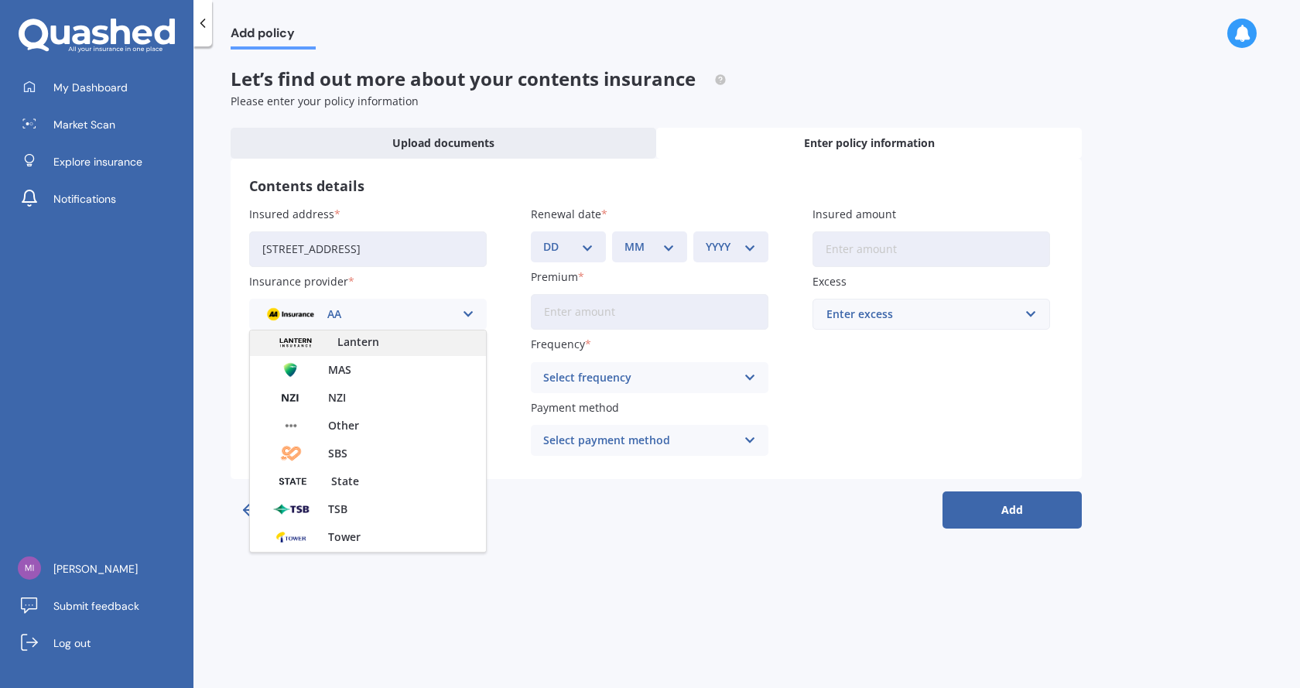
scroll to position [310, 0]
click at [333, 308] on div "AA" at bounding box center [358, 314] width 193 height 17
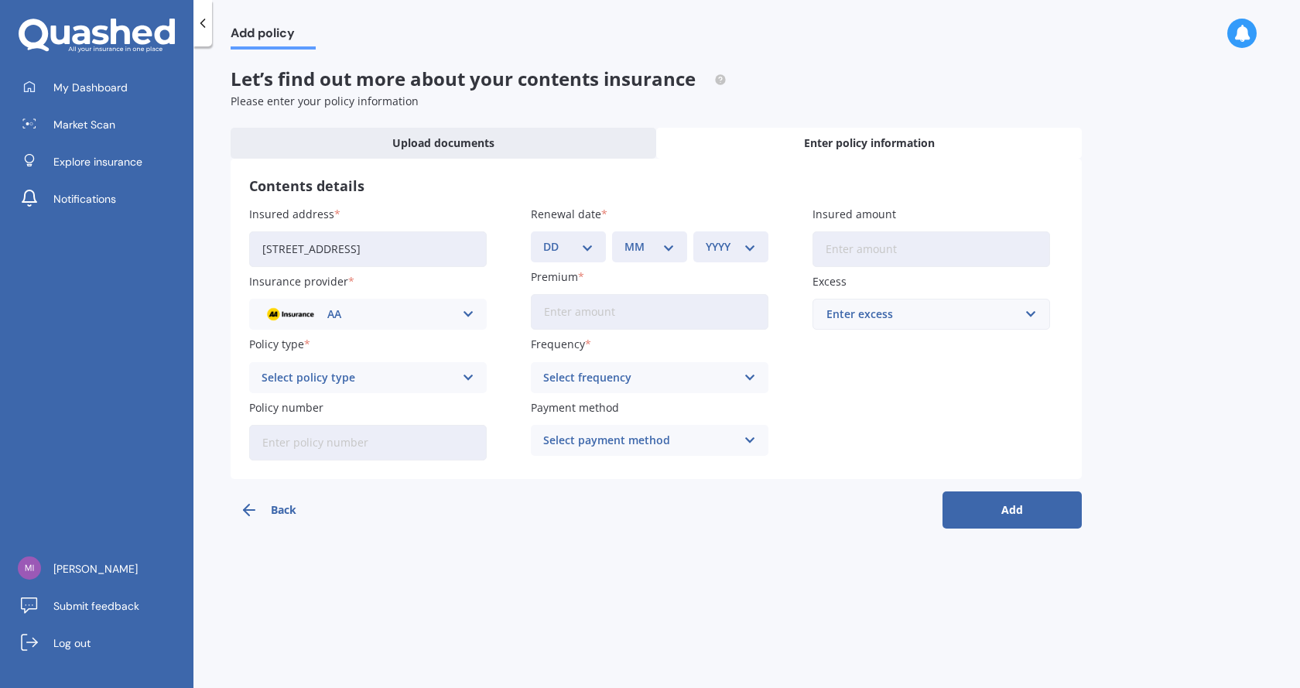
click at [347, 308] on div "AA" at bounding box center [358, 314] width 193 height 17
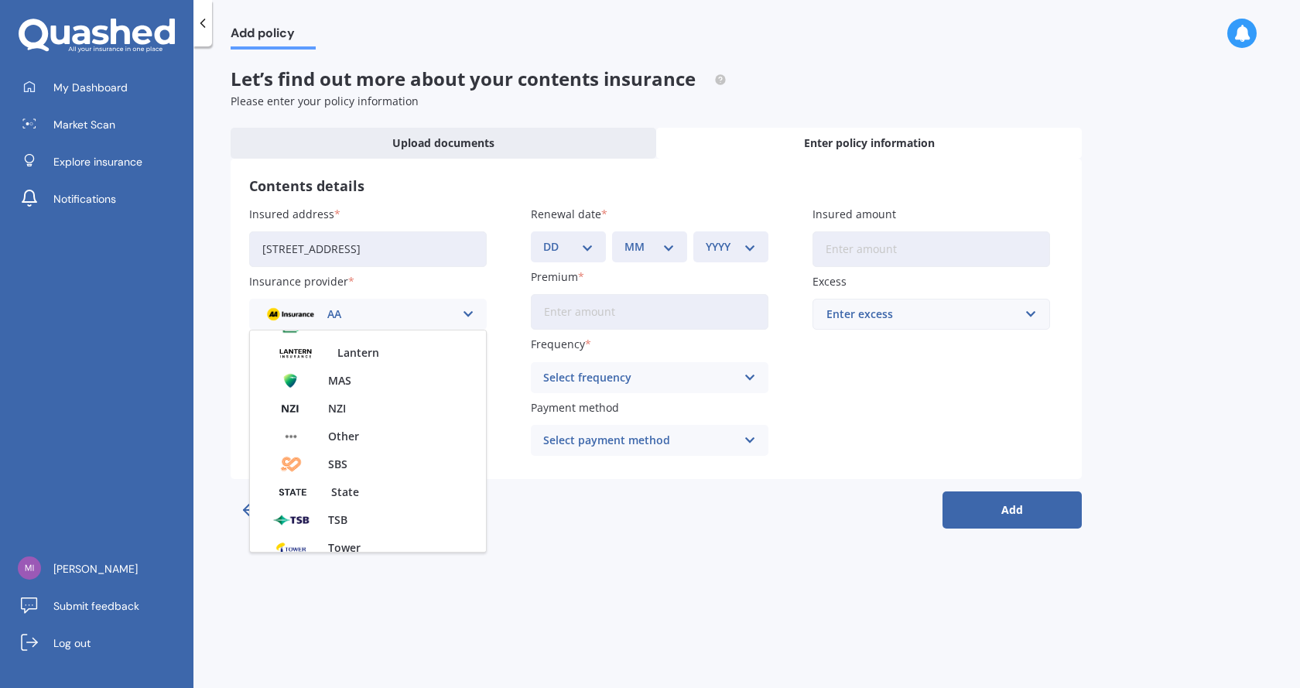
scroll to position [282, 0]
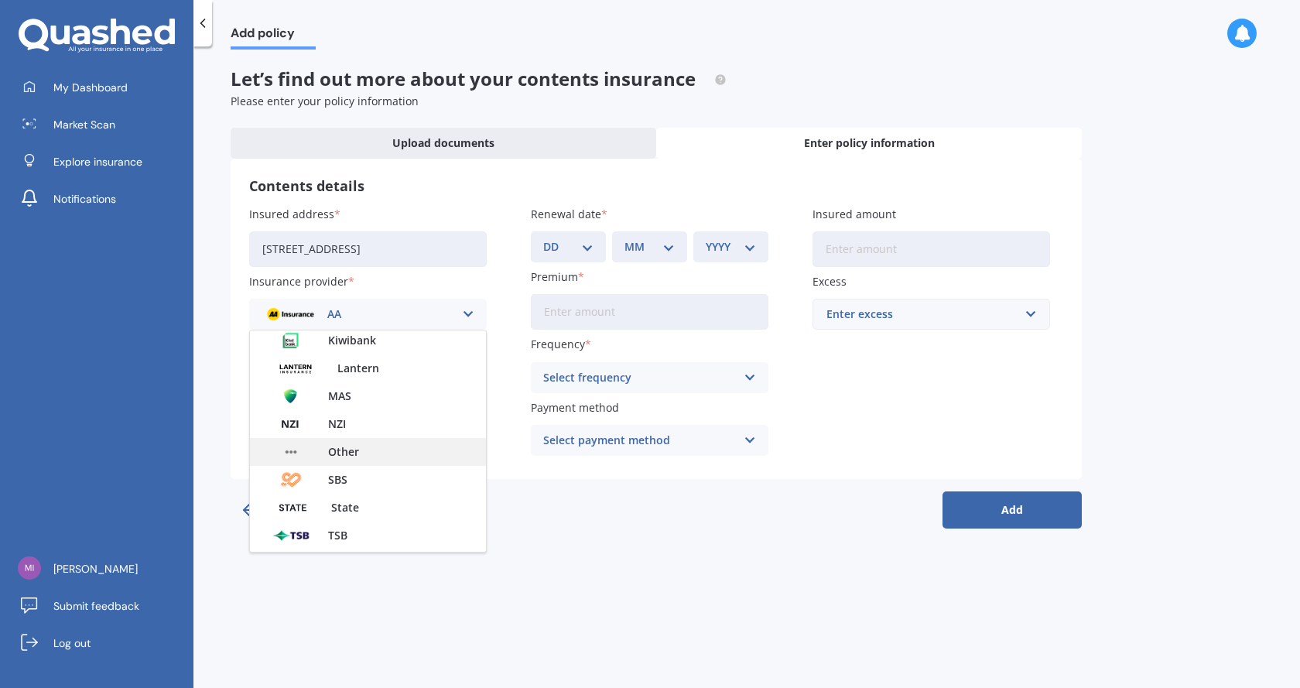
click at [382, 455] on div "Other" at bounding box center [368, 452] width 236 height 28
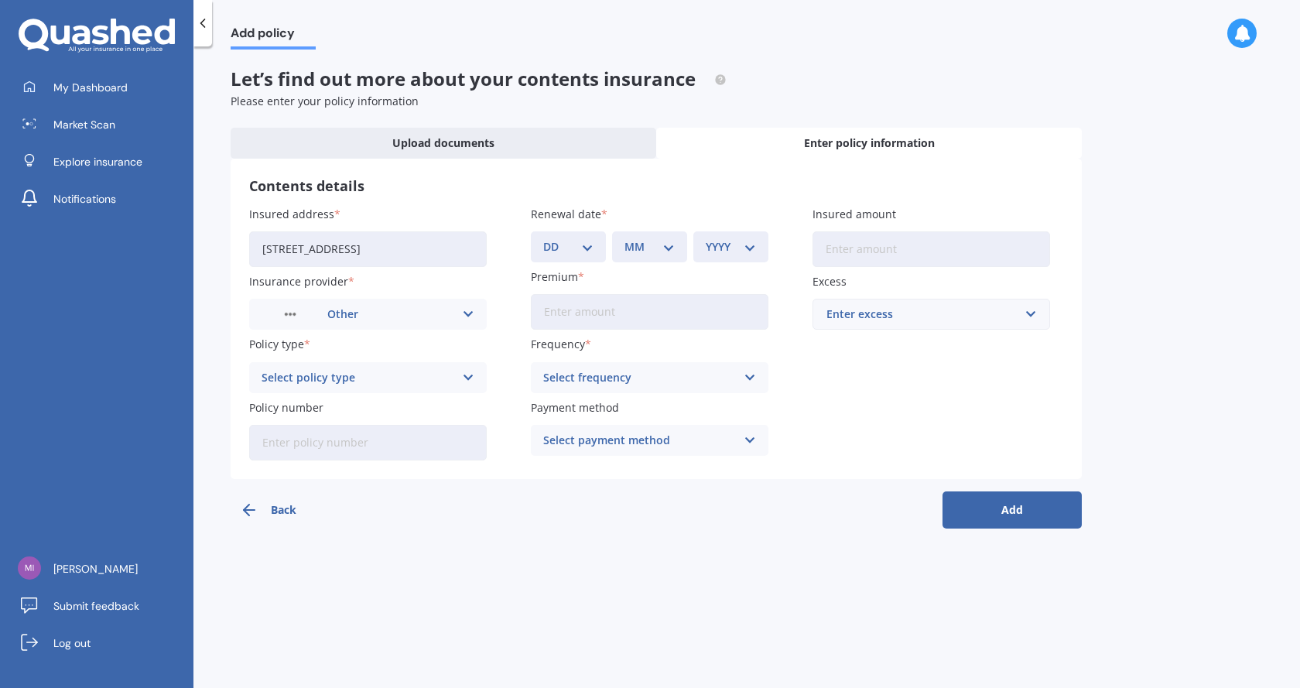
click at [616, 308] on input "Premium" at bounding box center [650, 312] width 238 height 36
click at [566, 310] on input "Premium" at bounding box center [650, 312] width 238 height 36
type input "$104.41"
click at [900, 254] on input "Insured amount" at bounding box center [932, 249] width 238 height 36
type input "$30,000"
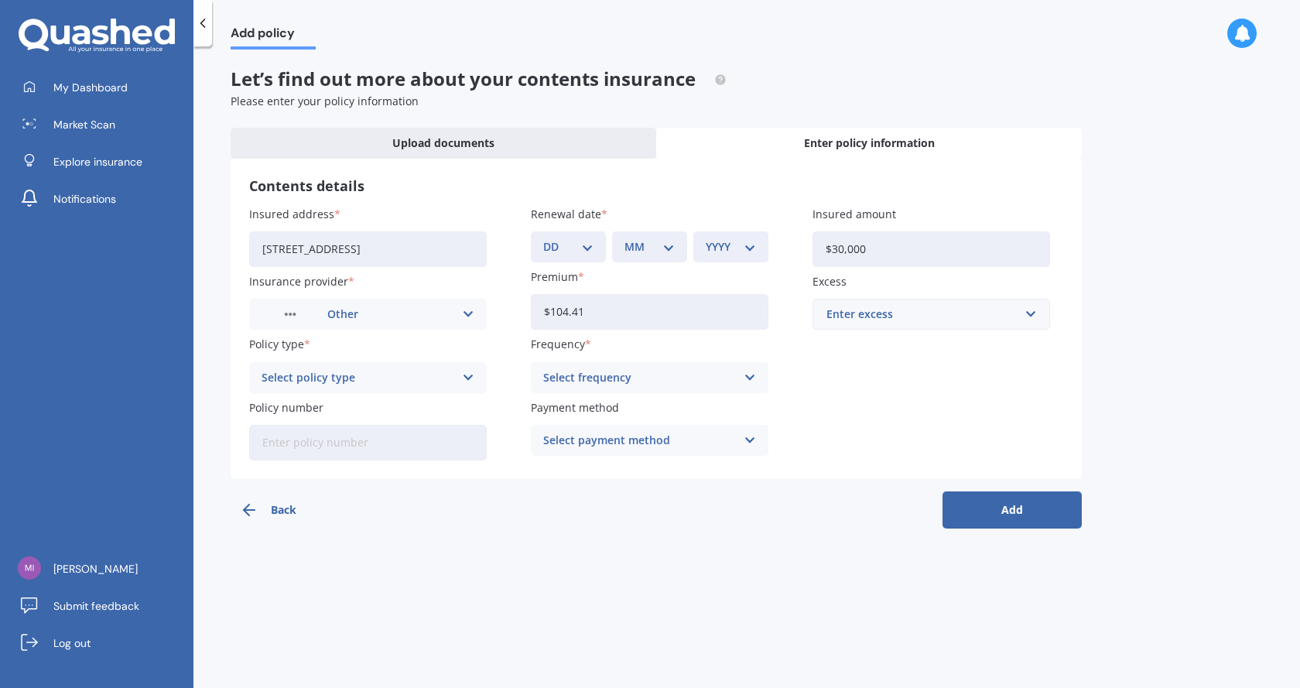
click at [584, 246] on select "DD 01 02 03 04 05 06 07 08 09 10 11 12 13 14 15 16 17 18 19 20 21 22 23 24 25 2…" at bounding box center [568, 246] width 50 height 17
select select "11"
click at [650, 251] on select "MM 01 02 03 04 05 06 07 08 09 10 11 12" at bounding box center [650, 246] width 50 height 17
select select "08"
click at [726, 232] on div "YYYY 2027 2026 2025 2024 2023 2022 2021 2020 2019 2018 2017 2016 2015 2014 2013…" at bounding box center [730, 246] width 75 height 31
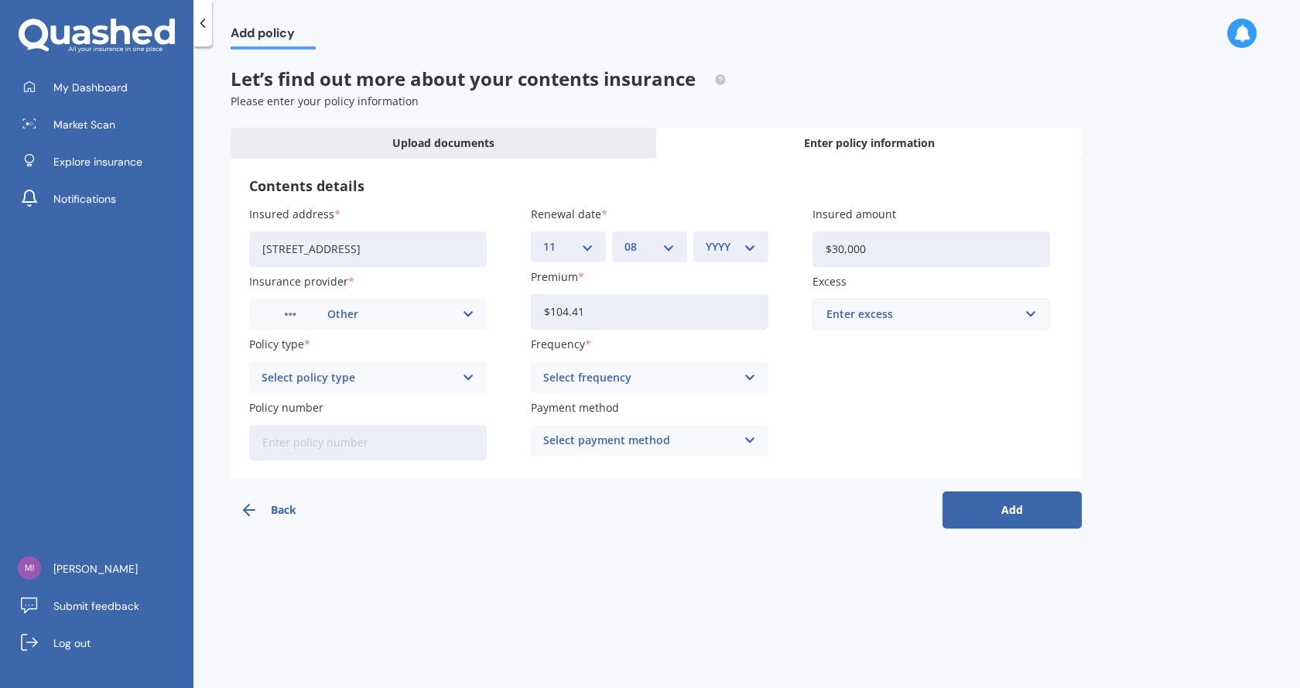
click at [730, 251] on select "YYYY 2027 2026 2025 2024 2023 2022 2021 2020 2019 2018 2017 2016 2015 2014 2013…" at bounding box center [731, 246] width 50 height 17
select select "2026"
click at [767, 181] on h3 "Contents details" at bounding box center [656, 186] width 814 height 18
click at [358, 373] on div "Select policy type" at bounding box center [358, 377] width 193 height 17
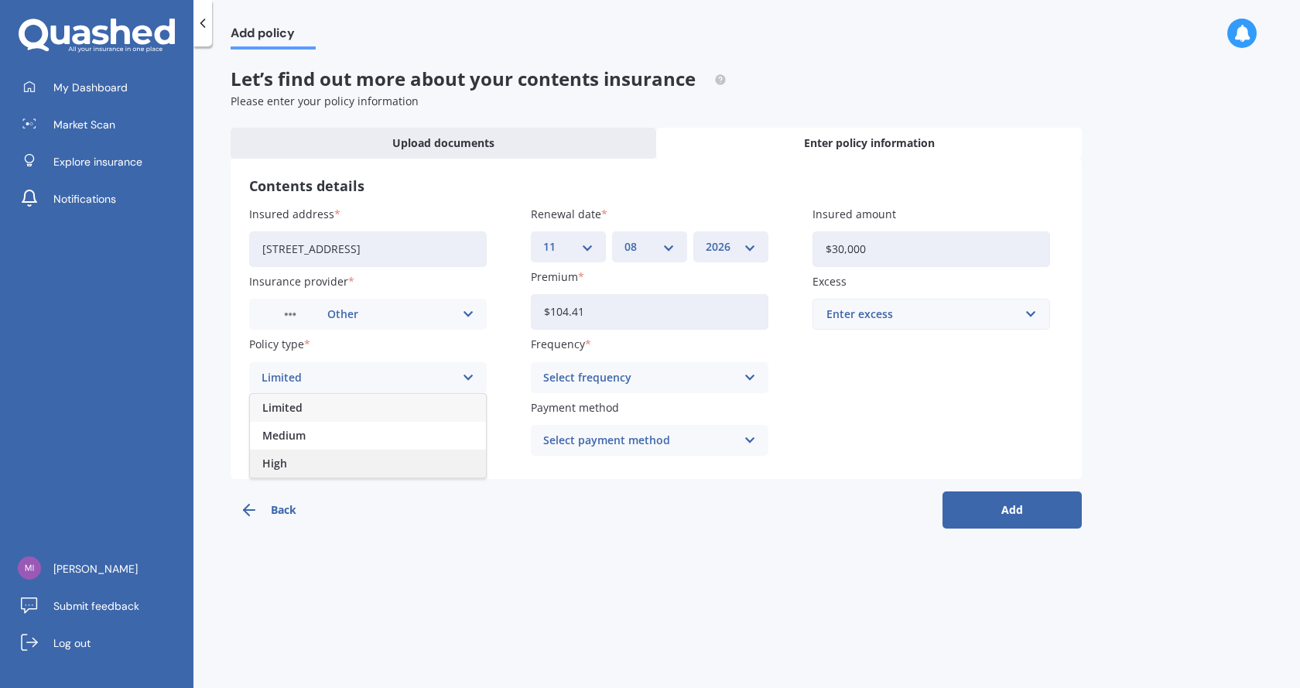
click at [316, 464] on div "High" at bounding box center [368, 464] width 236 height 28
click at [654, 362] on div "Select frequency Yearly Six-Monthly Quarterly Monthly Fortnightly Weekly" at bounding box center [650, 377] width 238 height 31
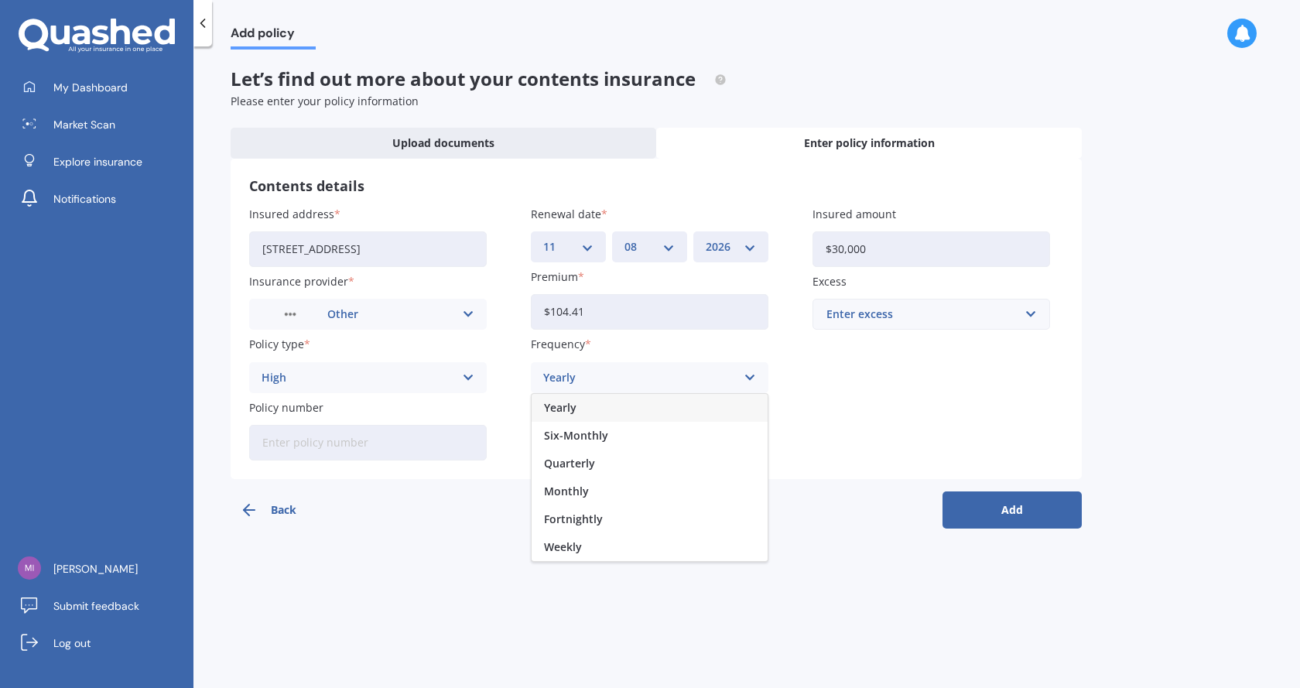
click at [655, 379] on div "Yearly" at bounding box center [639, 377] width 193 height 17
click at [651, 382] on div "Select frequency" at bounding box center [639, 377] width 193 height 17
click at [620, 461] on div "Quarterly" at bounding box center [650, 464] width 236 height 28
click at [943, 307] on div "Enter excess" at bounding box center [922, 314] width 191 height 17
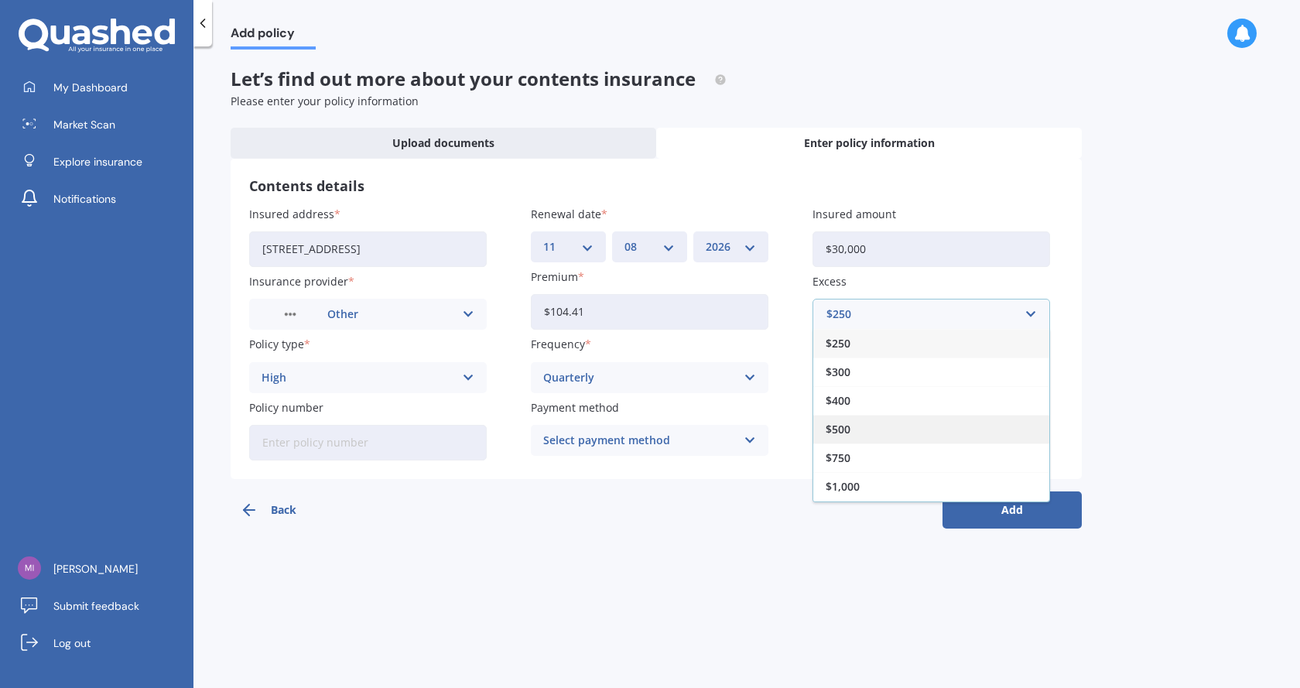
click at [874, 416] on div "$500" at bounding box center [931, 429] width 236 height 29
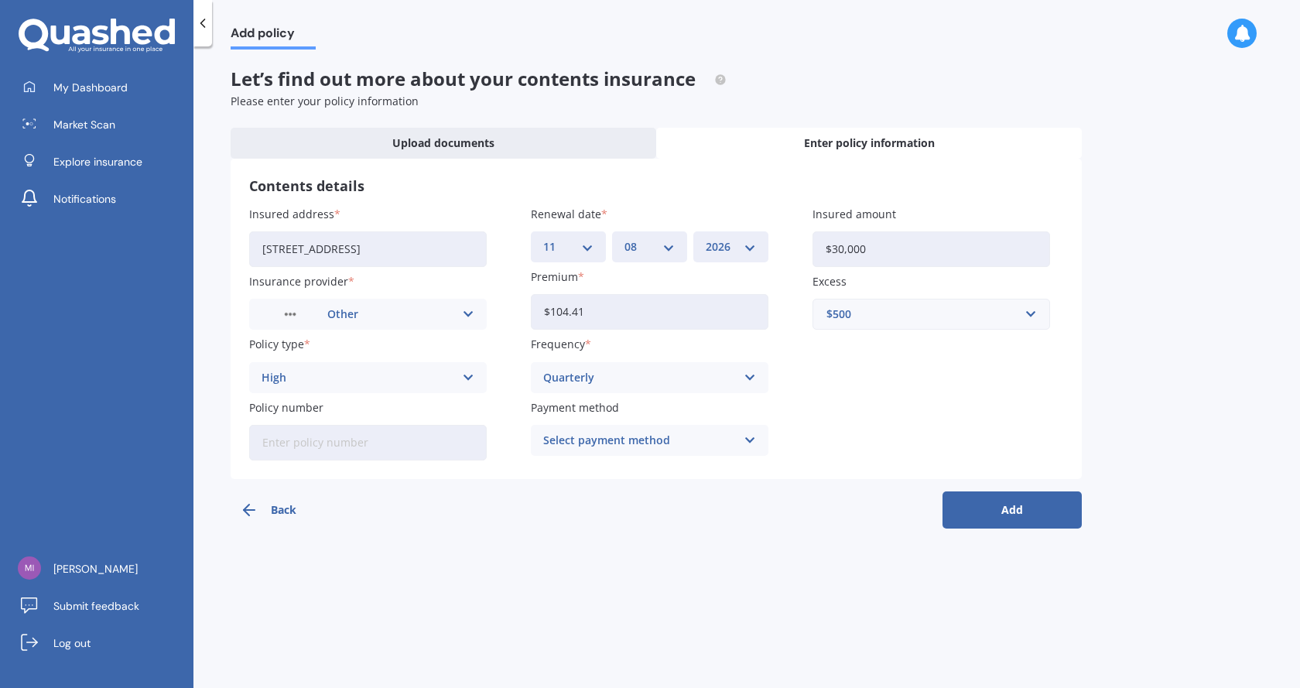
click at [622, 444] on div "Select payment method" at bounding box center [639, 440] width 193 height 17
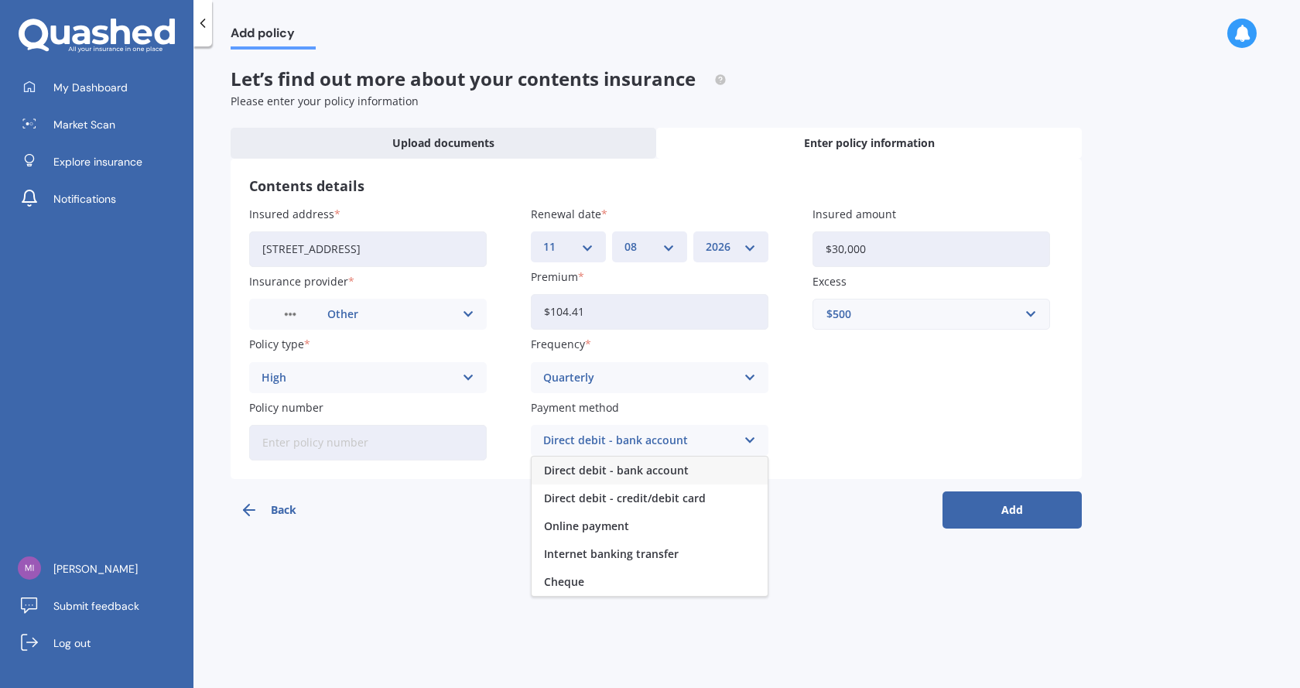
click at [639, 478] on div "Direct debit - bank account" at bounding box center [650, 471] width 236 height 28
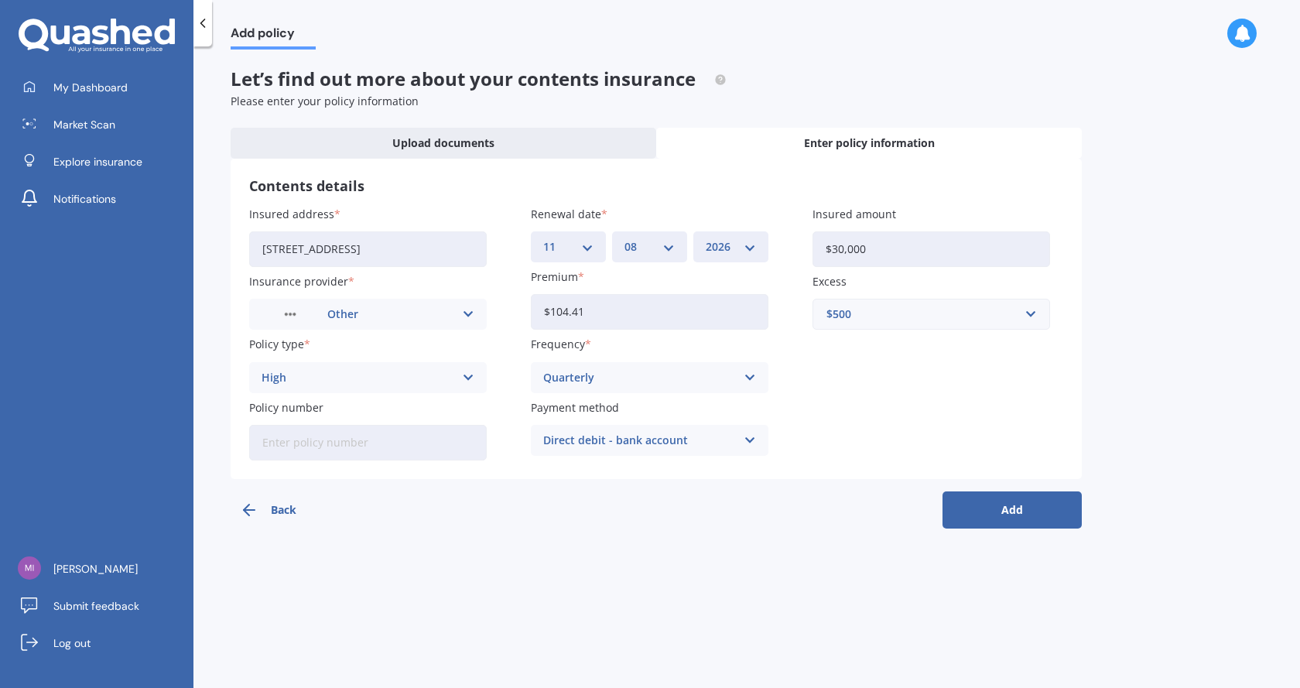
click at [365, 427] on input "Policy number" at bounding box center [368, 443] width 238 height 36
click at [365, 436] on input "Policy number" at bounding box center [368, 443] width 238 height 36
paste input "1239558"
type input "1239558"
click at [1020, 495] on button "Add" at bounding box center [1012, 509] width 139 height 37
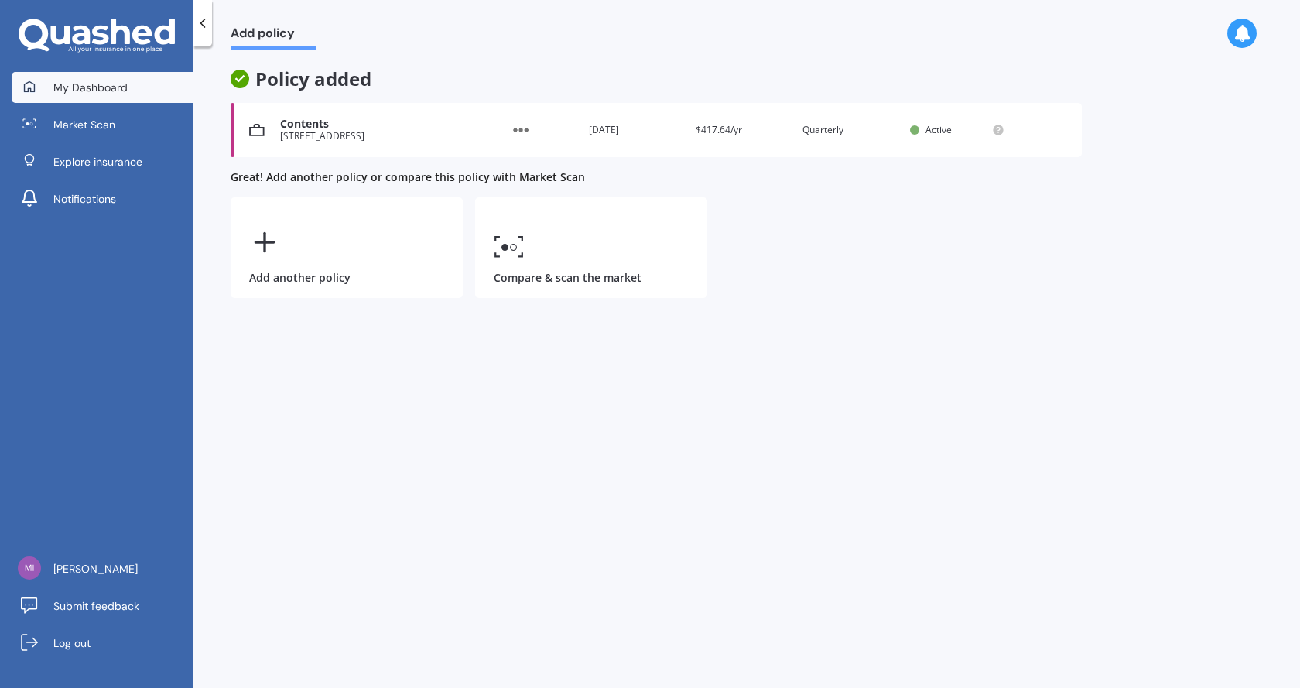
click at [103, 86] on span "My Dashboard" at bounding box center [90, 87] width 74 height 15
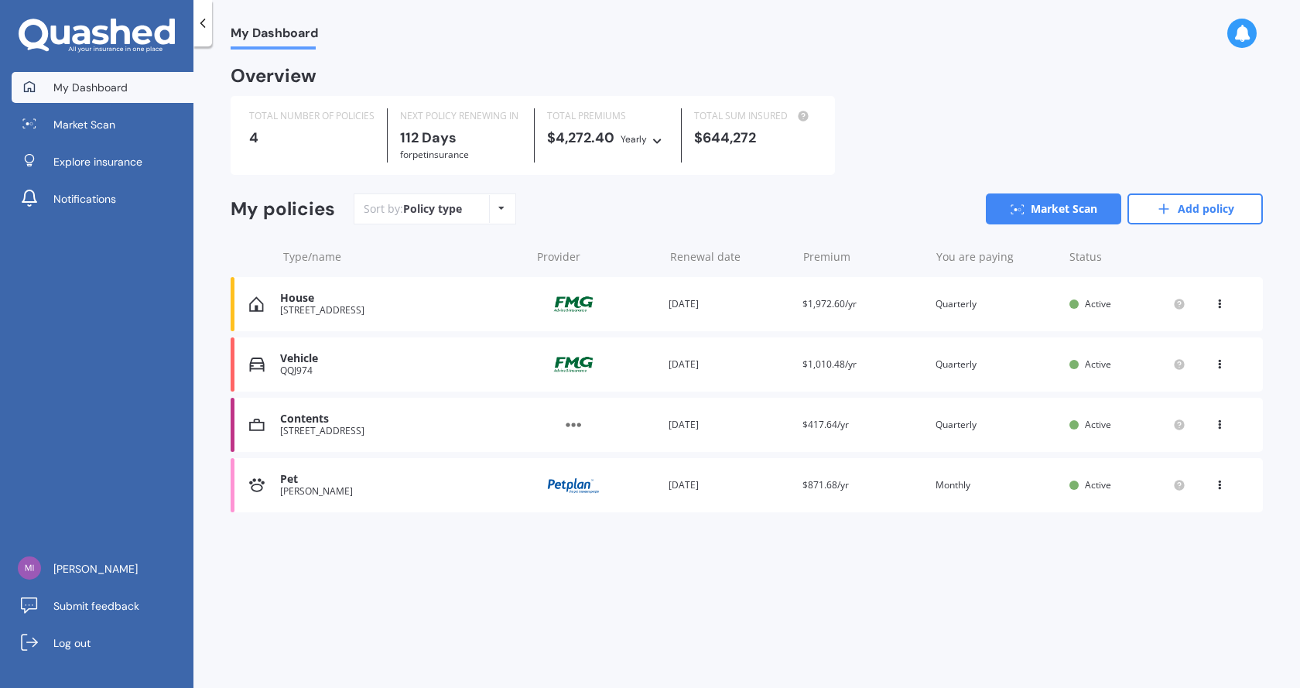
click at [577, 357] on img at bounding box center [573, 364] width 77 height 29
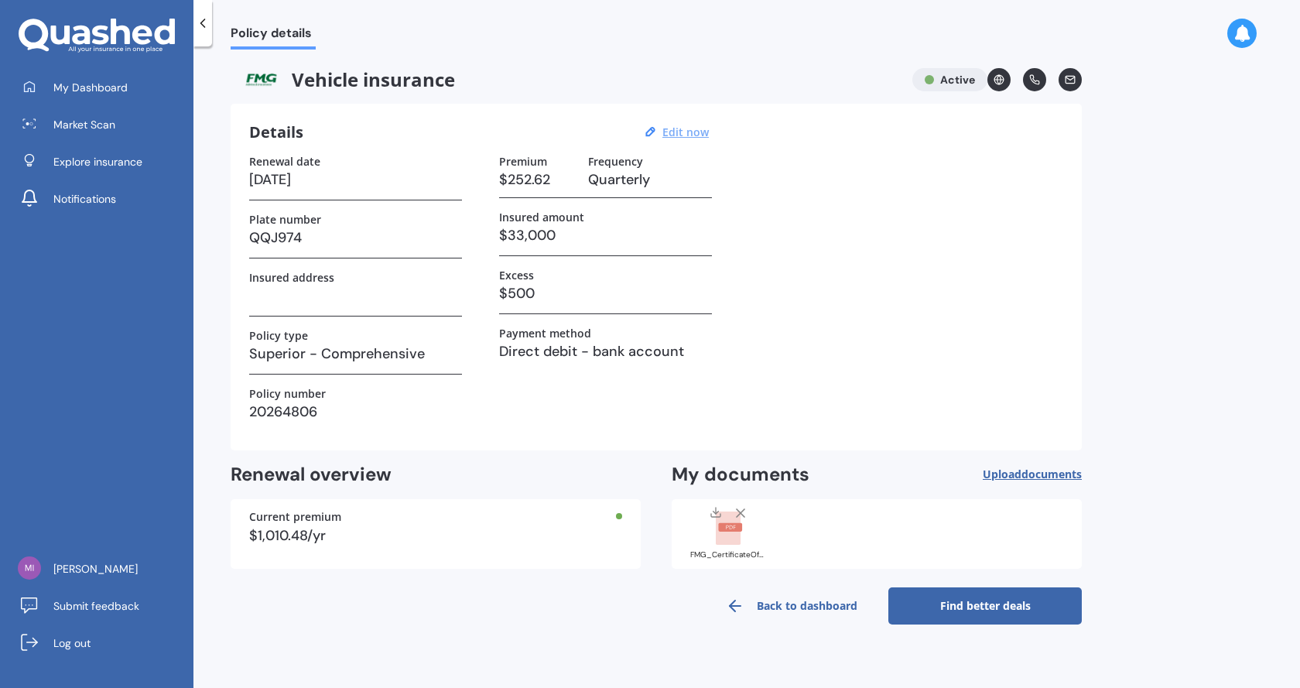
click at [690, 132] on u "Edit now" at bounding box center [685, 132] width 46 height 15
select select "11"
select select "08"
select select "2026"
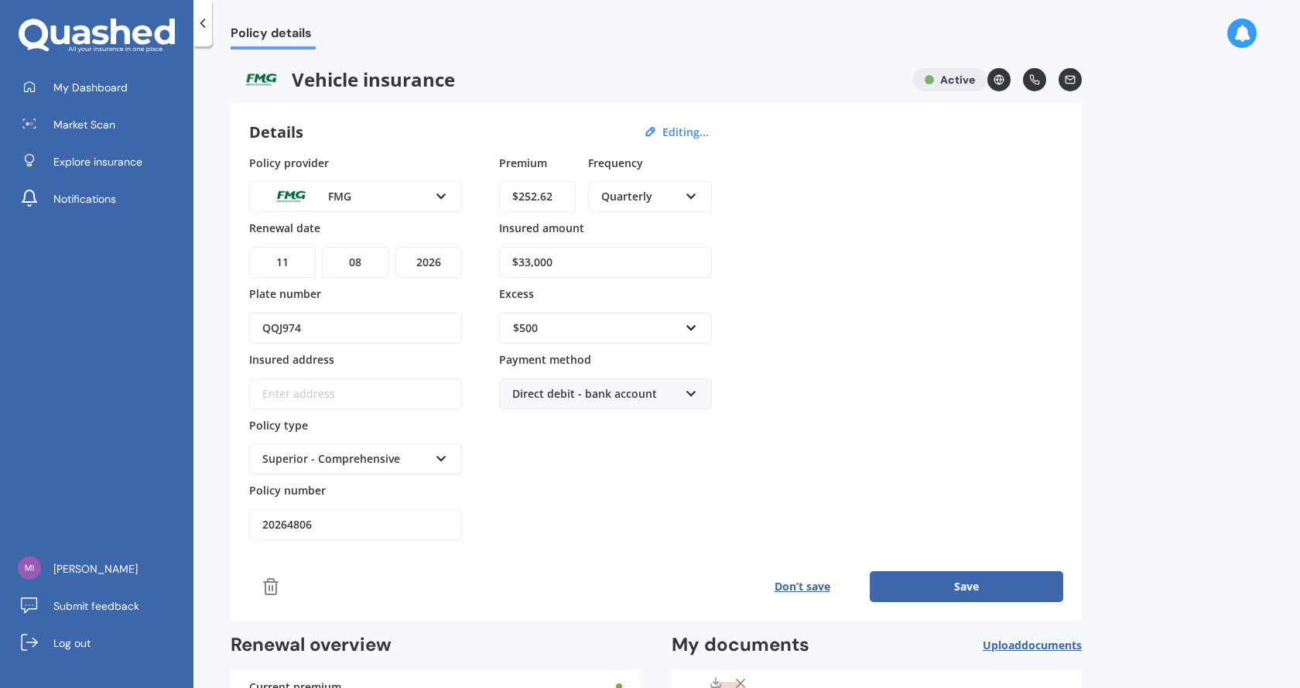
click at [314, 204] on img at bounding box center [290, 197] width 57 height 22
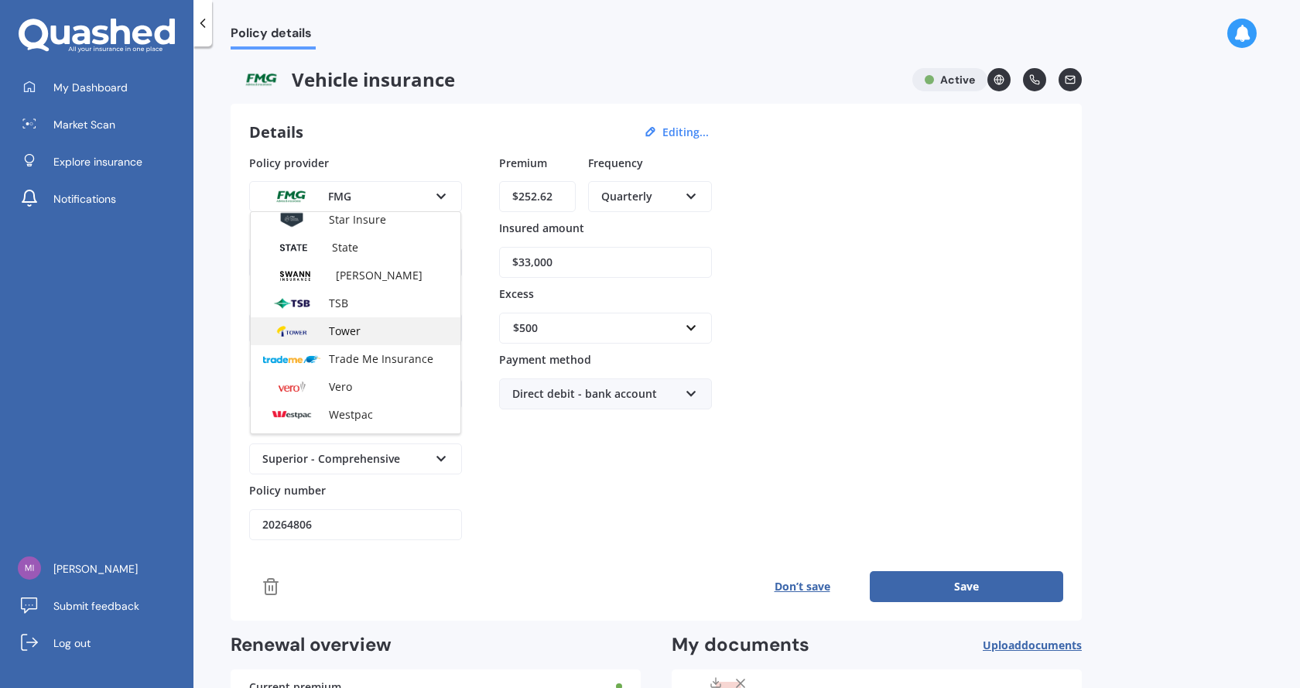
scroll to position [670, 0]
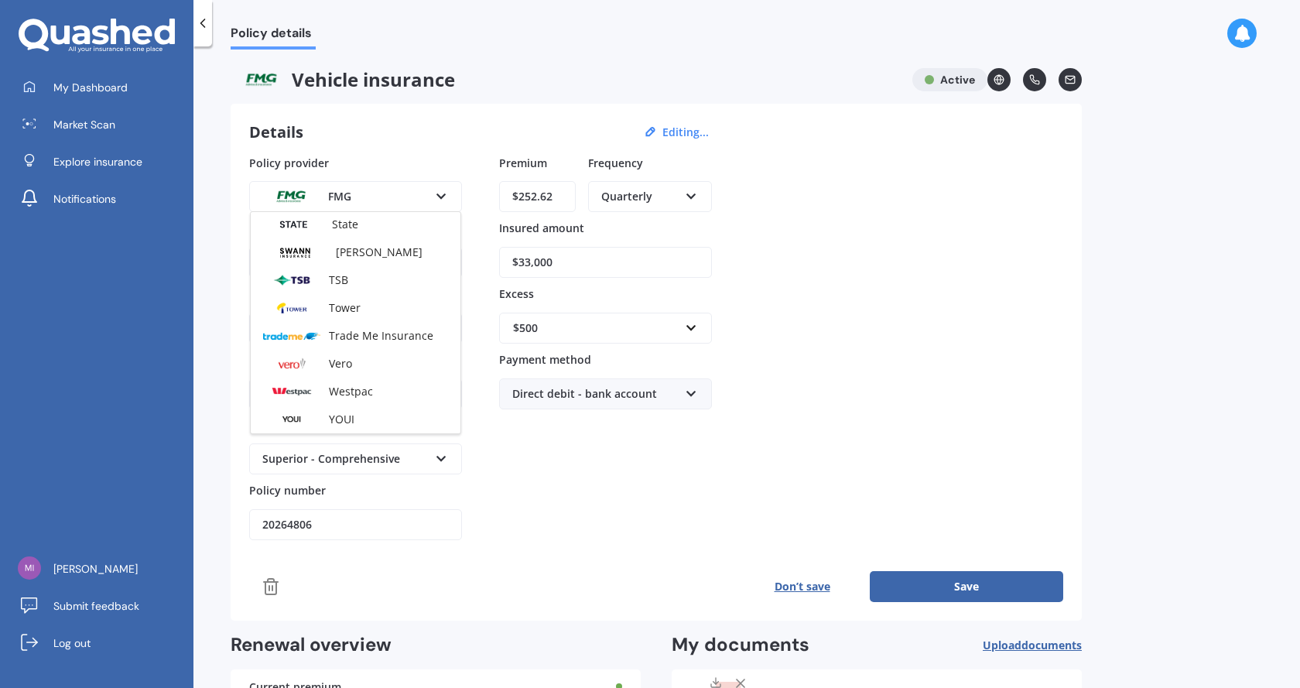
click at [869, 243] on div "Policy provider FMG AA AMI AMP ANZ ASB Aioi Nissay Dowa Ando Assurant Autosure …" at bounding box center [656, 348] width 814 height 386
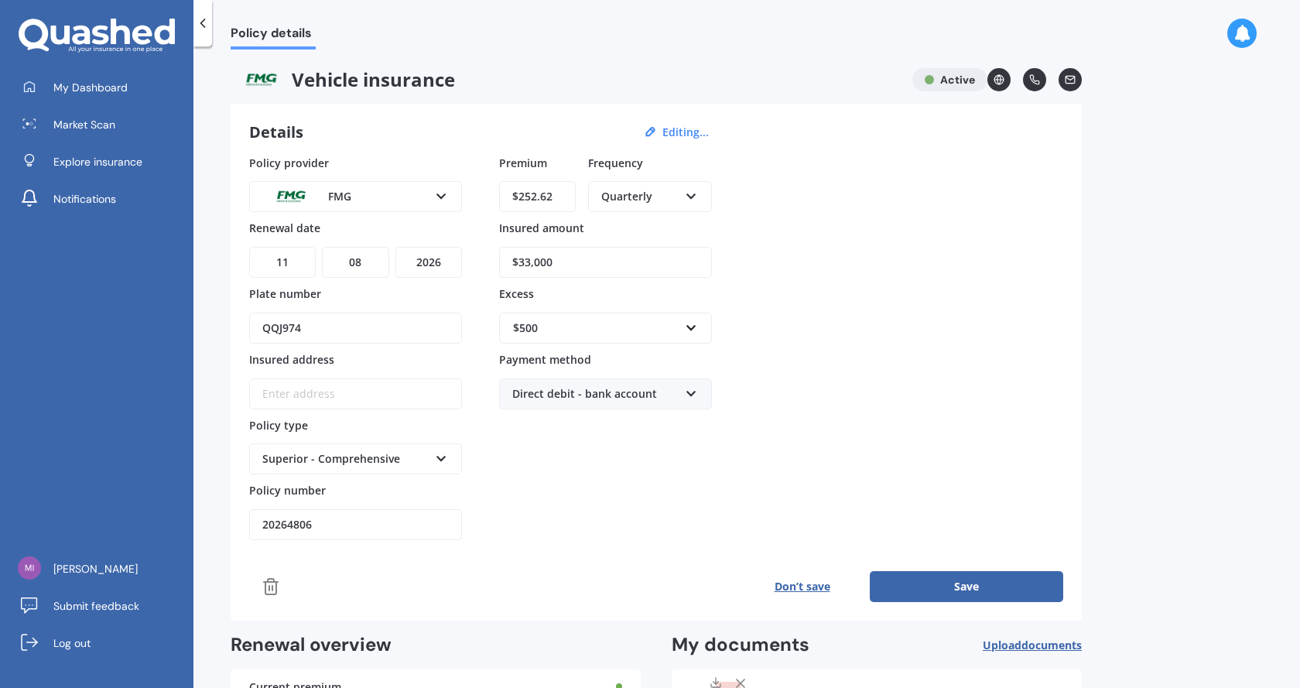
click at [321, 399] on input "Insured address" at bounding box center [355, 393] width 213 height 31
type input "64 Ravelston Street, Musselburgh, Dunedin 9013"
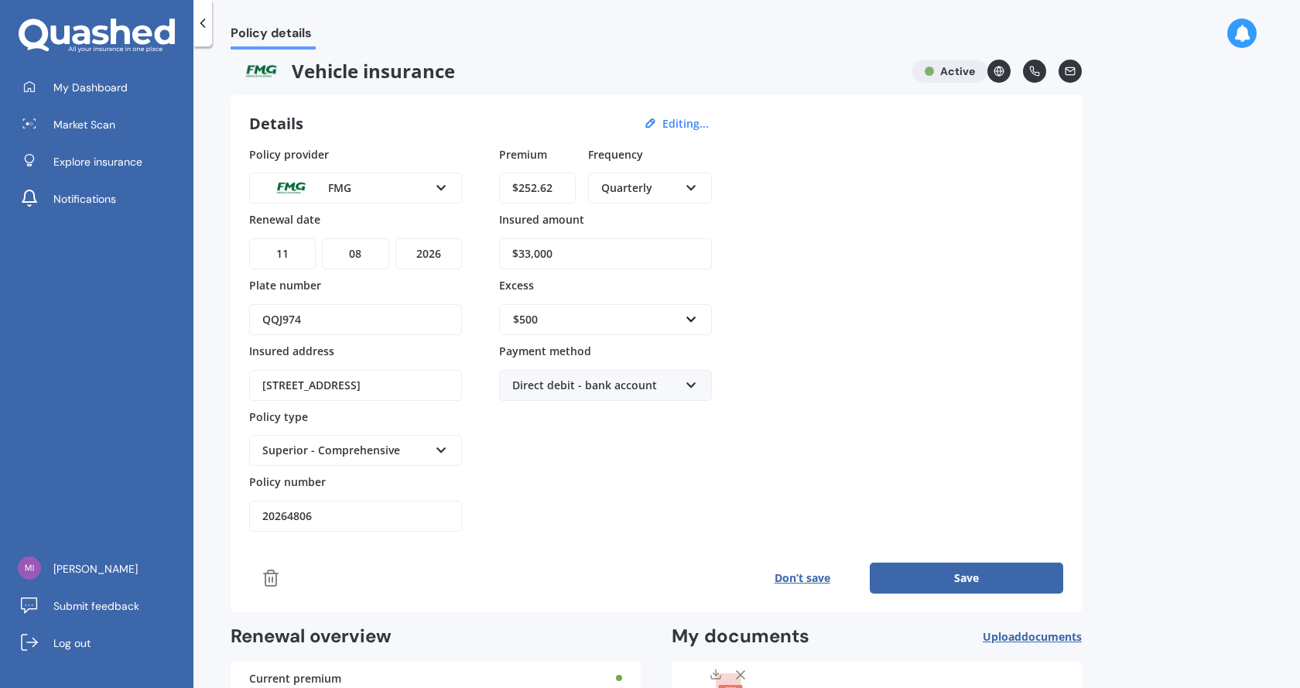
scroll to position [0, 0]
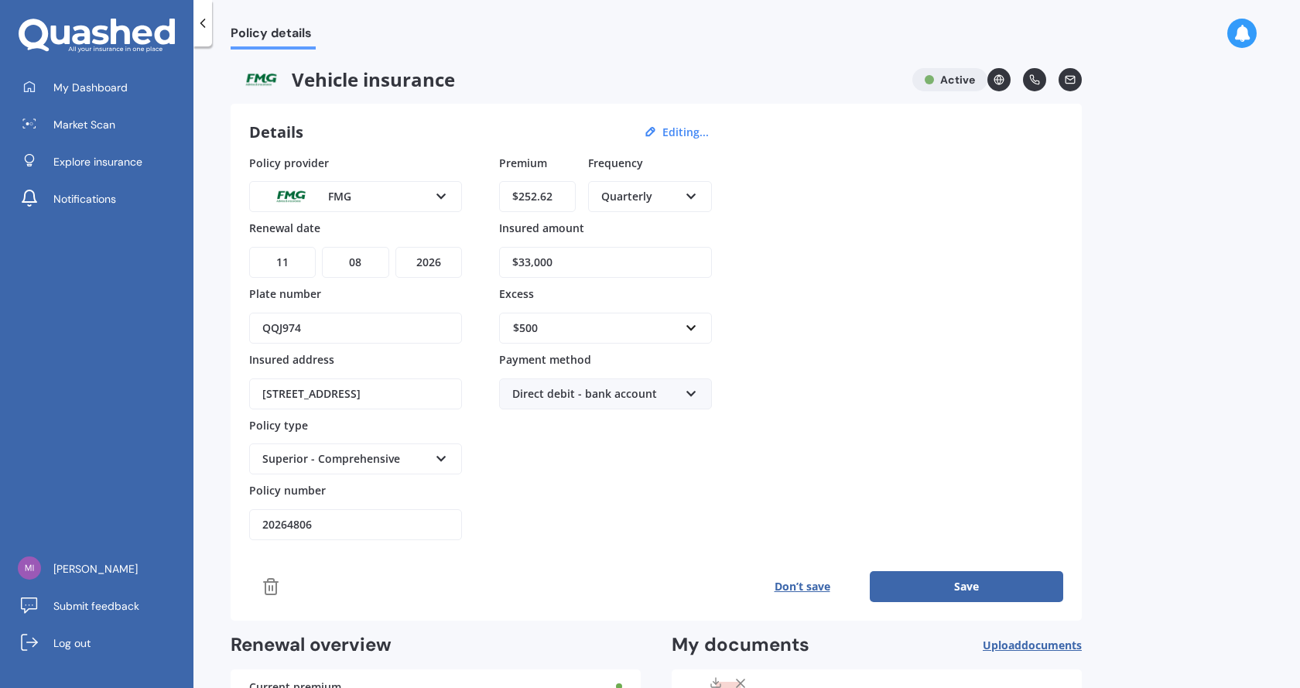
click at [1010, 591] on button "Save" at bounding box center [966, 586] width 193 height 31
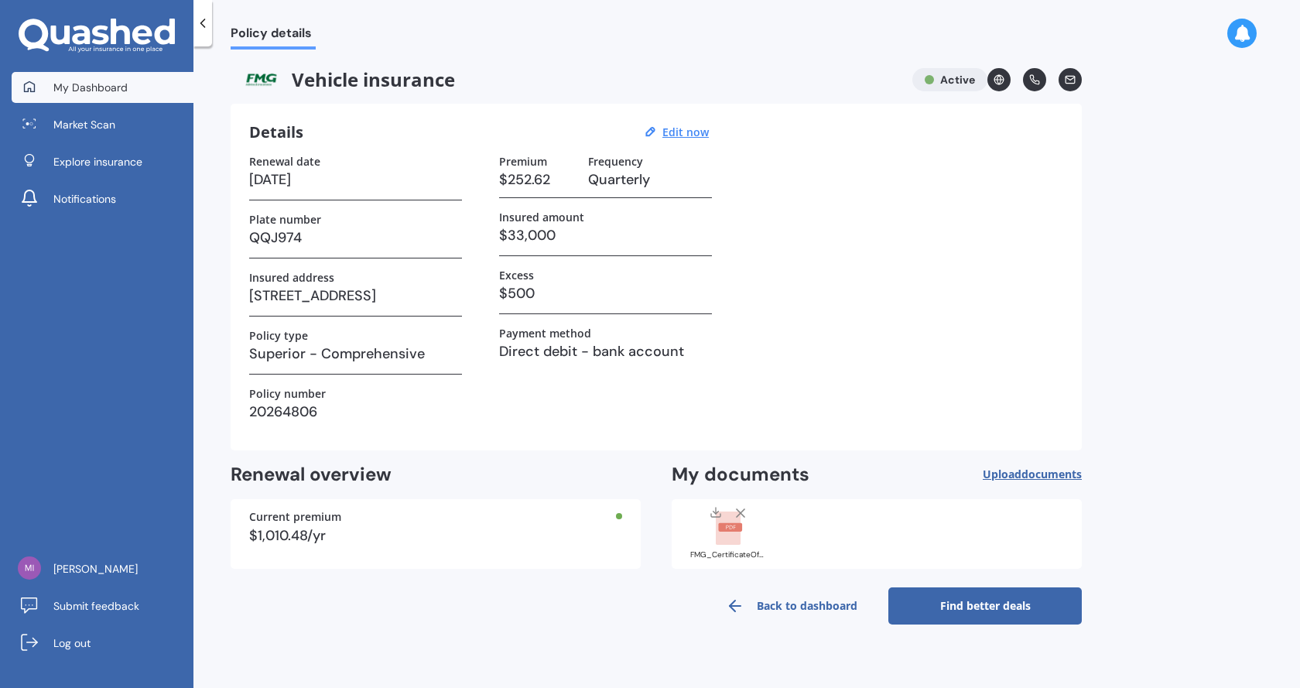
click at [118, 83] on span "My Dashboard" at bounding box center [90, 87] width 74 height 15
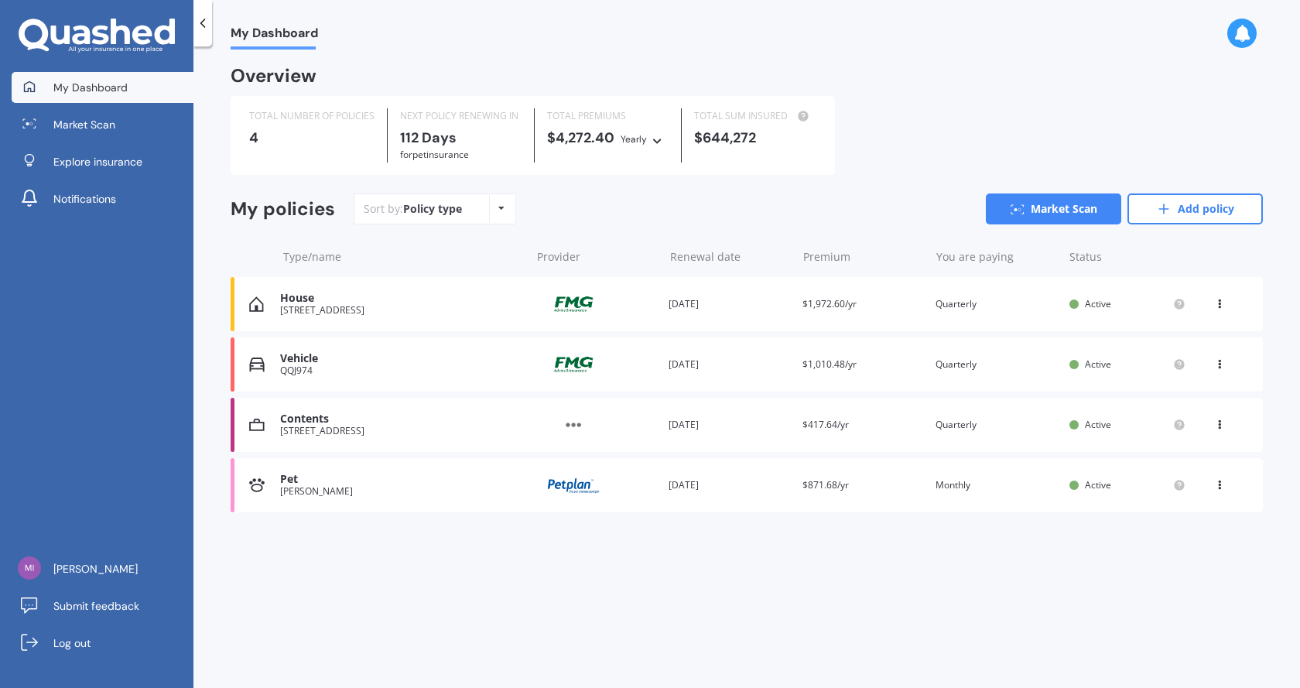
click at [556, 423] on img at bounding box center [573, 424] width 77 height 29
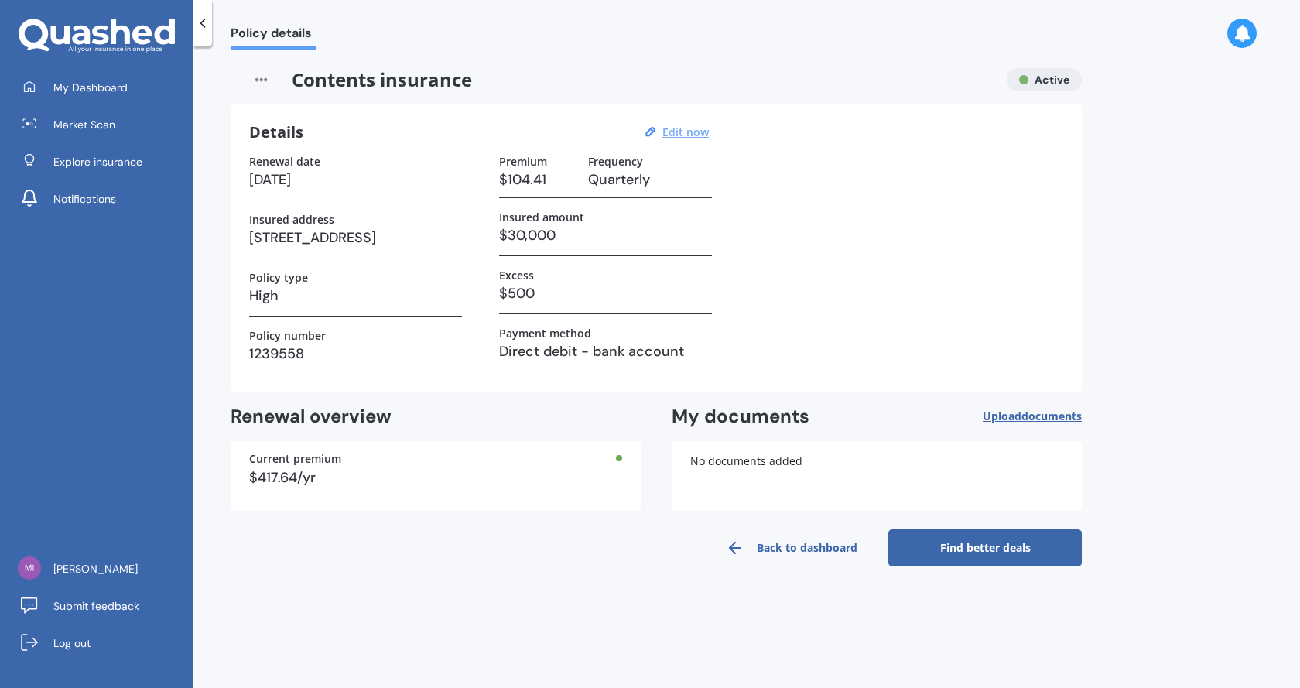
click at [683, 133] on u "Edit now" at bounding box center [685, 132] width 46 height 15
select select "11"
select select "08"
select select "2026"
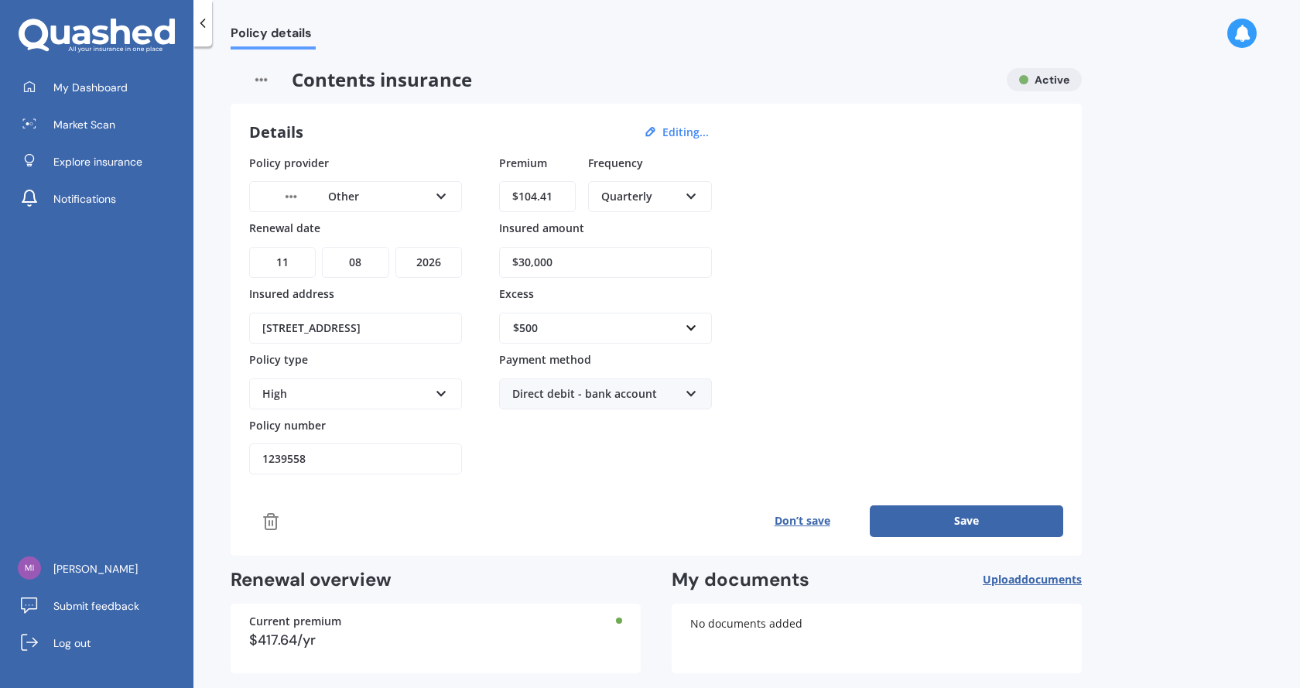
click at [382, 186] on div "Other AA AMI AMP ANZ ASB Ando BNZ Co-Operative Bank FMG Initio Kiwibank Lantern…" at bounding box center [355, 196] width 213 height 31
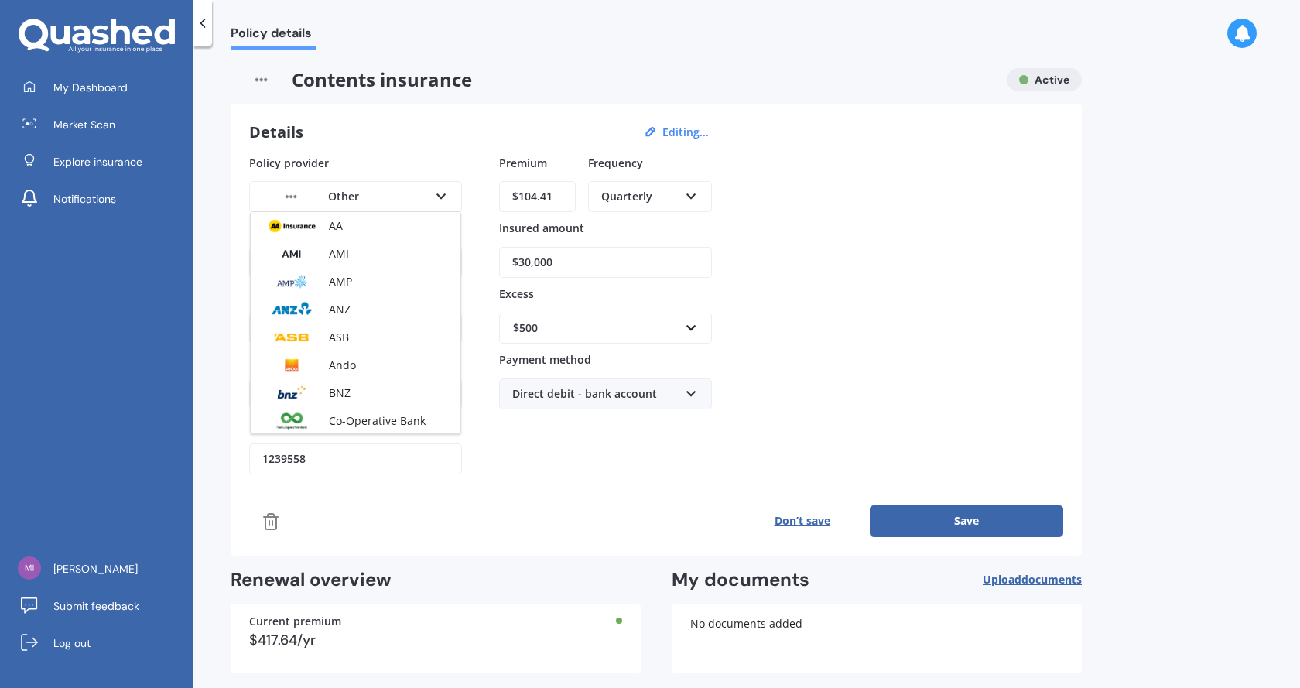
scroll to position [197, 0]
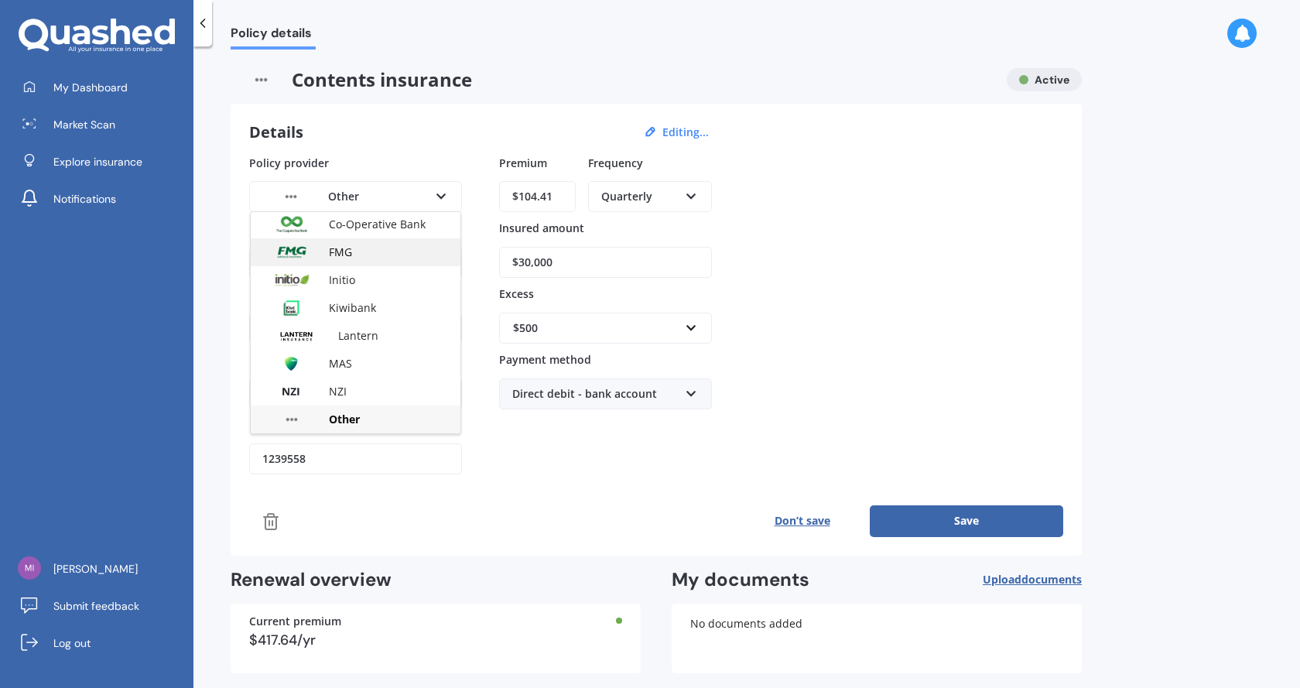
click at [333, 253] on span "FMG" at bounding box center [340, 252] width 23 height 15
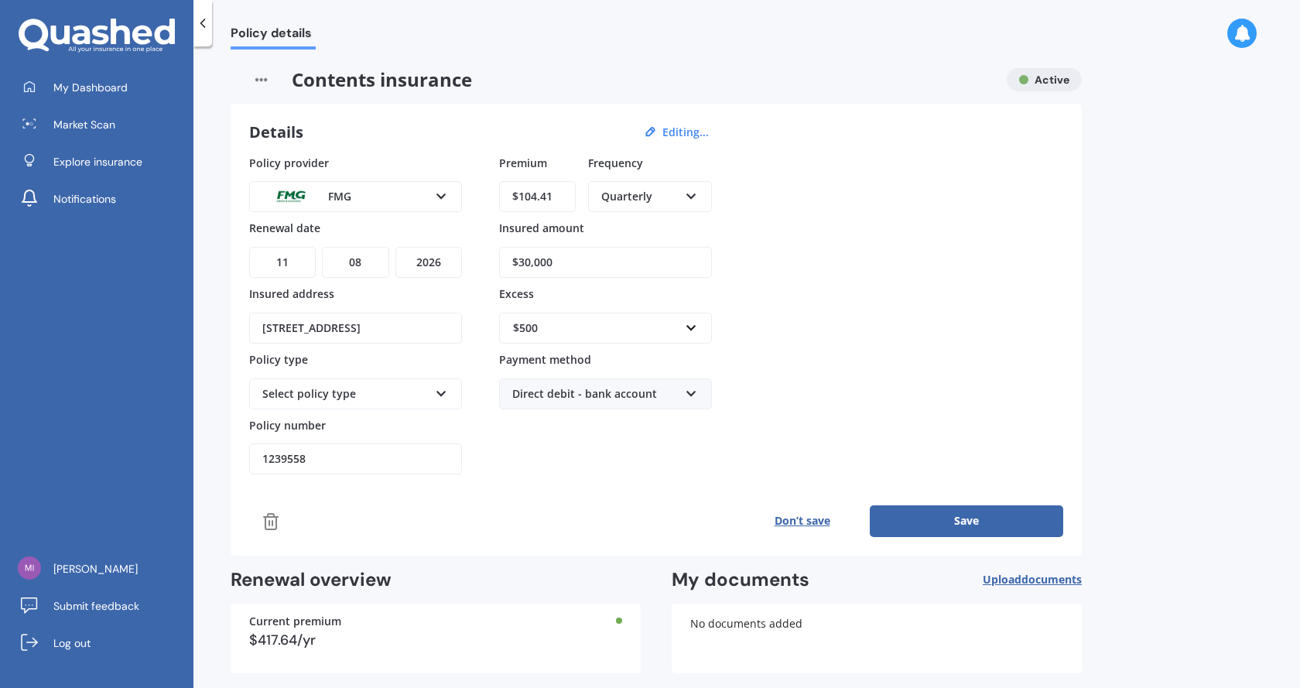
click at [306, 386] on div "Select policy type" at bounding box center [345, 393] width 166 height 17
click at [330, 419] on span "Household Contents" at bounding box center [315, 423] width 105 height 15
click at [964, 510] on button "Save" at bounding box center [966, 520] width 193 height 31
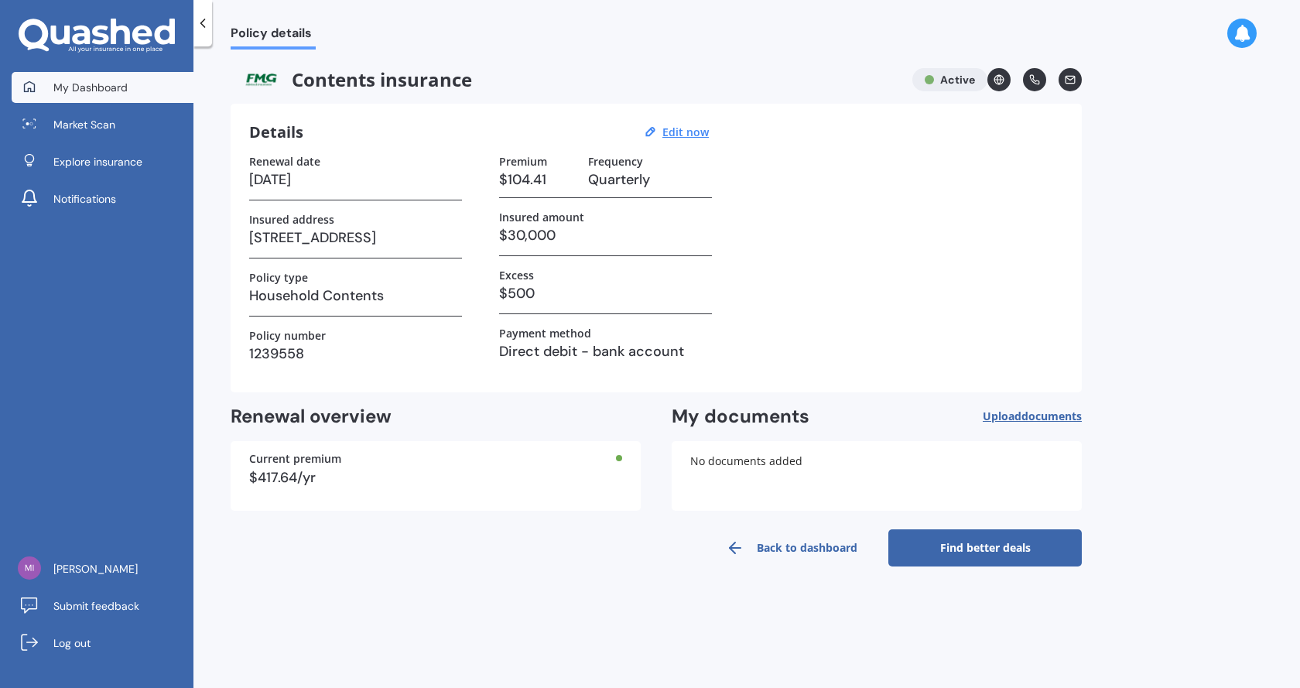
click at [113, 81] on span "My Dashboard" at bounding box center [90, 87] width 74 height 15
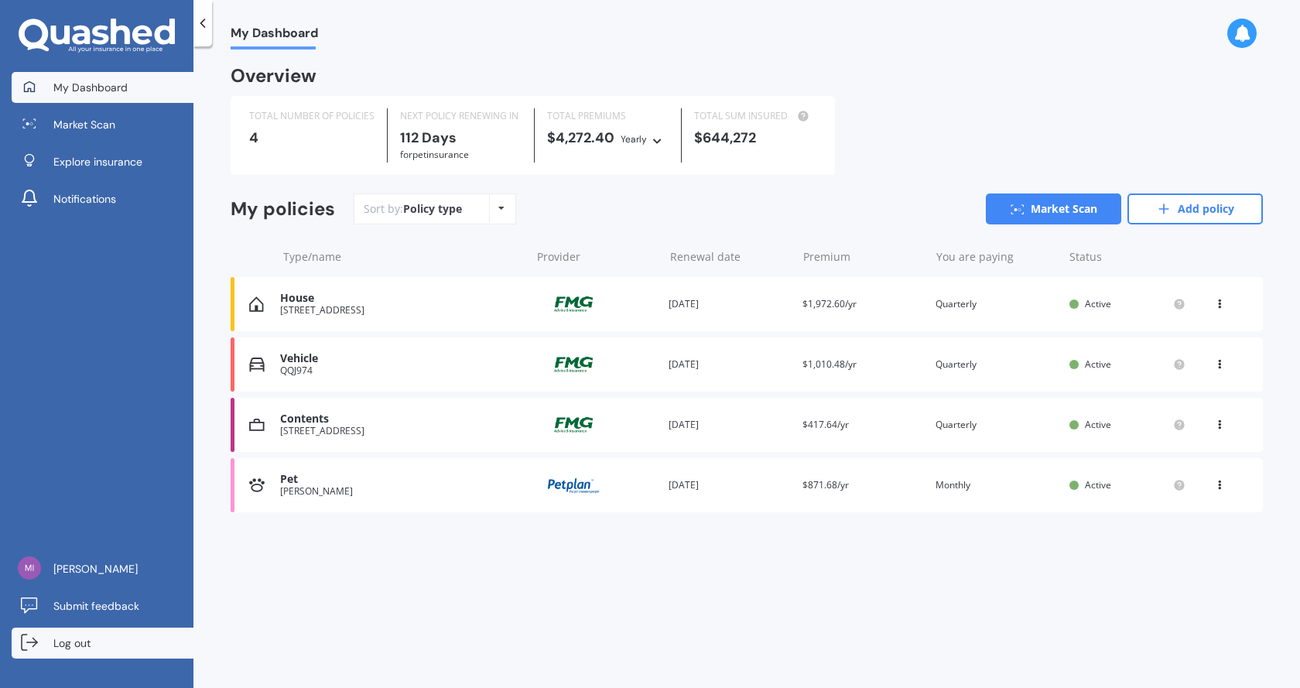
click at [89, 643] on span "Log out" at bounding box center [71, 642] width 37 height 15
